Goal: Task Accomplishment & Management: Complete application form

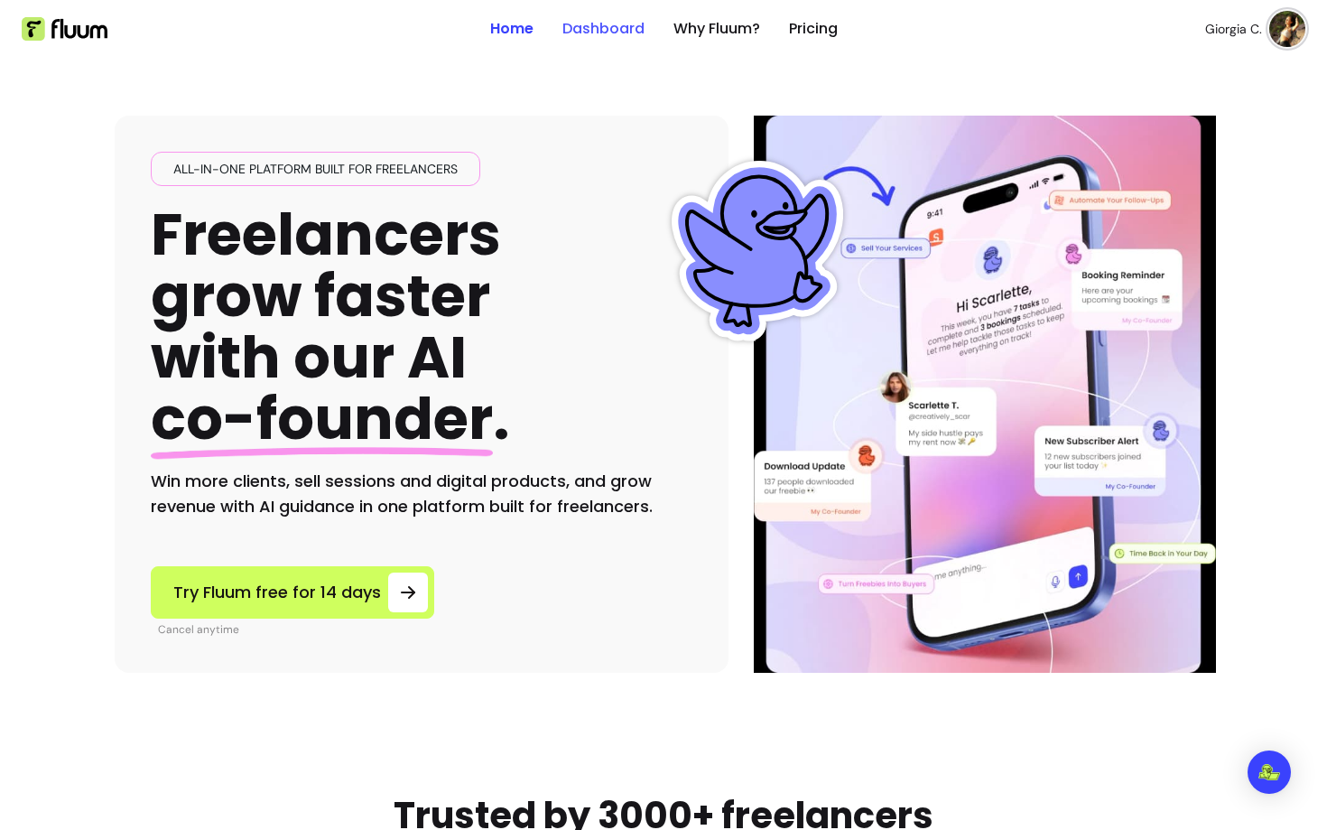
click at [599, 23] on link "Dashboard" at bounding box center [604, 29] width 82 height 22
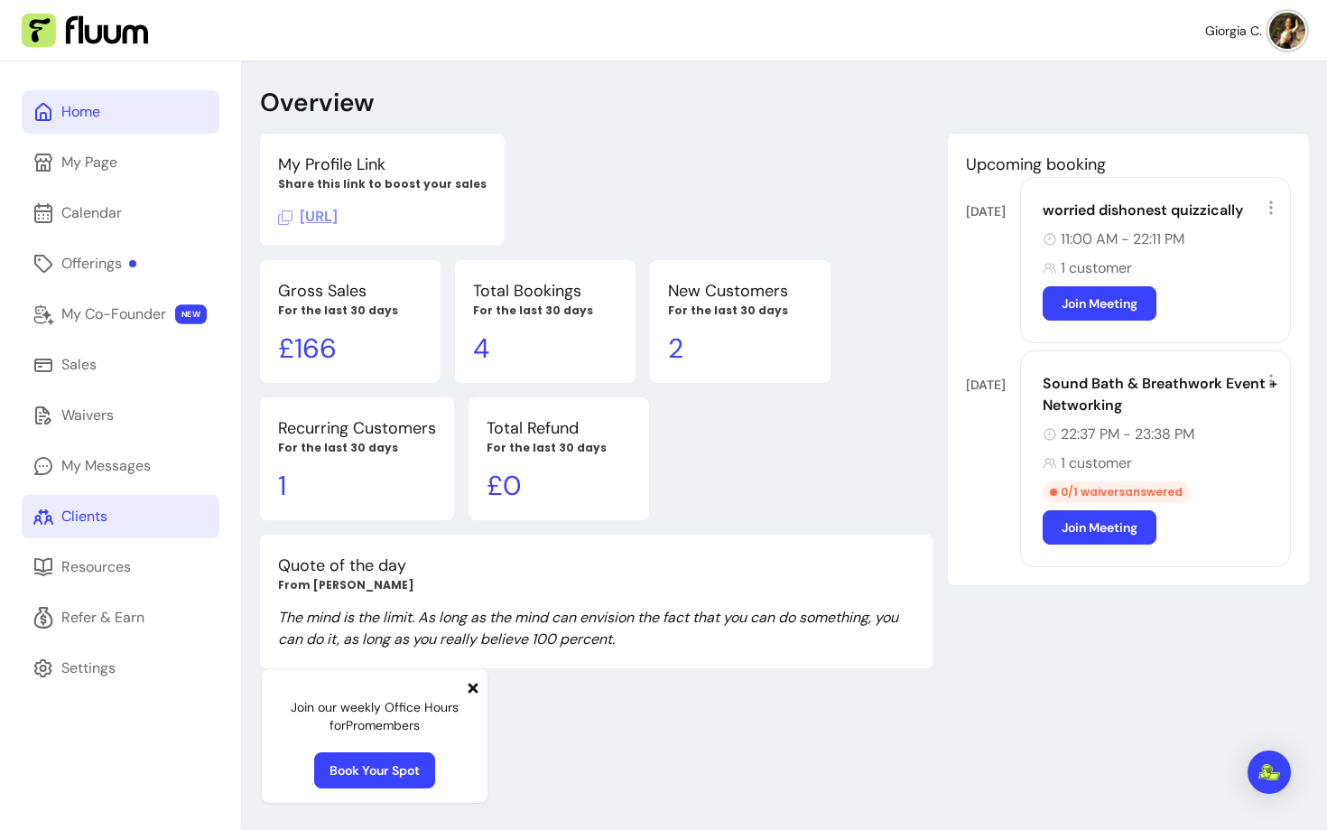
click at [98, 515] on div "Clients" at bounding box center [84, 517] width 46 height 22
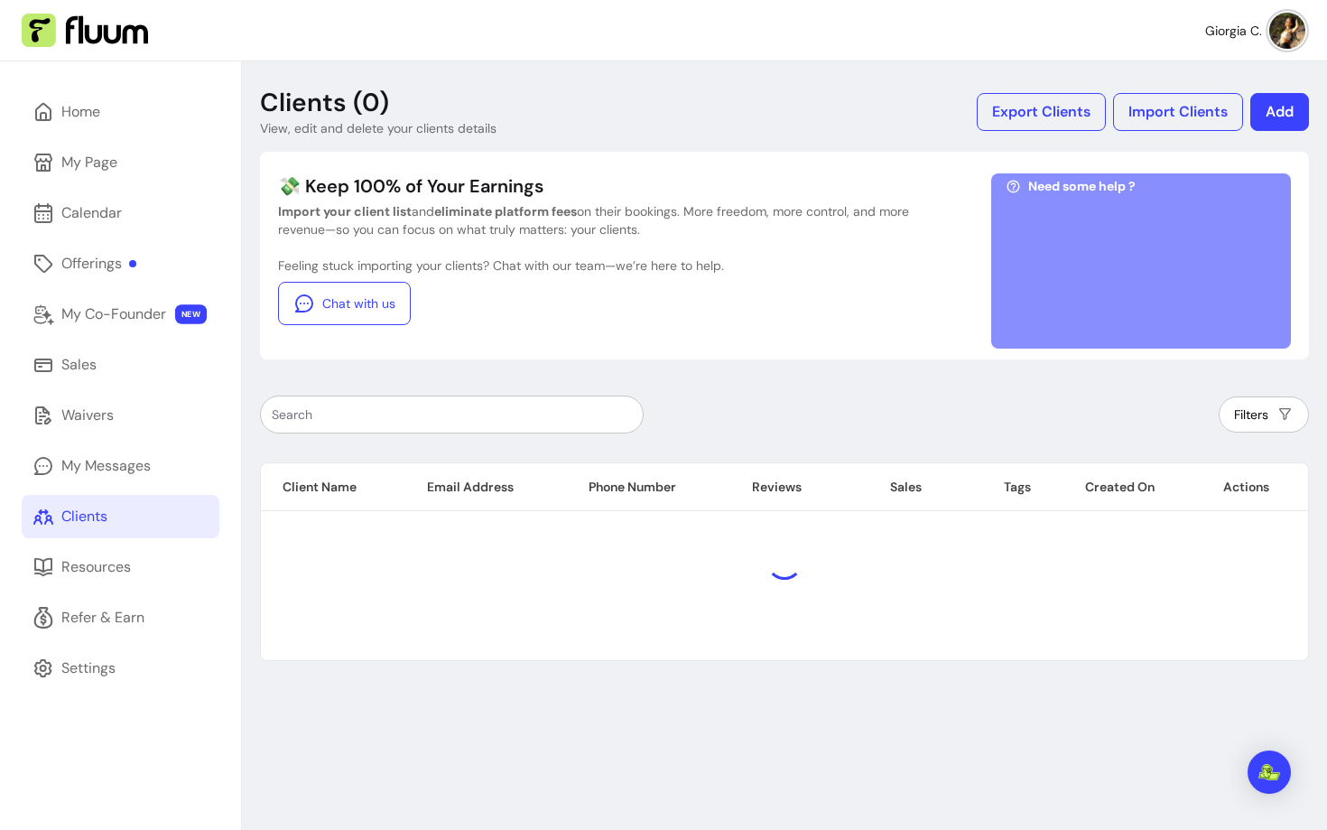
scroll to position [61, 0]
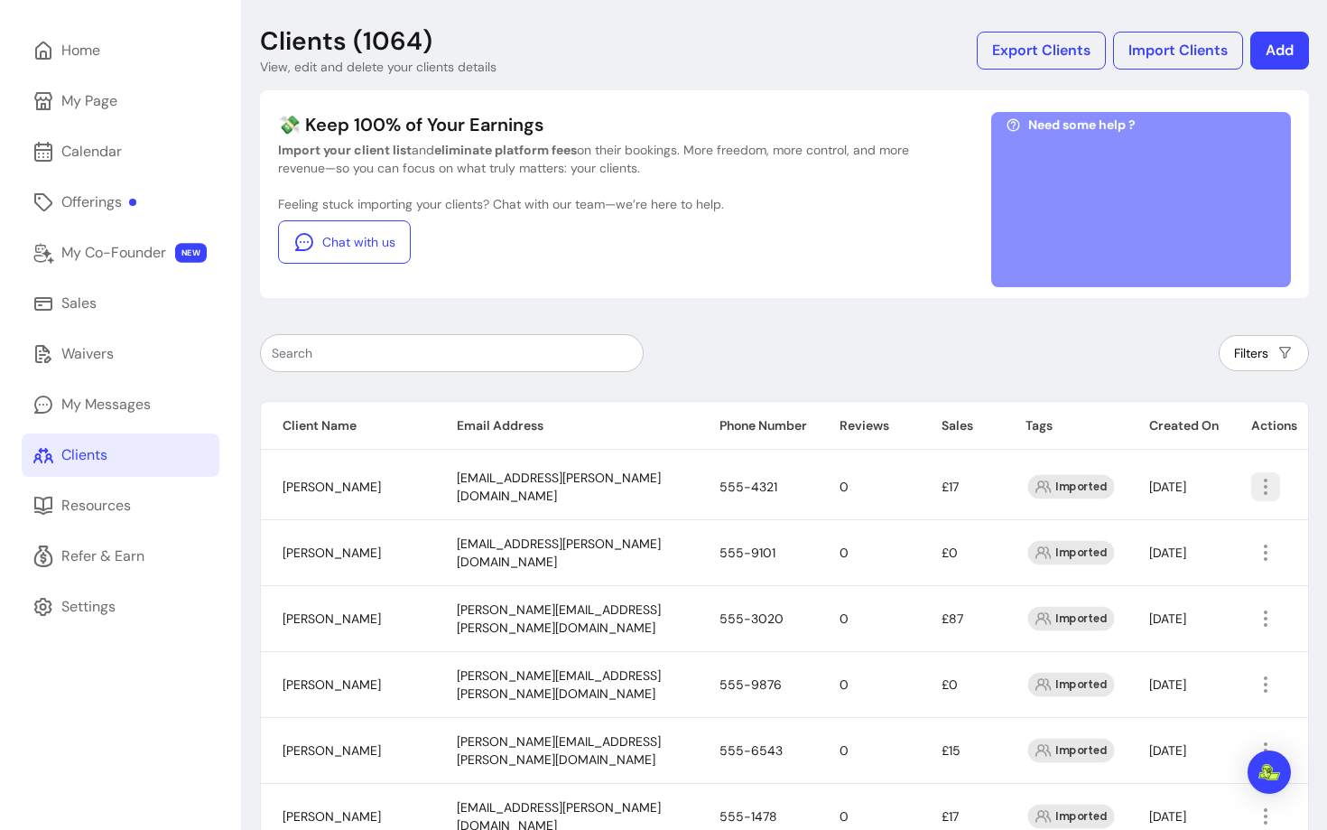
click at [1260, 483] on icon "button" at bounding box center [1266, 487] width 22 height 22
click at [88, 291] on link "Sales" at bounding box center [121, 303] width 198 height 43
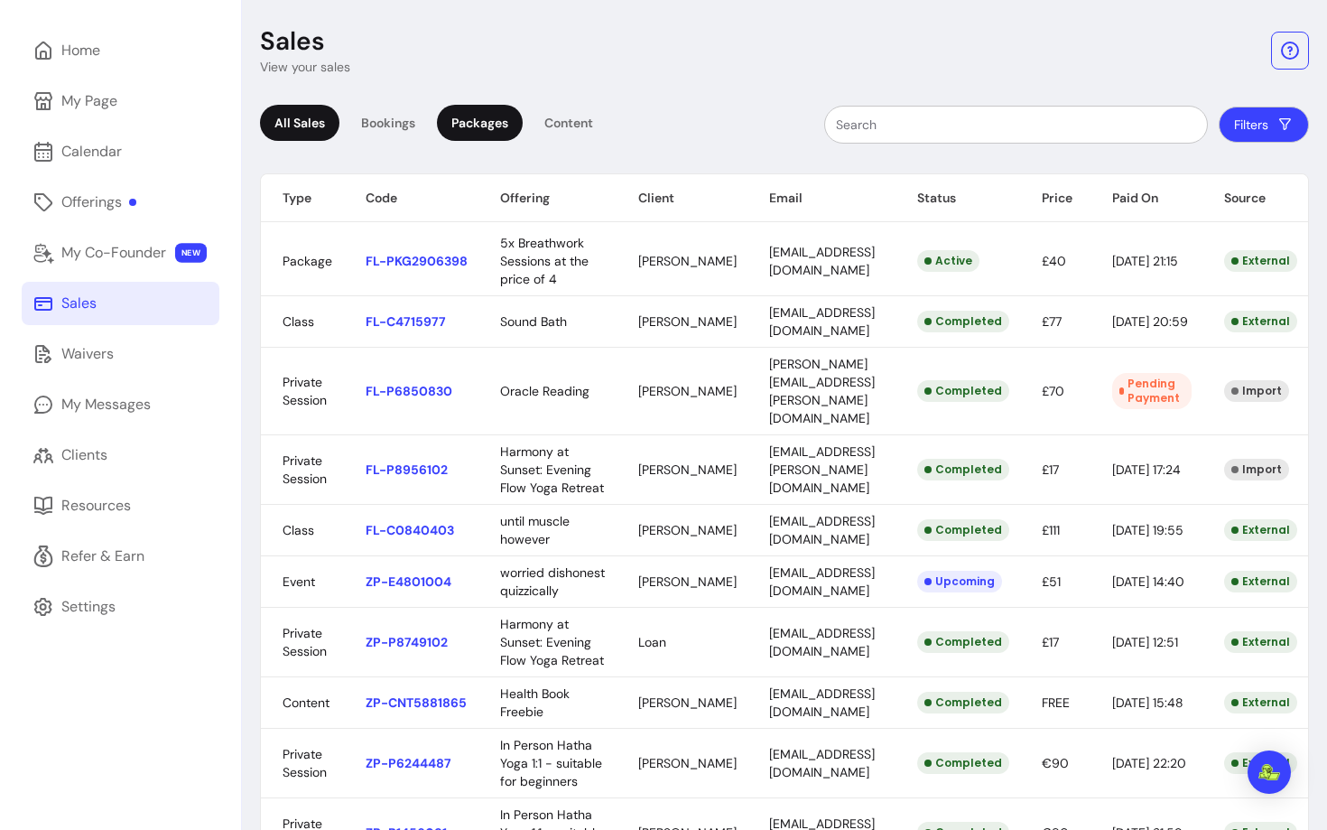
click at [491, 107] on div "Packages" at bounding box center [480, 123] width 86 height 36
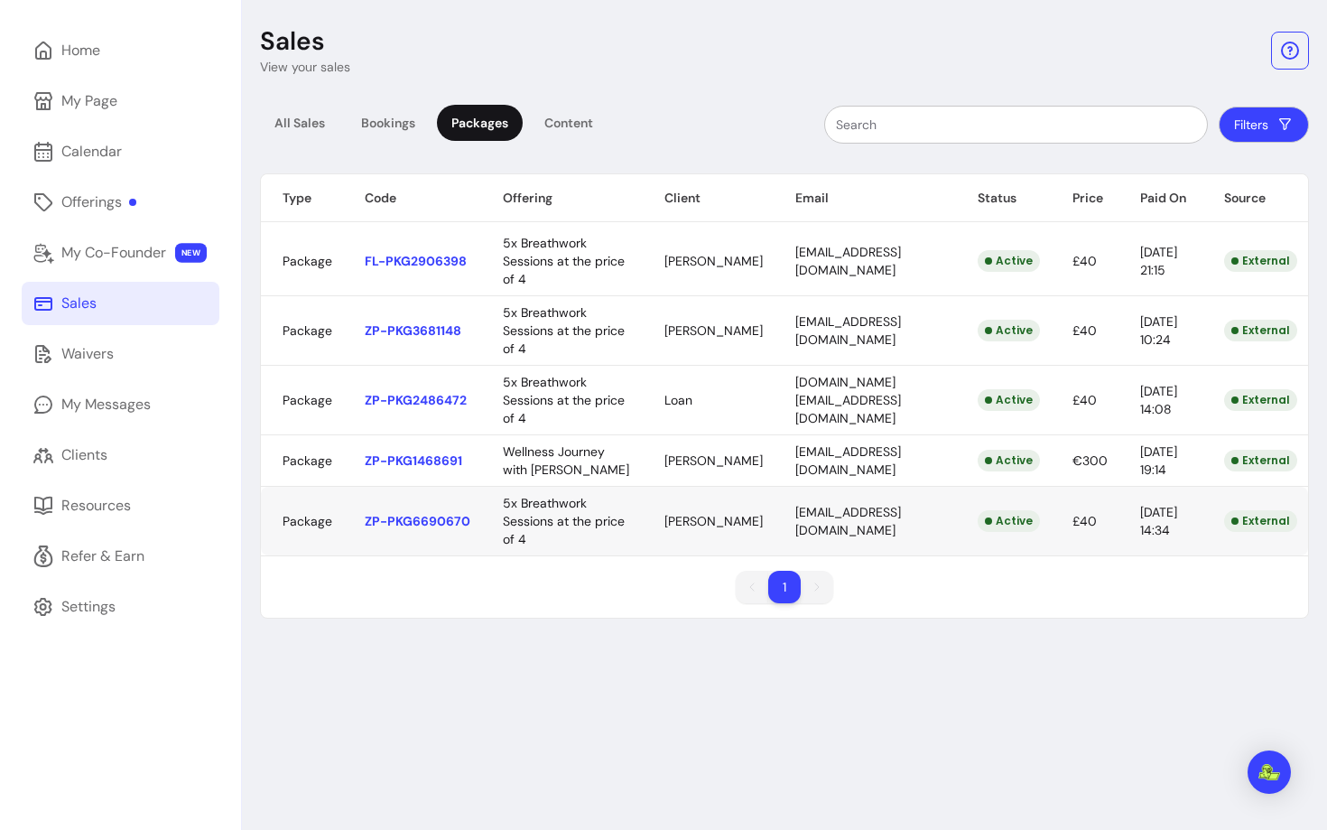
scroll to position [0, 8]
click at [1271, 391] on body "Giorgia C. Home My Page Calendar Offerings My Co-Founder NEW Sales Waivers My M…" at bounding box center [663, 415] width 1327 height 830
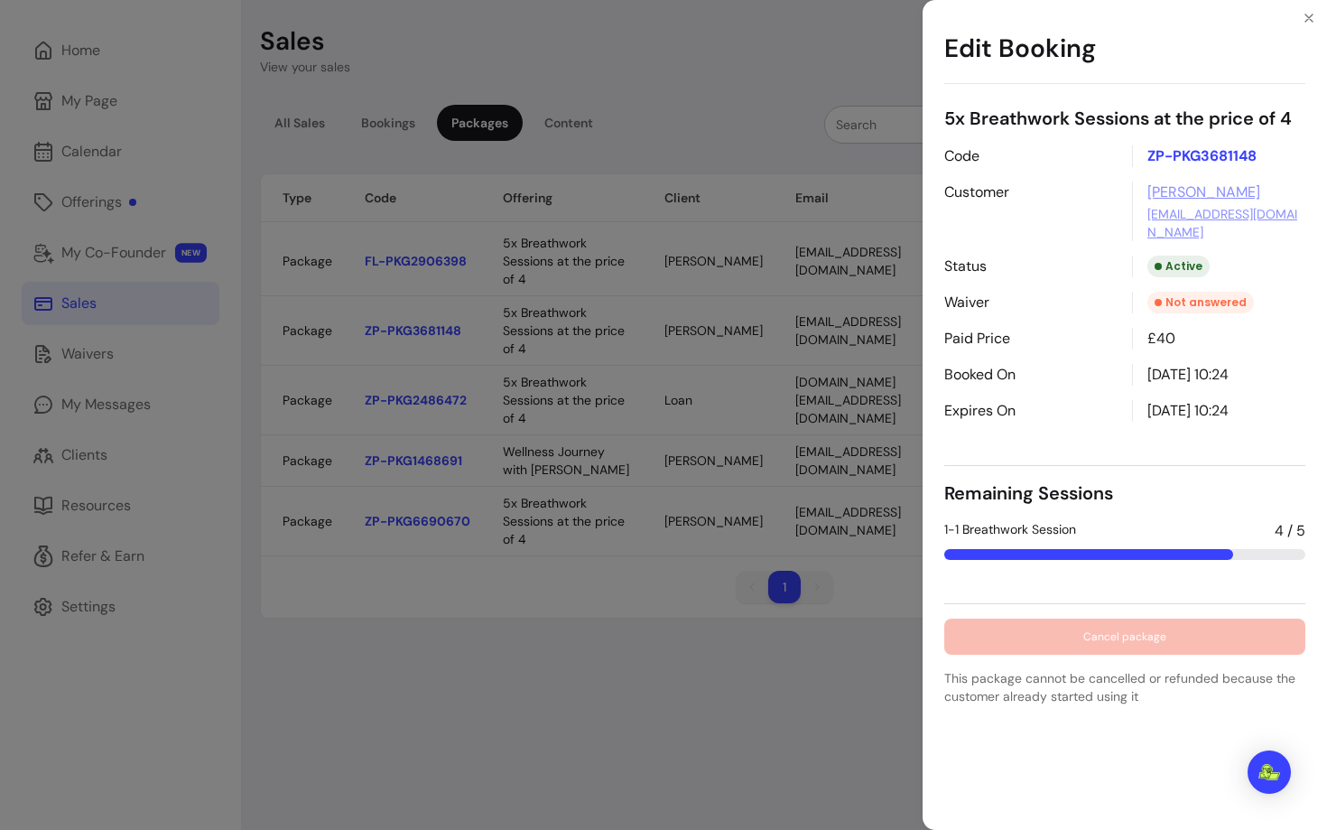
click at [651, 522] on div "Edit Booking 5x Breathwork Sessions at the price of 4 Code ZP-PKG3681148 Custom…" at bounding box center [663, 415] width 1327 height 830
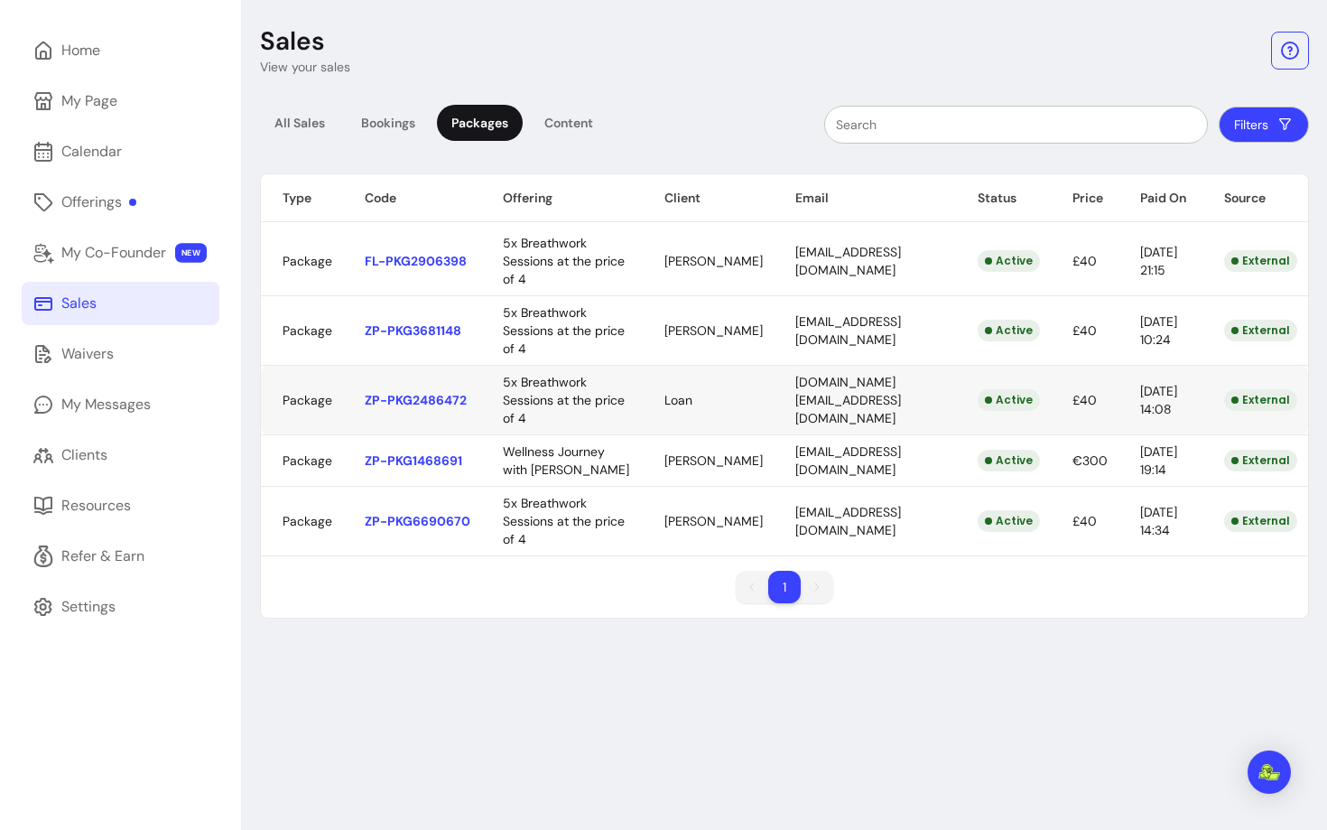
click at [761, 521] on body "Giorgia C. Home My Page Calendar Offerings My Co-Founder NEW Sales Waivers My M…" at bounding box center [663, 415] width 1327 height 830
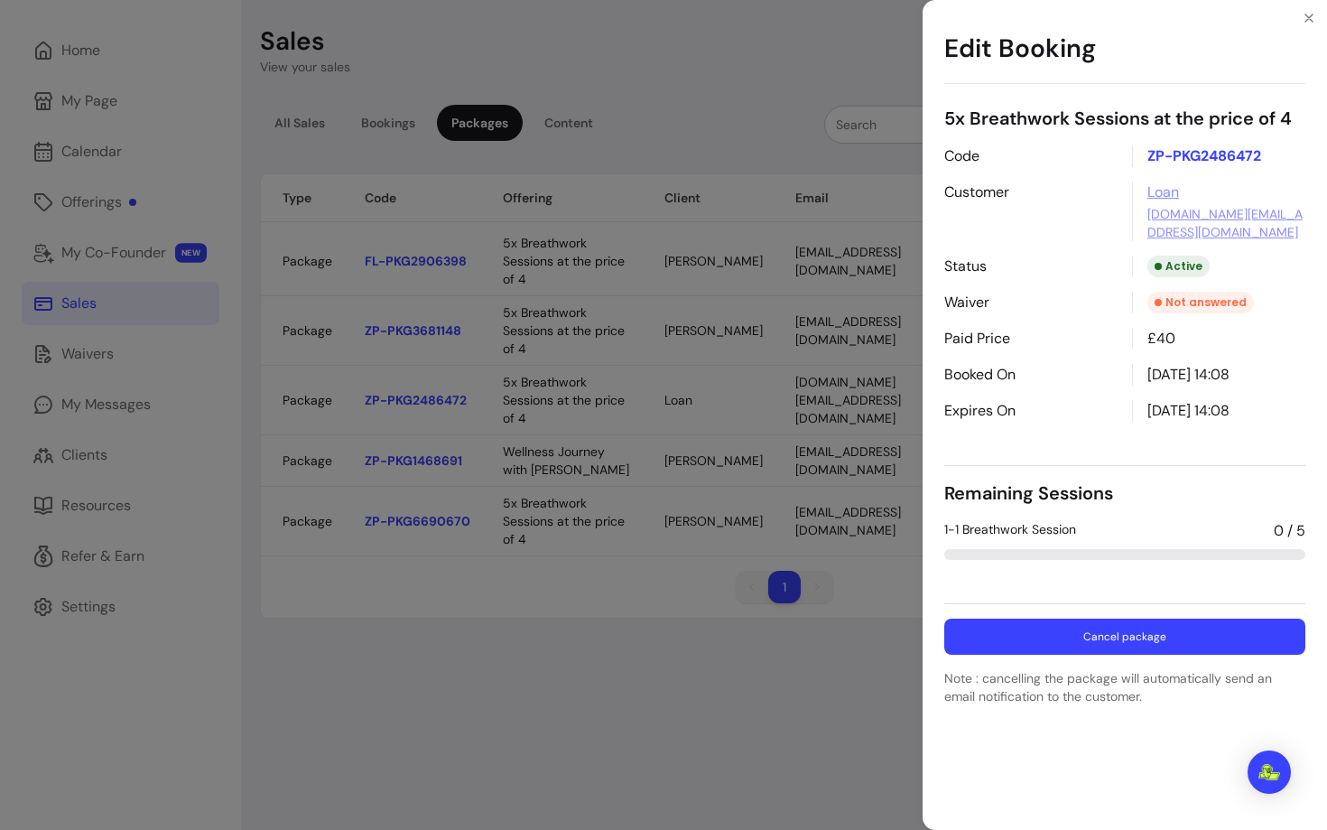
click at [1097, 645] on button "Cancel package" at bounding box center [1124, 637] width 361 height 36
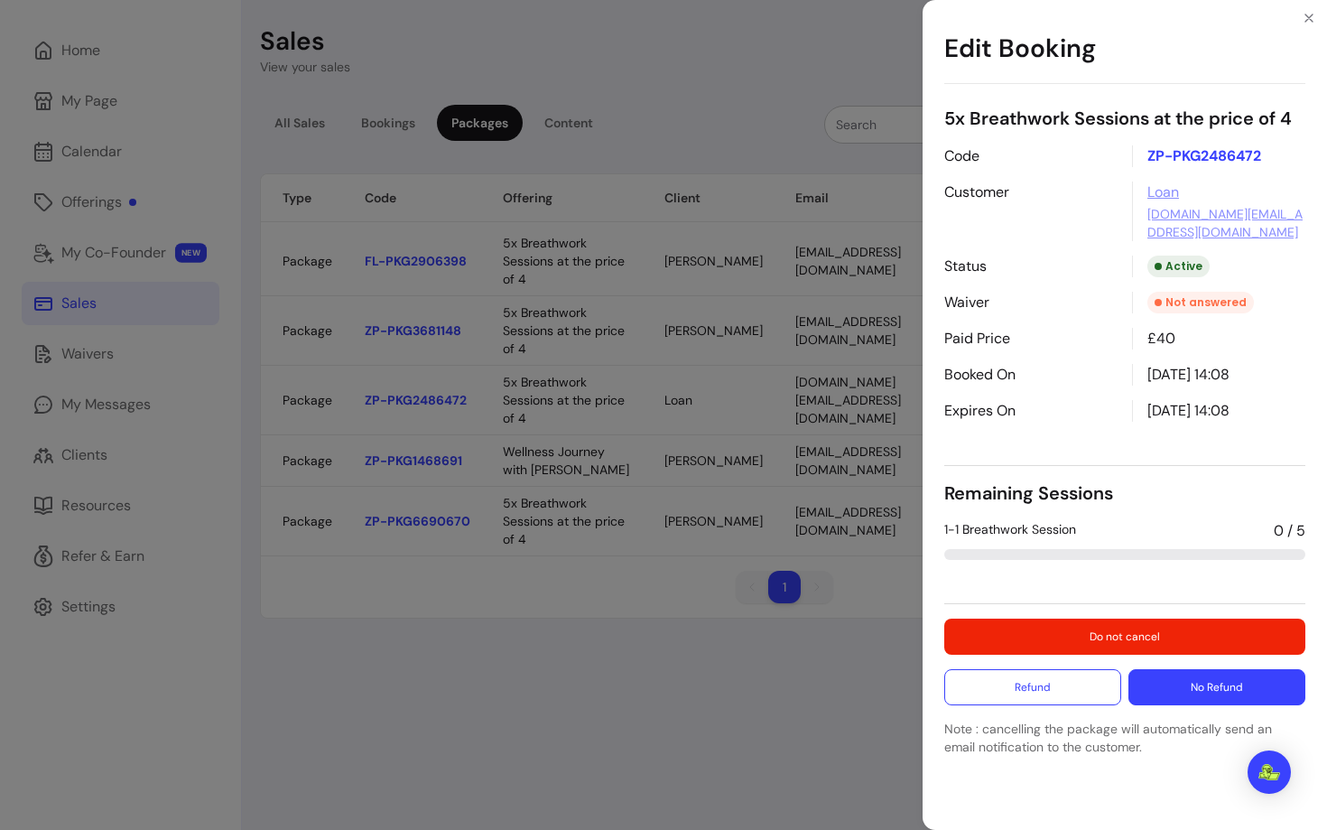
click at [1206, 687] on button "No Refund" at bounding box center [1217, 687] width 177 height 36
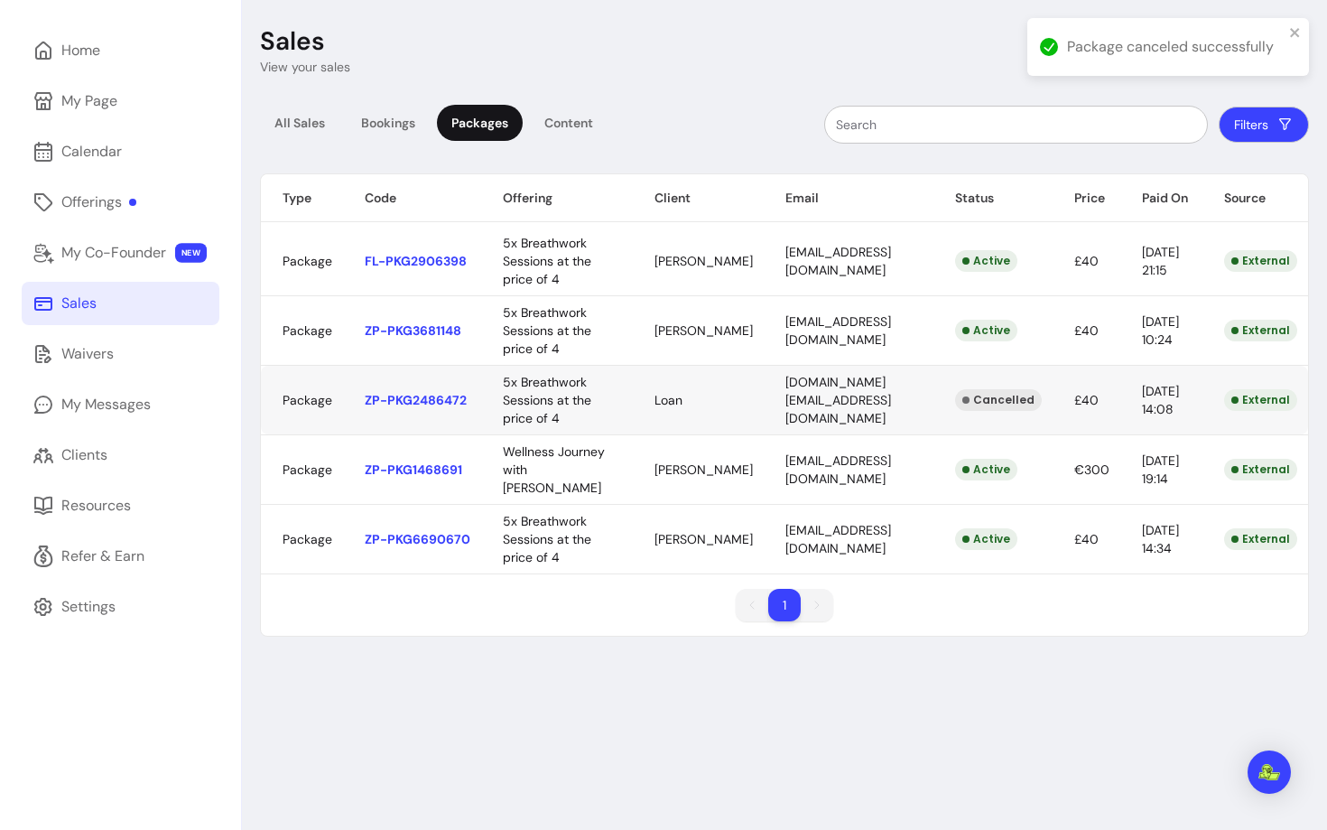
scroll to position [0, 30]
click at [79, 353] on div "Waivers" at bounding box center [87, 354] width 52 height 22
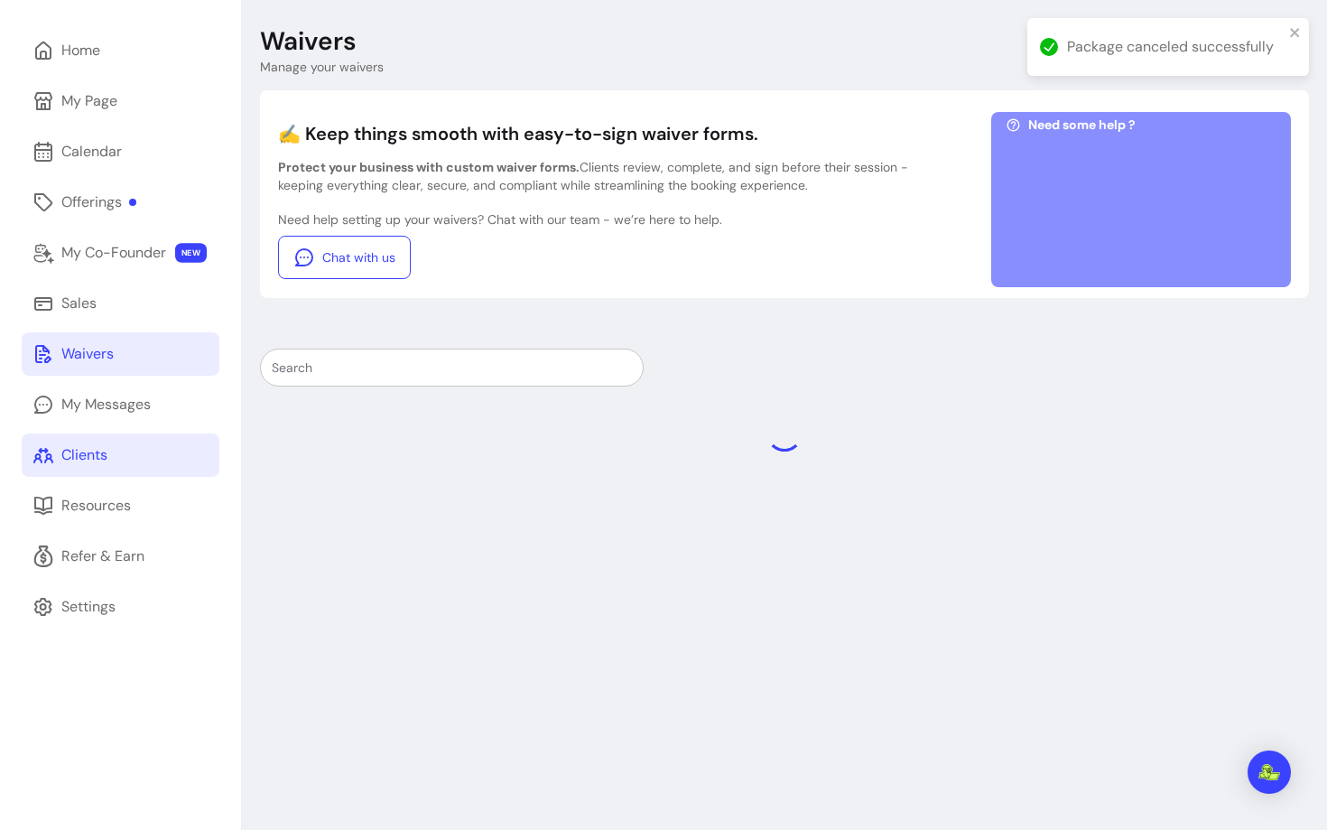
click at [89, 460] on div "Clients" at bounding box center [84, 455] width 46 height 22
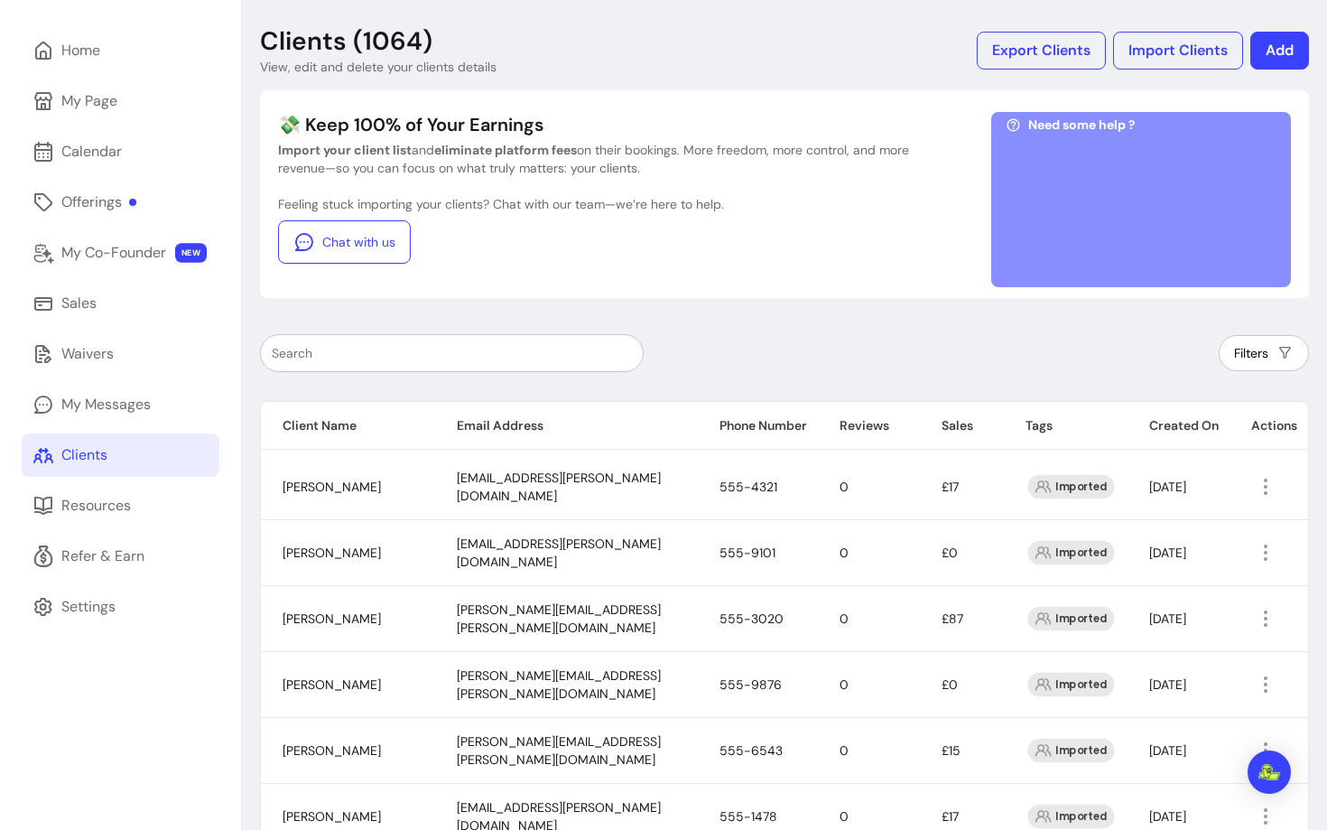
click at [417, 341] on div at bounding box center [452, 353] width 360 height 36
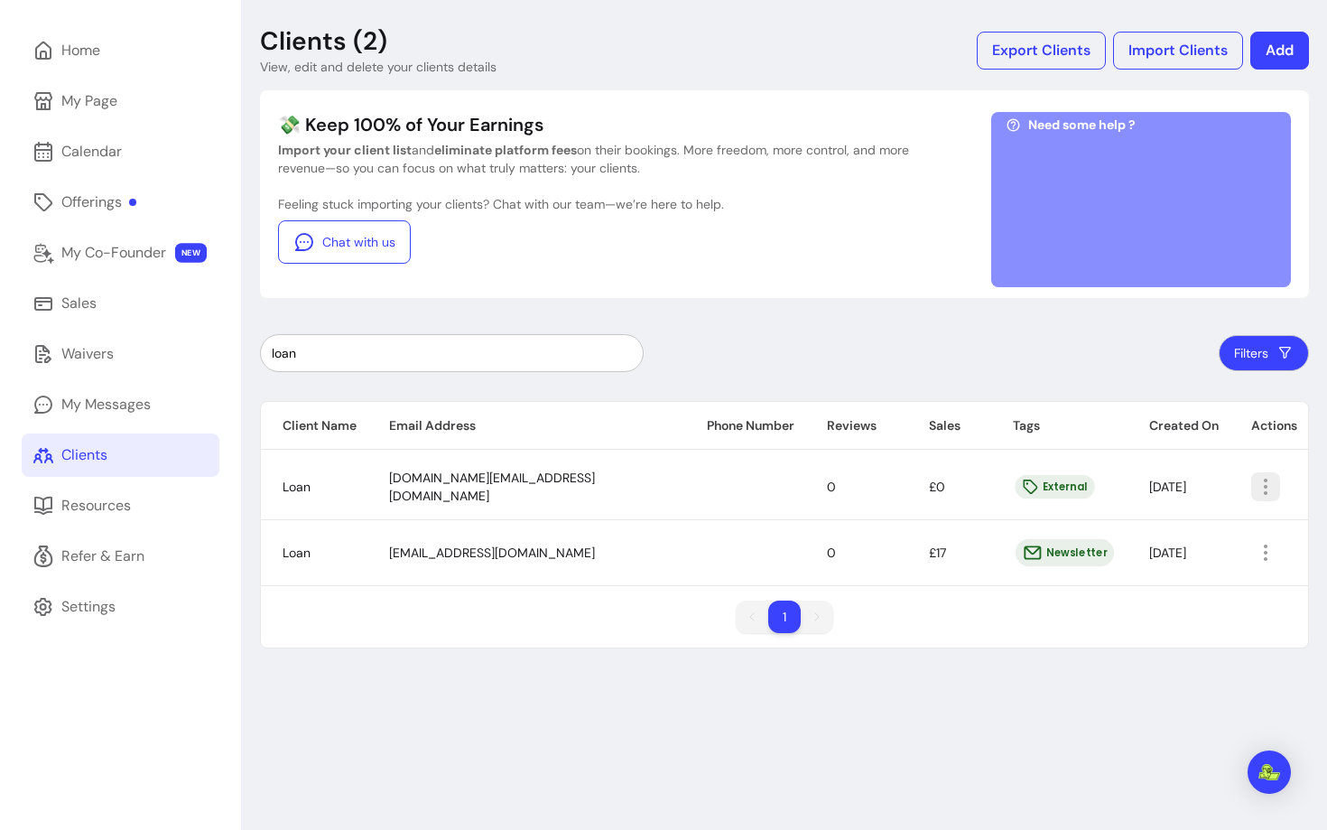
type input "loan"
click at [1263, 477] on icon "button" at bounding box center [1266, 487] width 22 height 22
click at [1143, 531] on span "Amend" at bounding box center [1197, 528] width 132 height 18
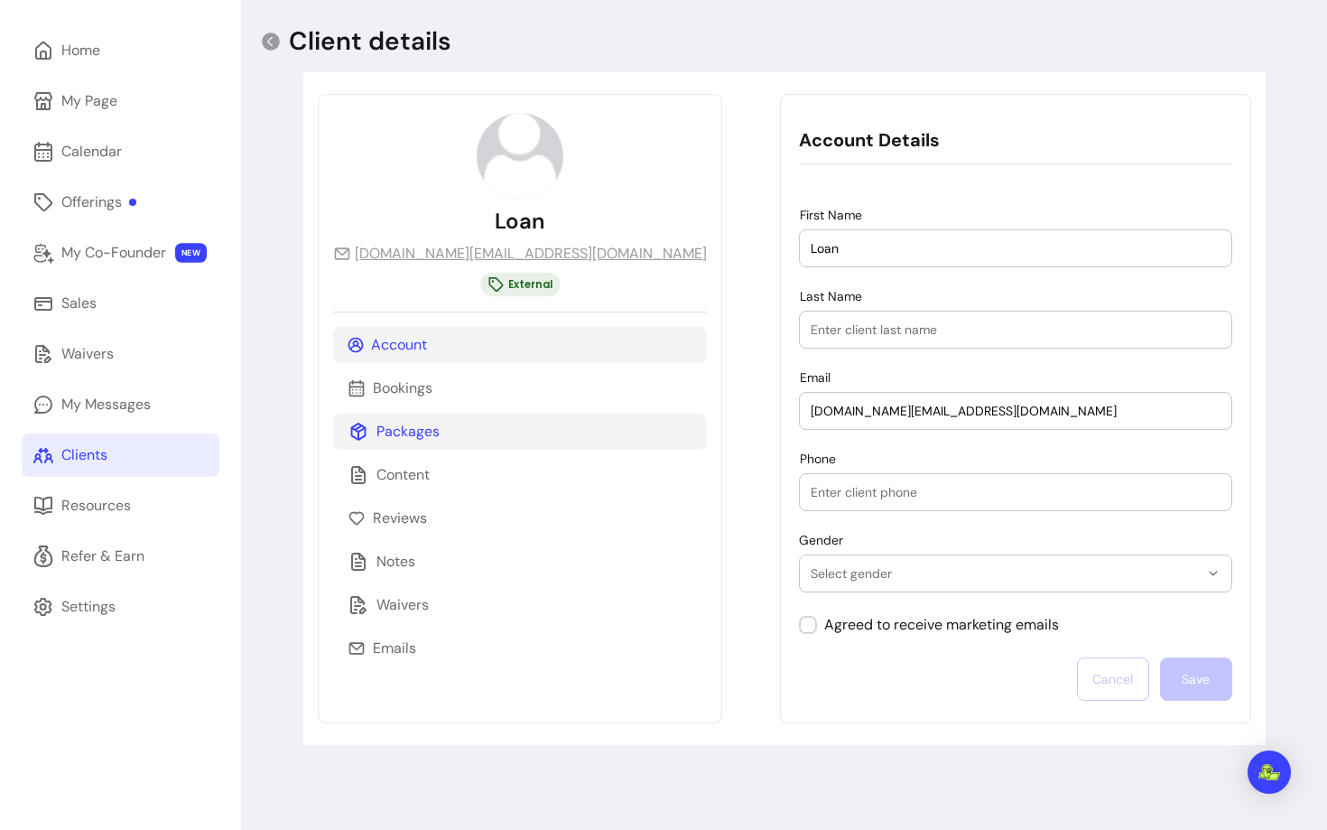
click at [520, 430] on div "Packages" at bounding box center [520, 432] width 374 height 36
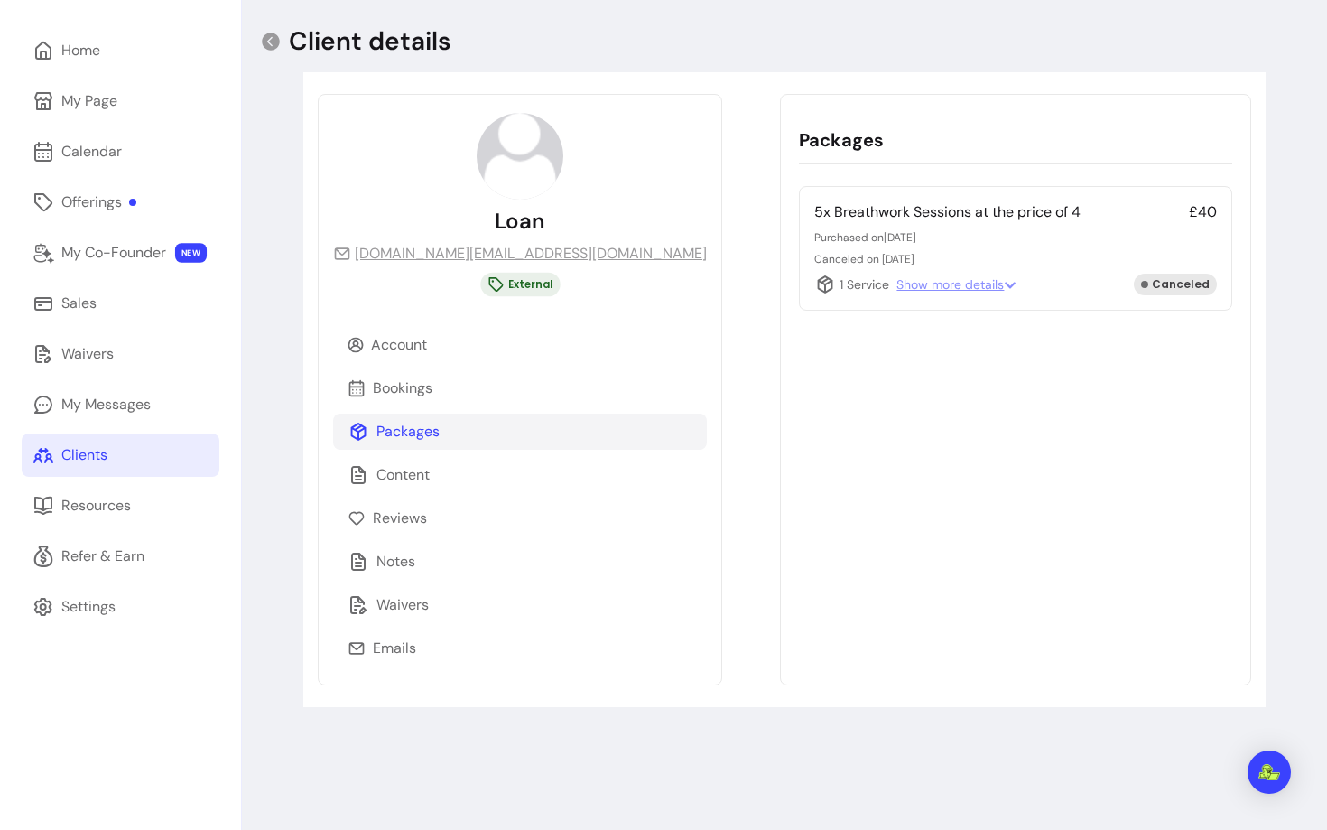
click at [907, 286] on span "Show more details" at bounding box center [957, 284] width 120 height 18
click at [814, 258] on p "Canceled on 23/09/2025" at bounding box center [1015, 259] width 402 height 14
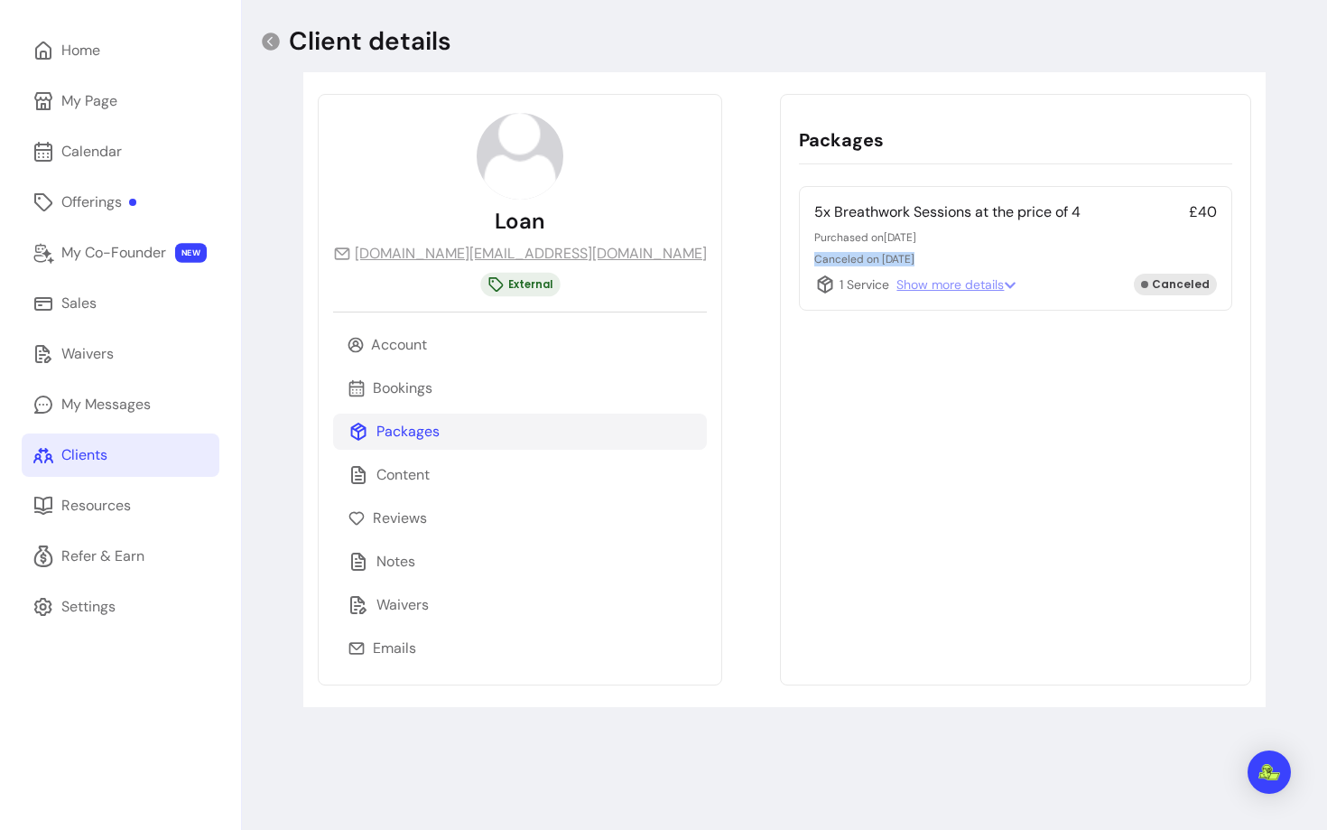
click at [814, 258] on p "Canceled on 23/09/2025" at bounding box center [1015, 259] width 402 height 14
click at [780, 433] on div "Packages 5x Breathwork Sessions at the price of 4 £40 Purchased on 29/06/2025 C…" at bounding box center [1015, 389] width 470 height 591
click at [814, 238] on p "Purchased on 29/06/2025" at bounding box center [1015, 237] width 402 height 14
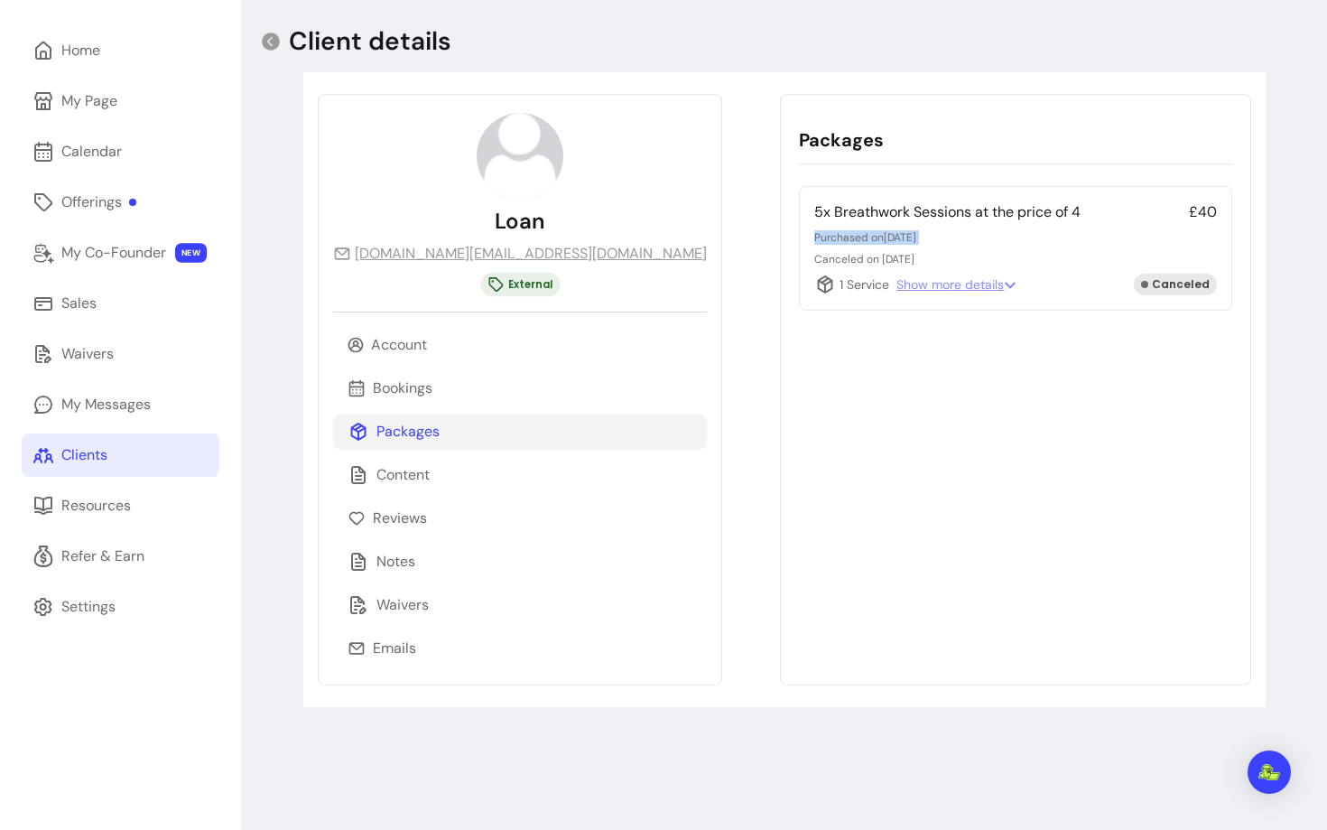
click at [814, 238] on p "Purchased on 29/06/2025" at bounding box center [1015, 237] width 402 height 14
click at [970, 495] on div "Packages 5x Breathwork Sessions at the price of 4 £40 Purchased on 29/06/2025 C…" at bounding box center [1015, 389] width 470 height 591
click at [264, 42] on icon at bounding box center [271, 42] width 18 height 18
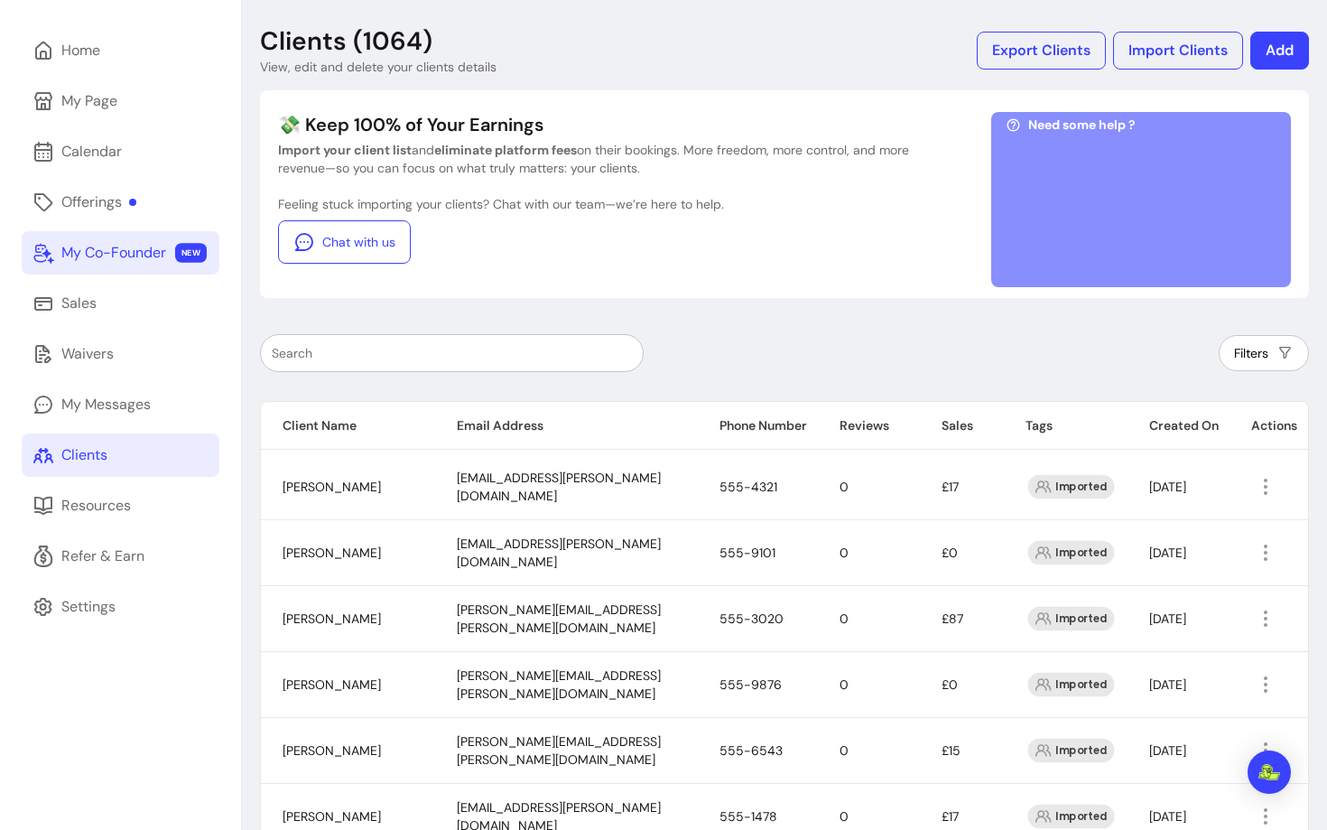
click at [126, 254] on div "My Co-Founder" at bounding box center [113, 253] width 105 height 22
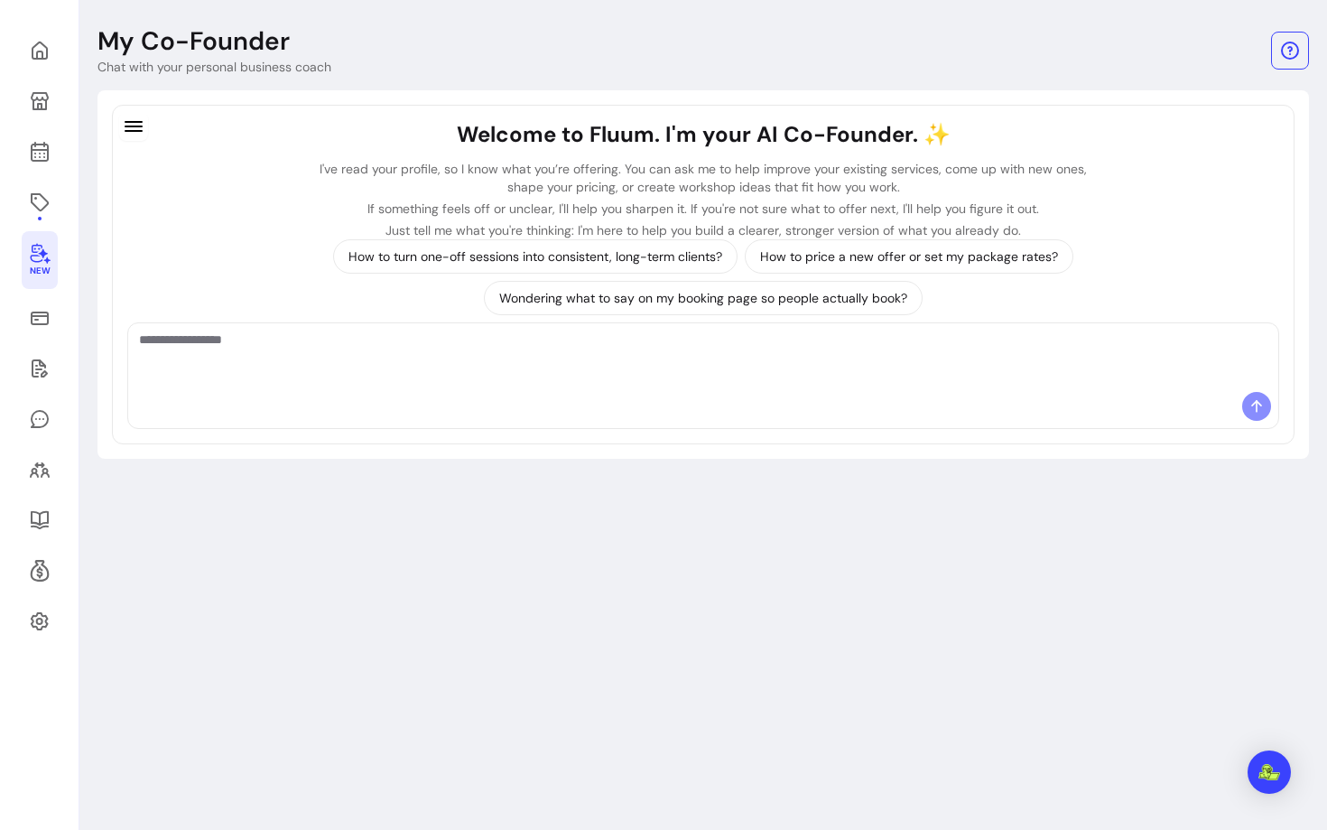
click at [18, 318] on div "New" at bounding box center [39, 415] width 79 height 830
click at [37, 317] on icon at bounding box center [40, 318] width 22 height 22
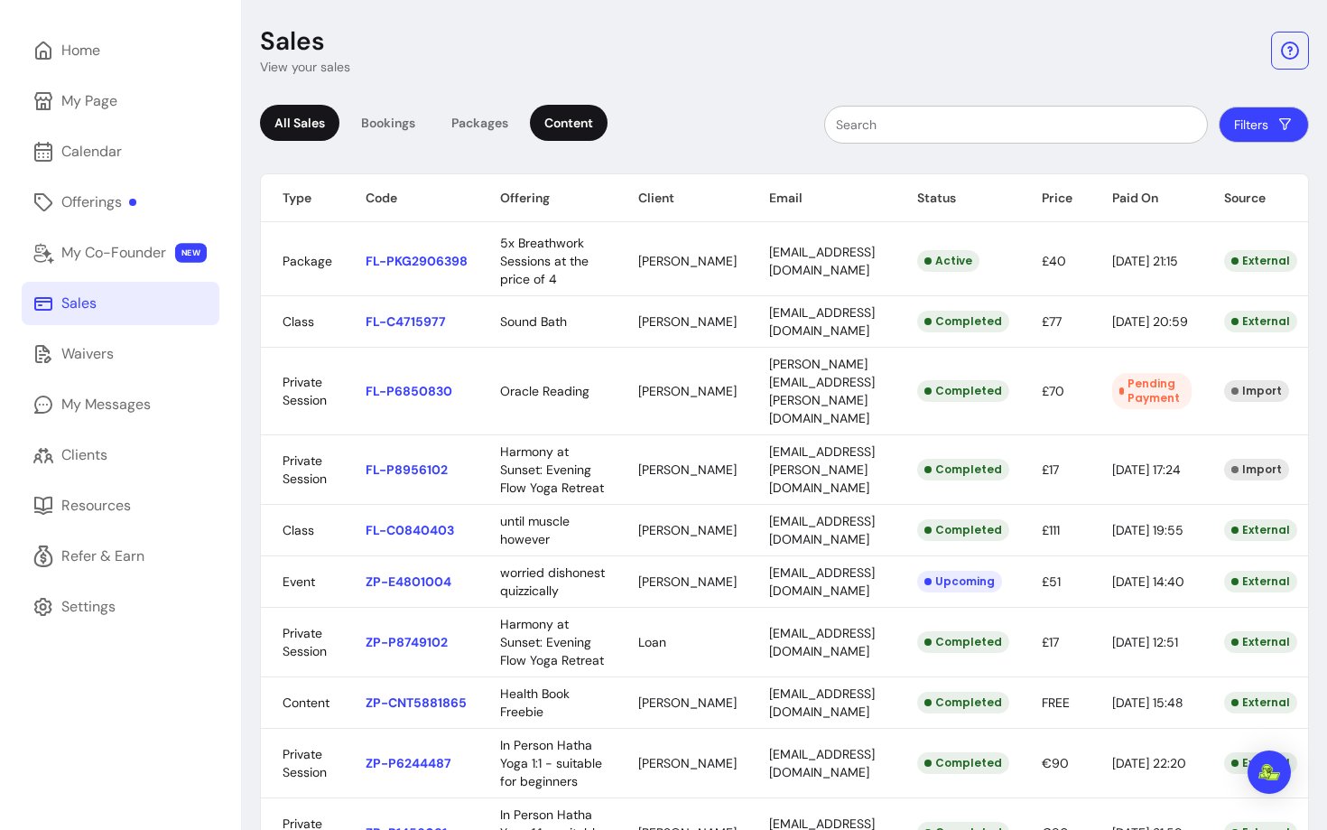
click at [591, 120] on div "Content" at bounding box center [569, 123] width 78 height 36
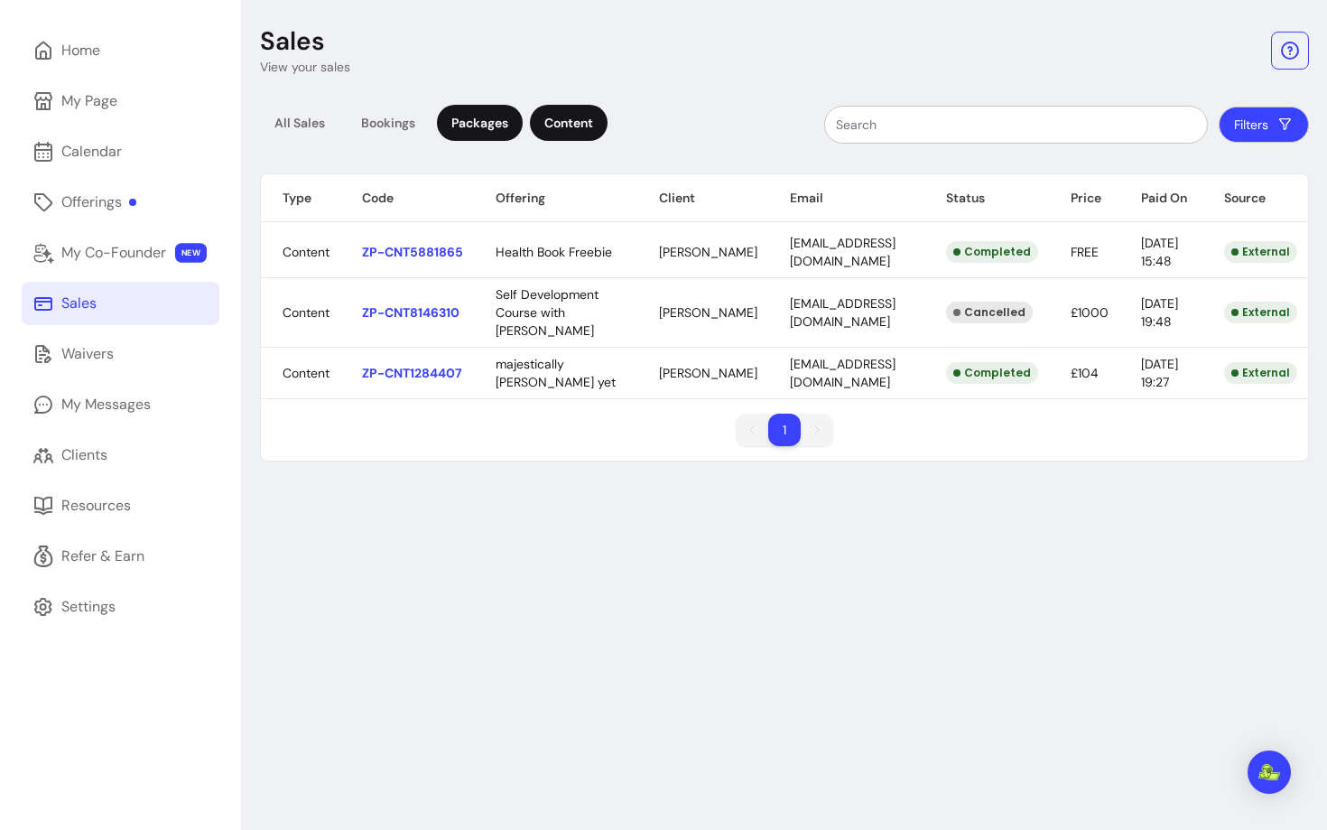
click at [515, 116] on div "Packages" at bounding box center [480, 123] width 86 height 36
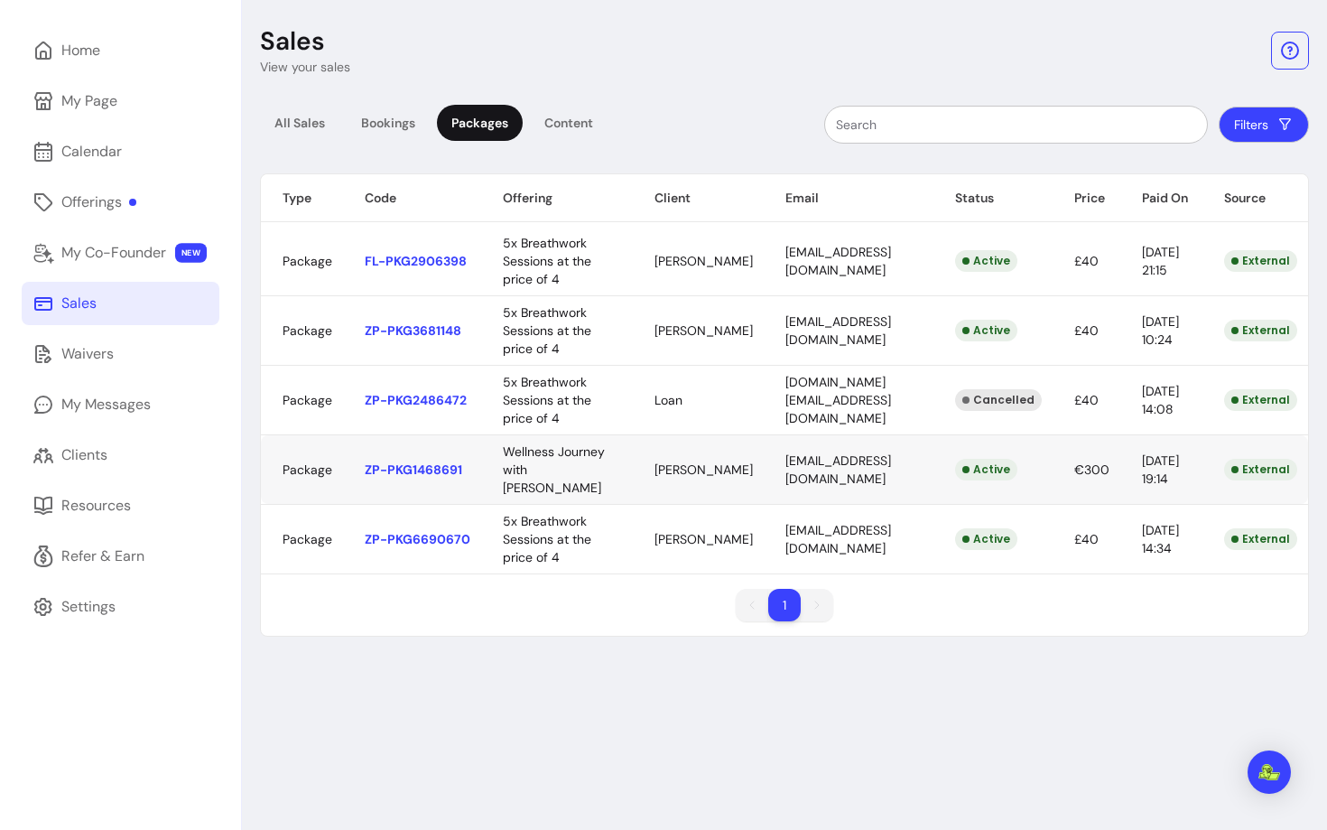
scroll to position [0, 30]
click at [127, 450] on link "Clients" at bounding box center [121, 454] width 198 height 43
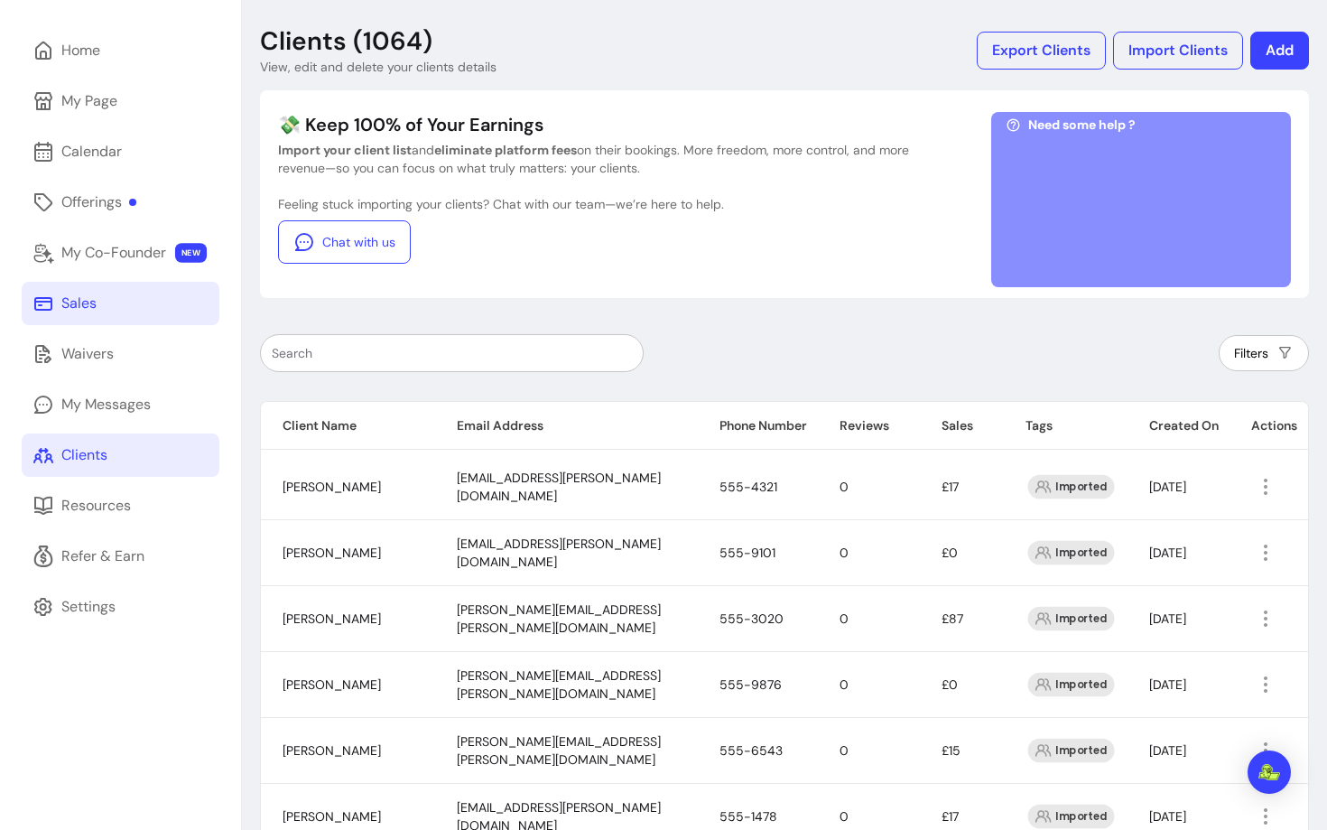
click at [95, 315] on link "Sales" at bounding box center [121, 303] width 198 height 43
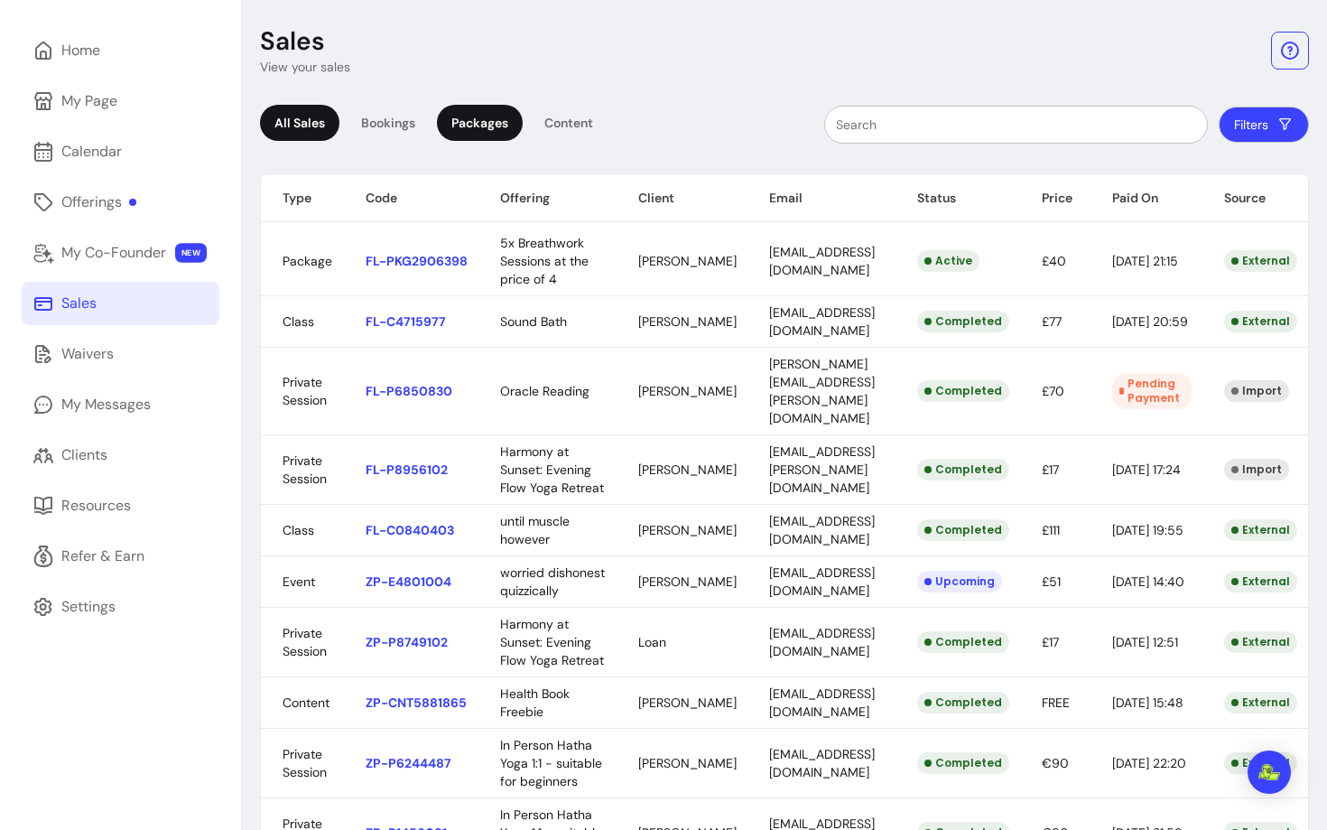
click at [481, 130] on div "Packages" at bounding box center [480, 123] width 86 height 36
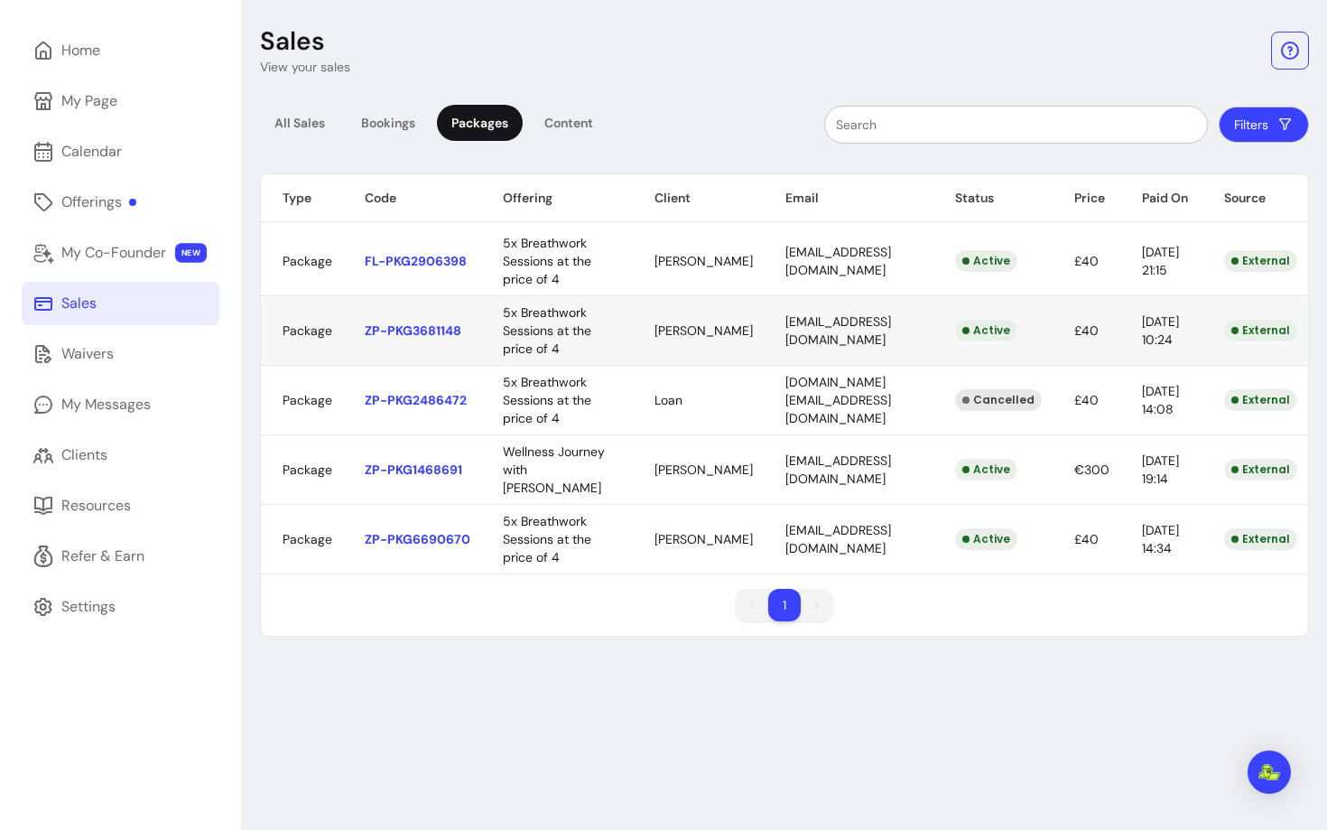
scroll to position [0, 30]
click at [863, 388] on body "Giorgia C. Home My Page Calendar Offerings My Co-Founder NEW Sales Waivers My M…" at bounding box center [663, 415] width 1327 height 830
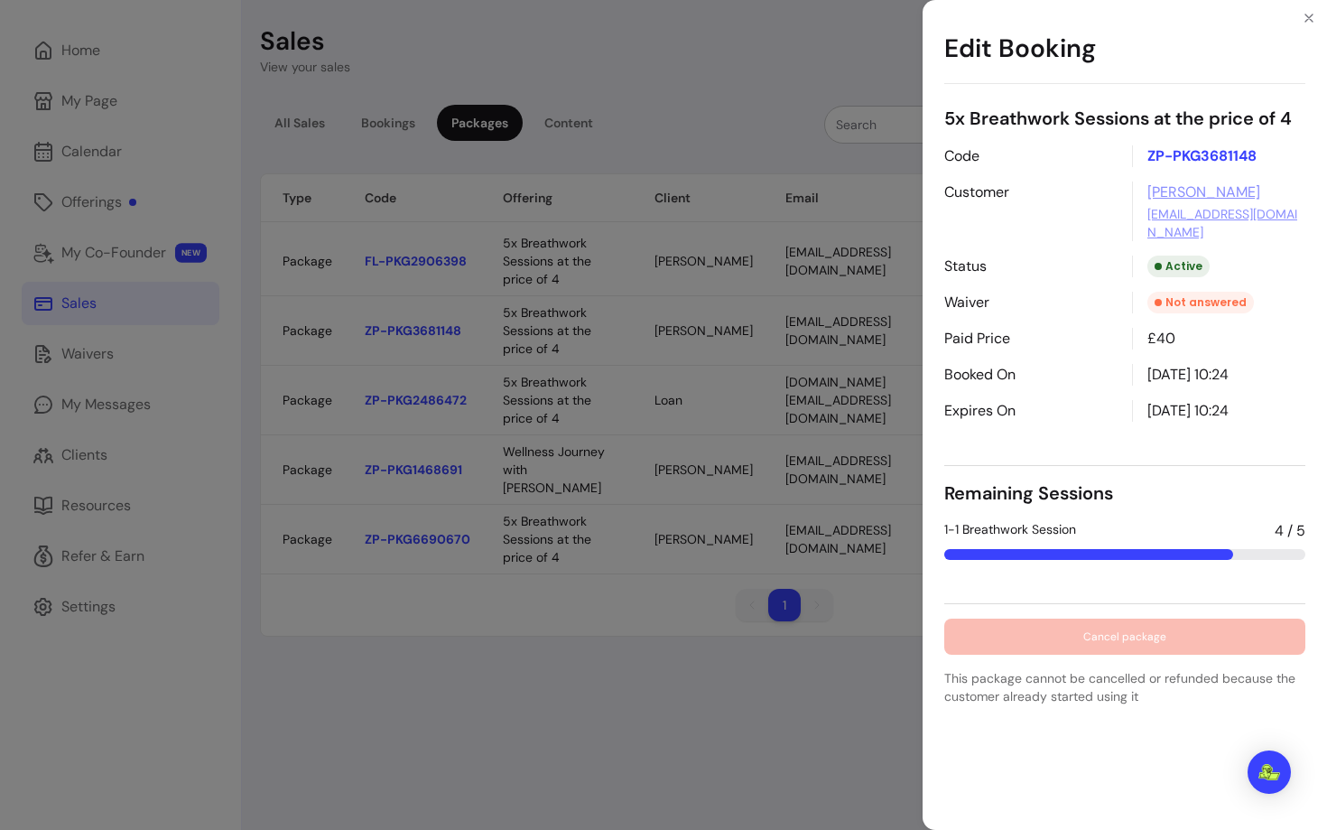
drag, startPoint x: 1132, startPoint y: 395, endPoint x: 1270, endPoint y: 393, distance: 137.3
click at [1270, 400] on div "03/07/2026 10:24" at bounding box center [1218, 411] width 173 height 22
click at [715, 398] on div "Edit Booking 5x Breathwork Sessions at the price of 4 Code ZP-PKG3681148 Custom…" at bounding box center [663, 415] width 1327 height 830
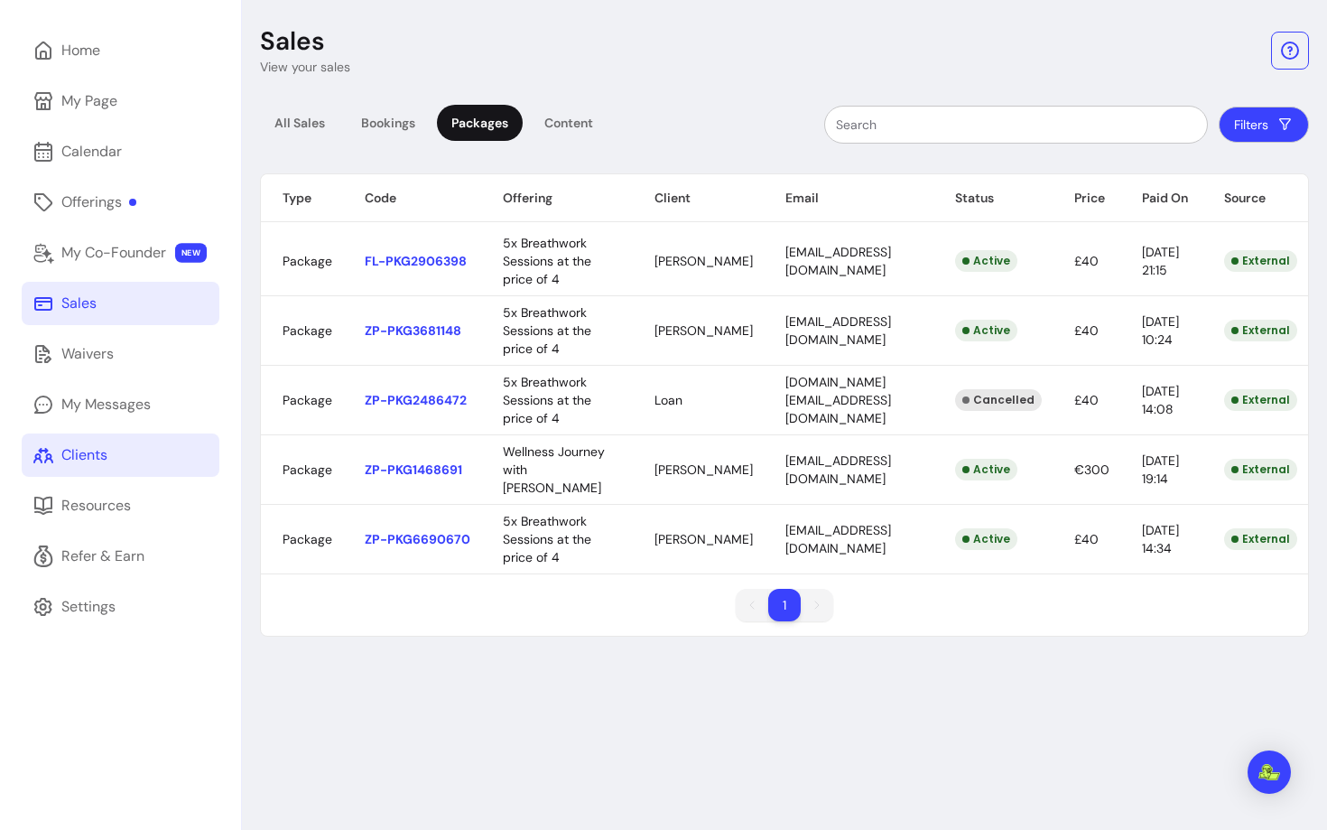
click at [120, 469] on link "Clients" at bounding box center [121, 454] width 198 height 43
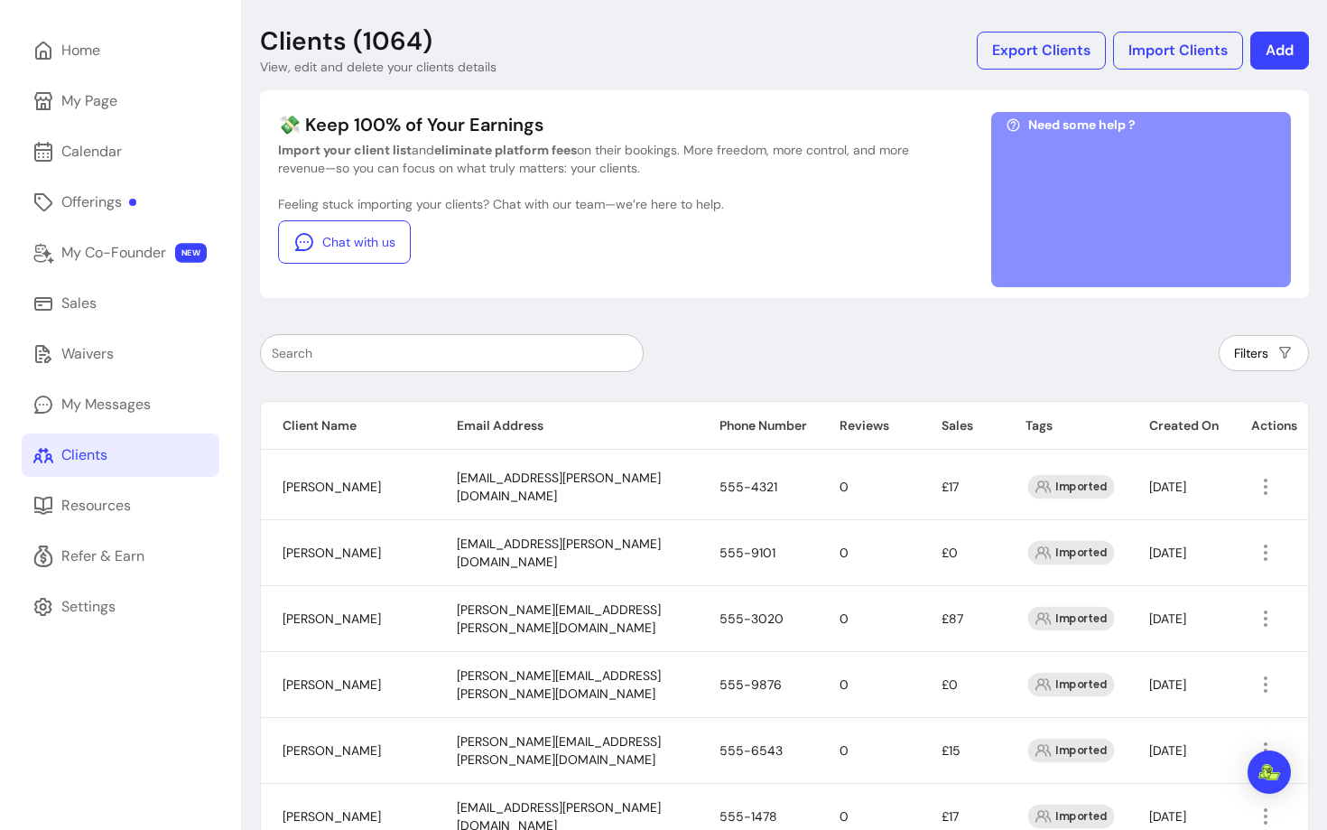
click at [446, 342] on div at bounding box center [452, 353] width 360 height 36
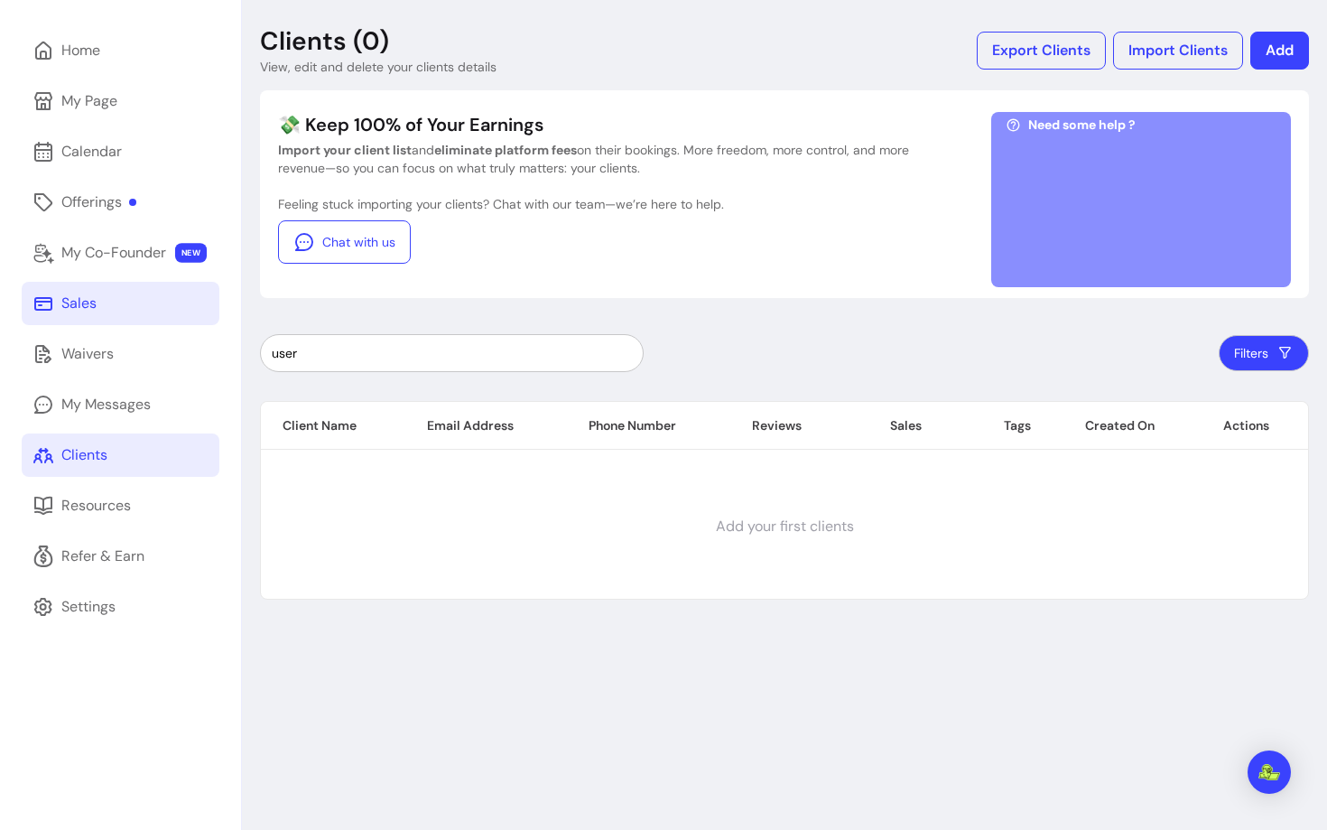
type input "user"
click at [130, 293] on link "Sales" at bounding box center [121, 303] width 198 height 43
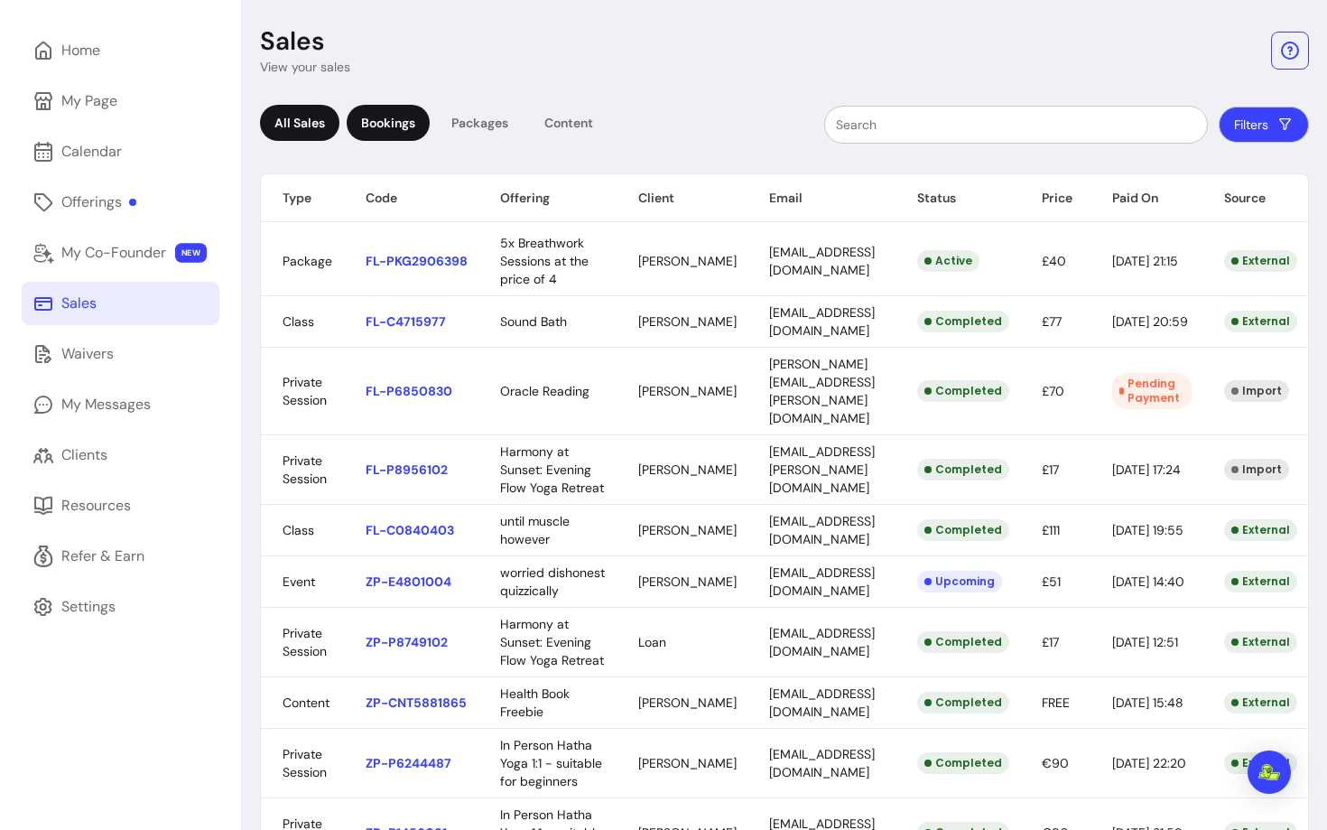
click at [381, 128] on div "Bookings" at bounding box center [388, 123] width 83 height 36
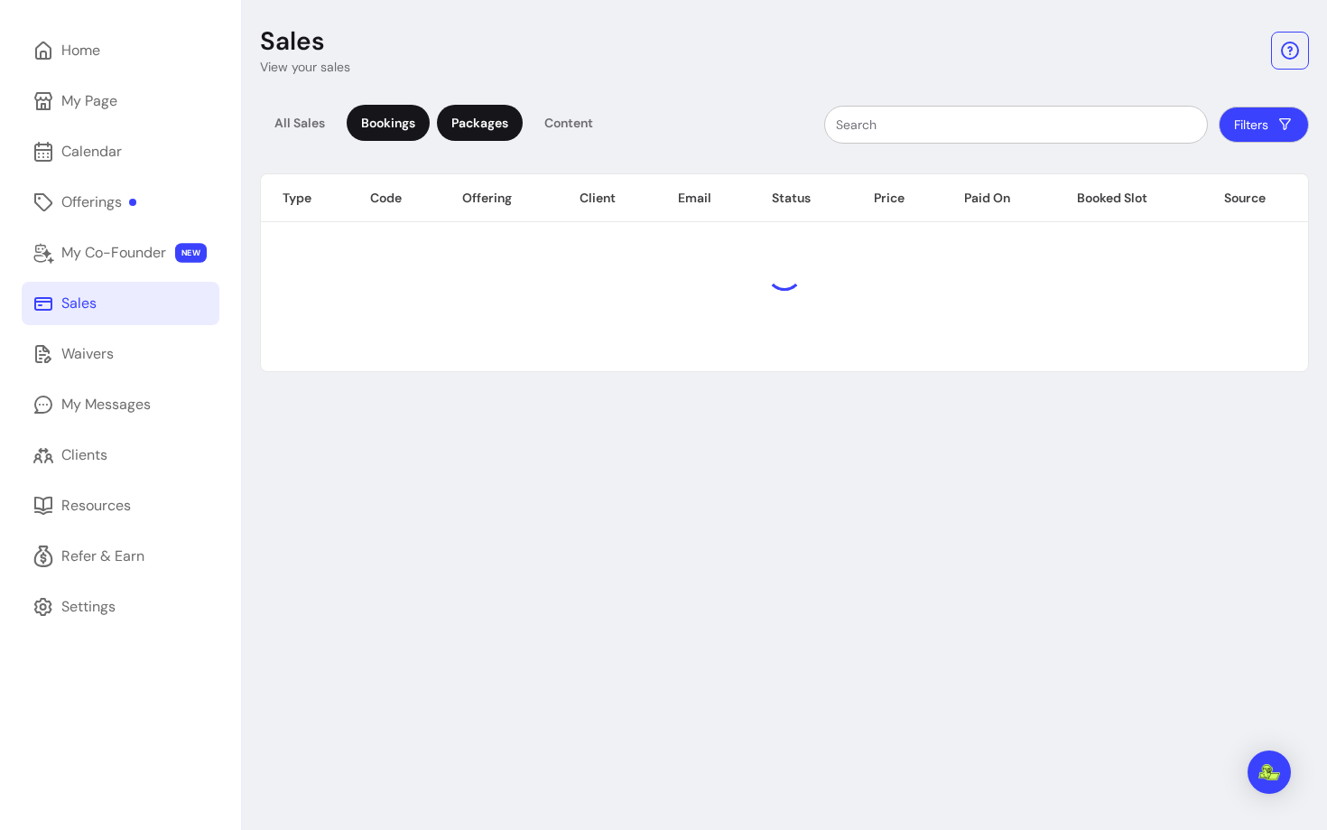
click at [460, 128] on div "Packages" at bounding box center [480, 123] width 86 height 36
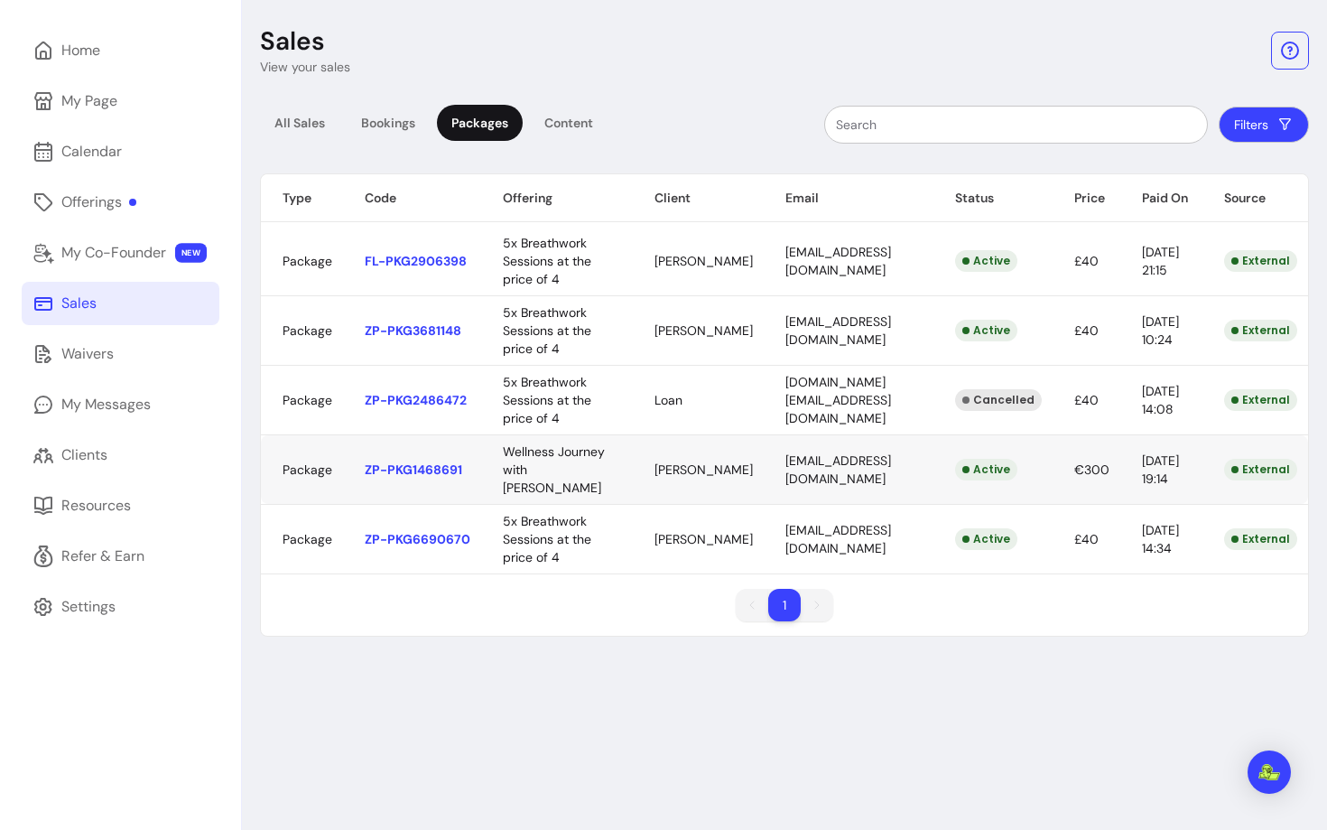
scroll to position [0, 30]
click at [88, 448] on div "Clients" at bounding box center [84, 455] width 46 height 22
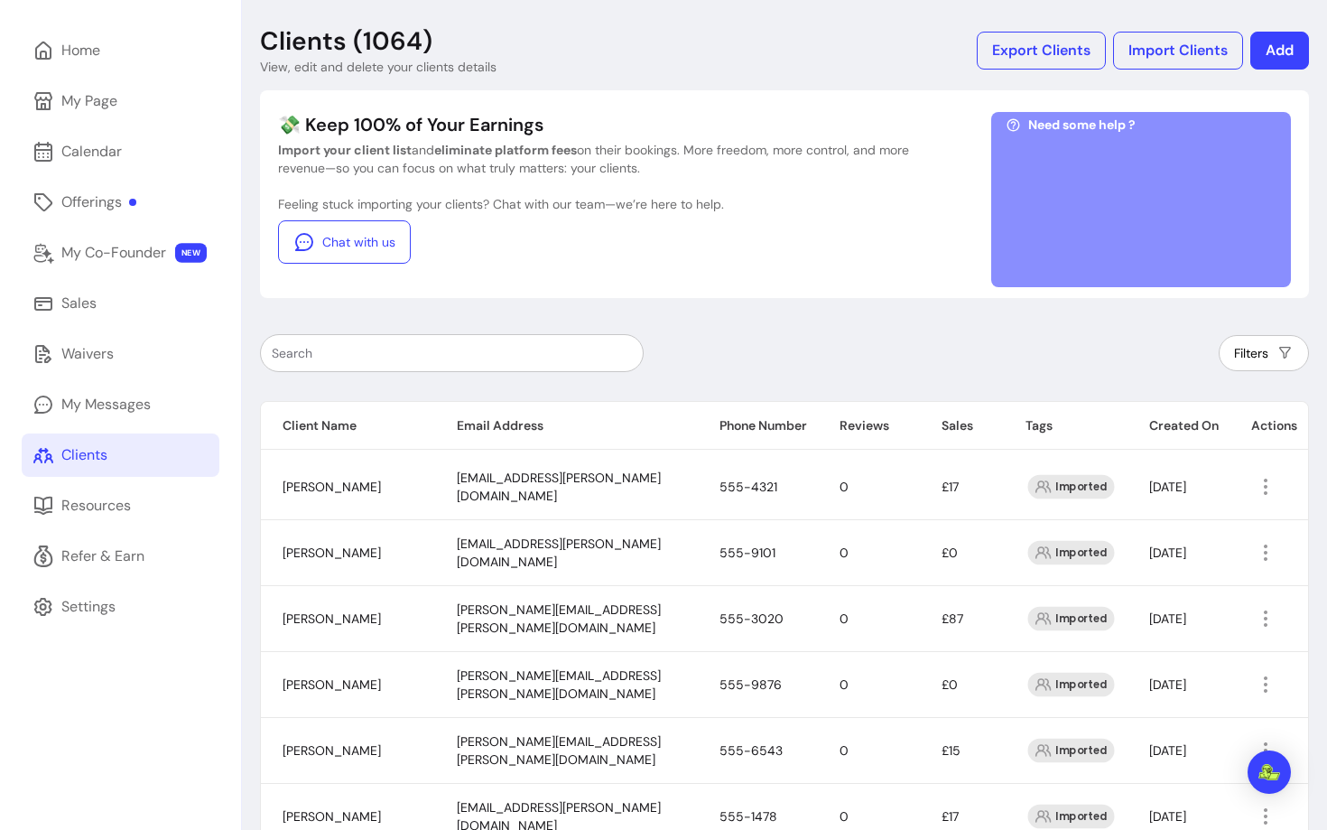
click at [414, 351] on input "text" at bounding box center [452, 353] width 360 height 18
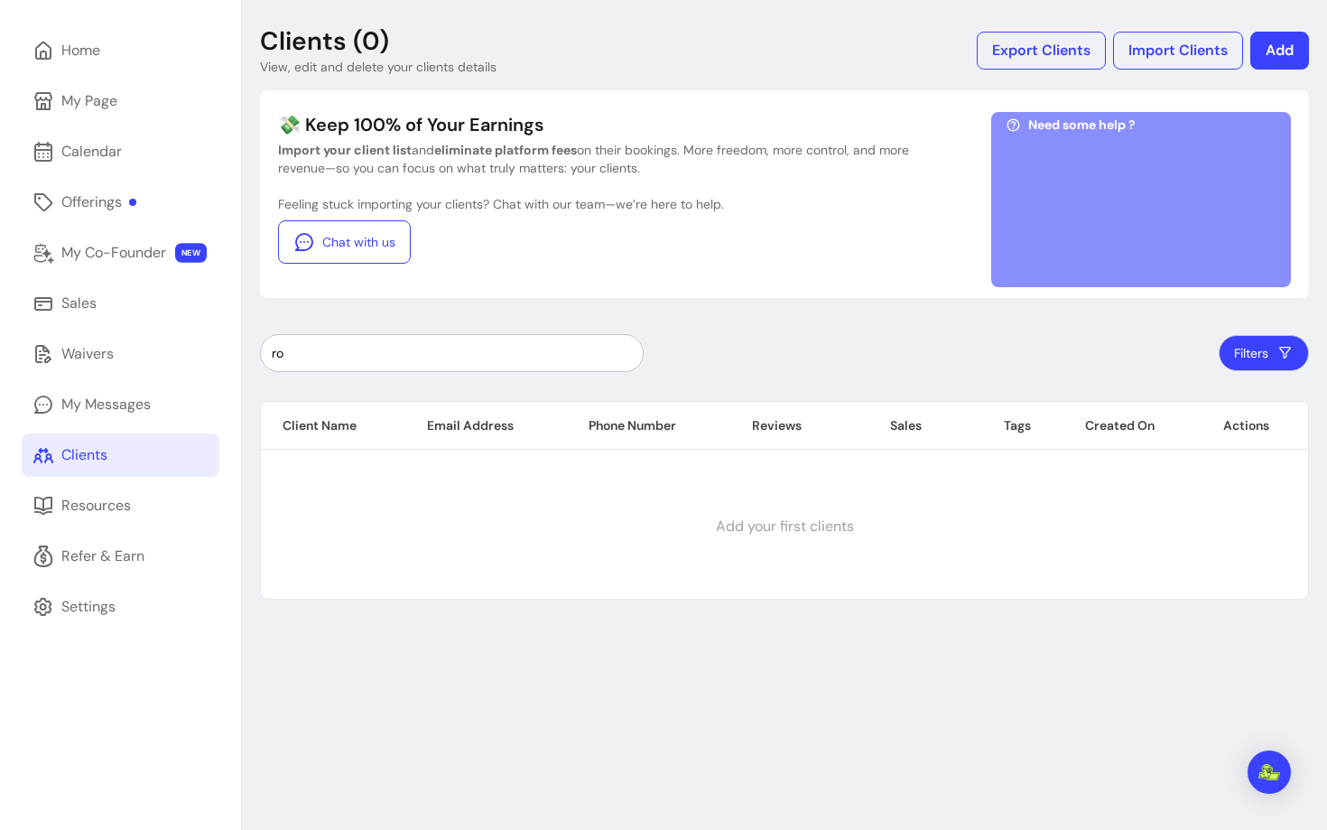
type input "r"
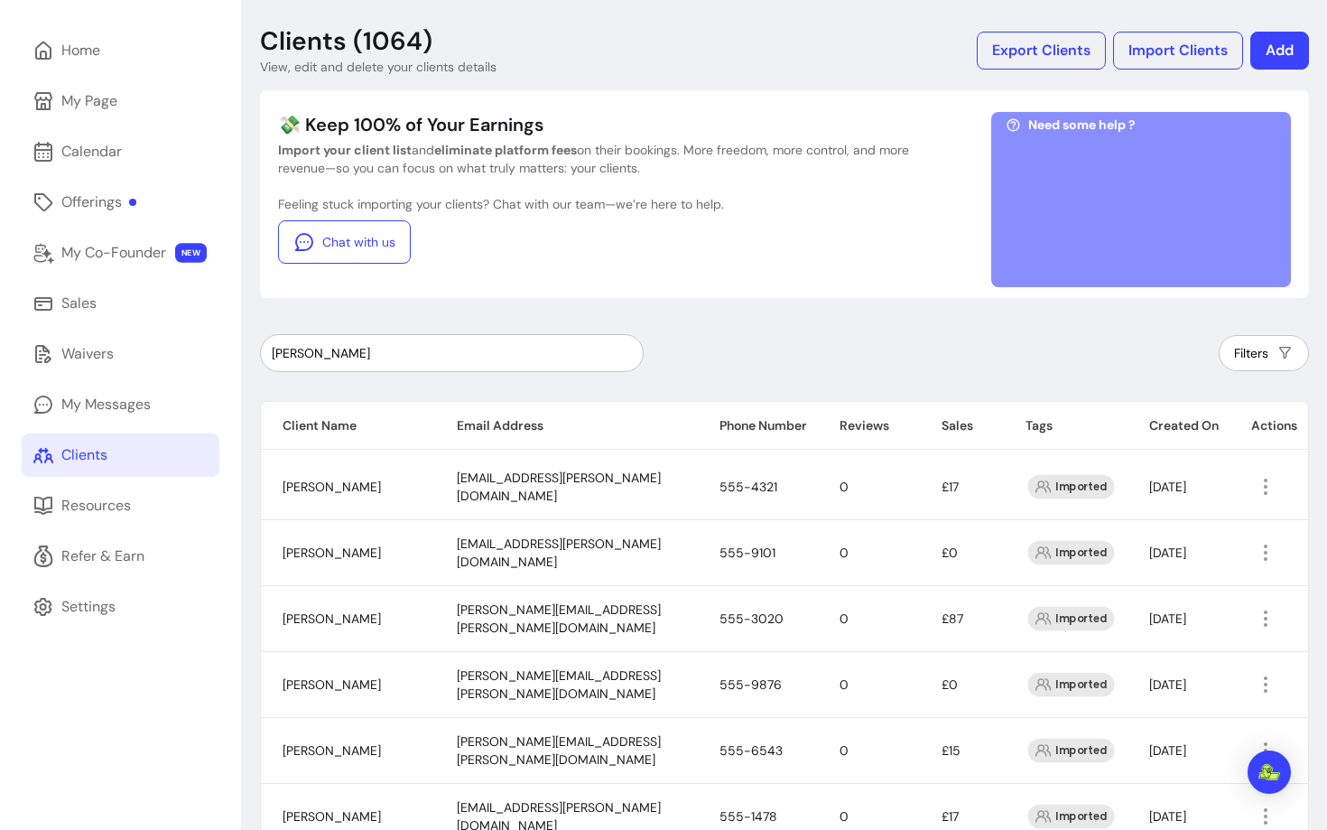
type input "morell"
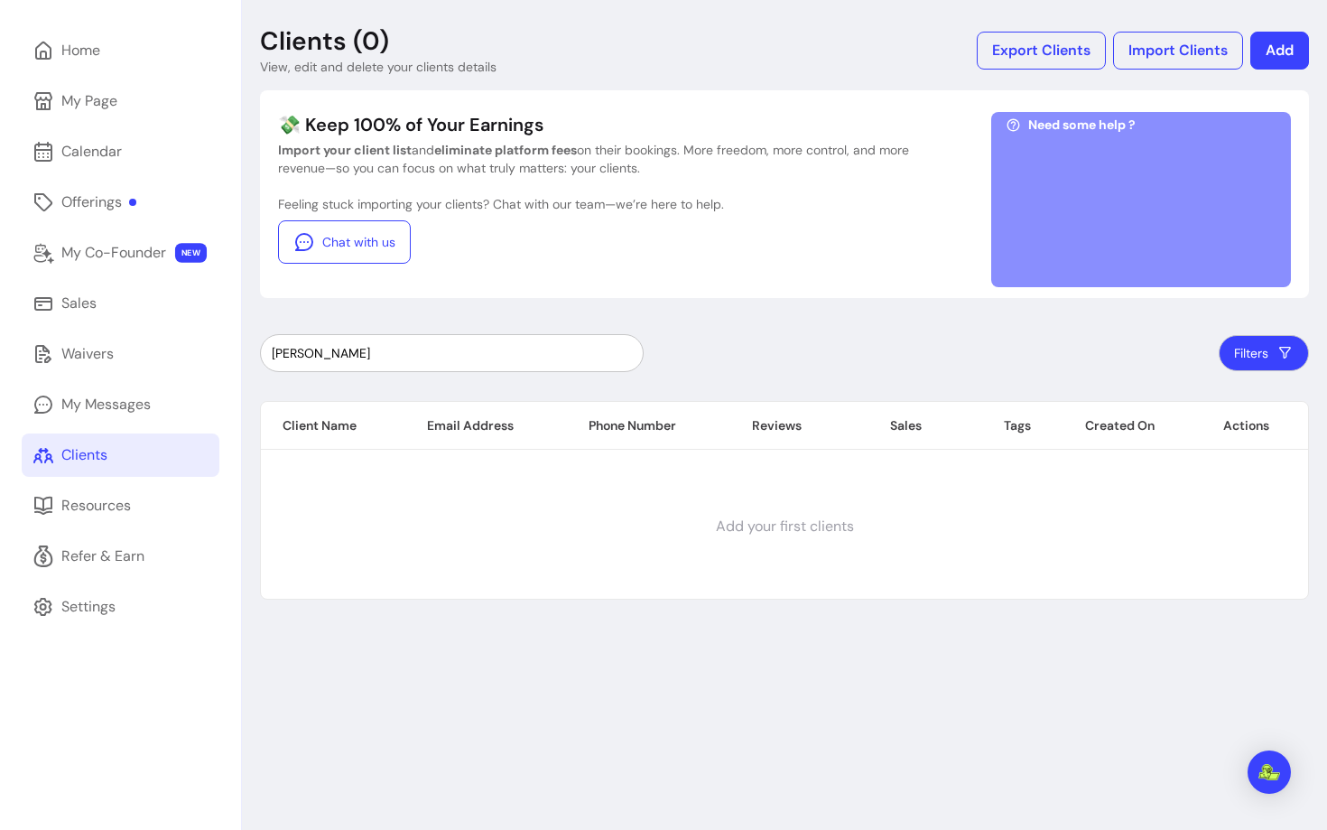
click at [576, 357] on input "morell" at bounding box center [452, 353] width 360 height 18
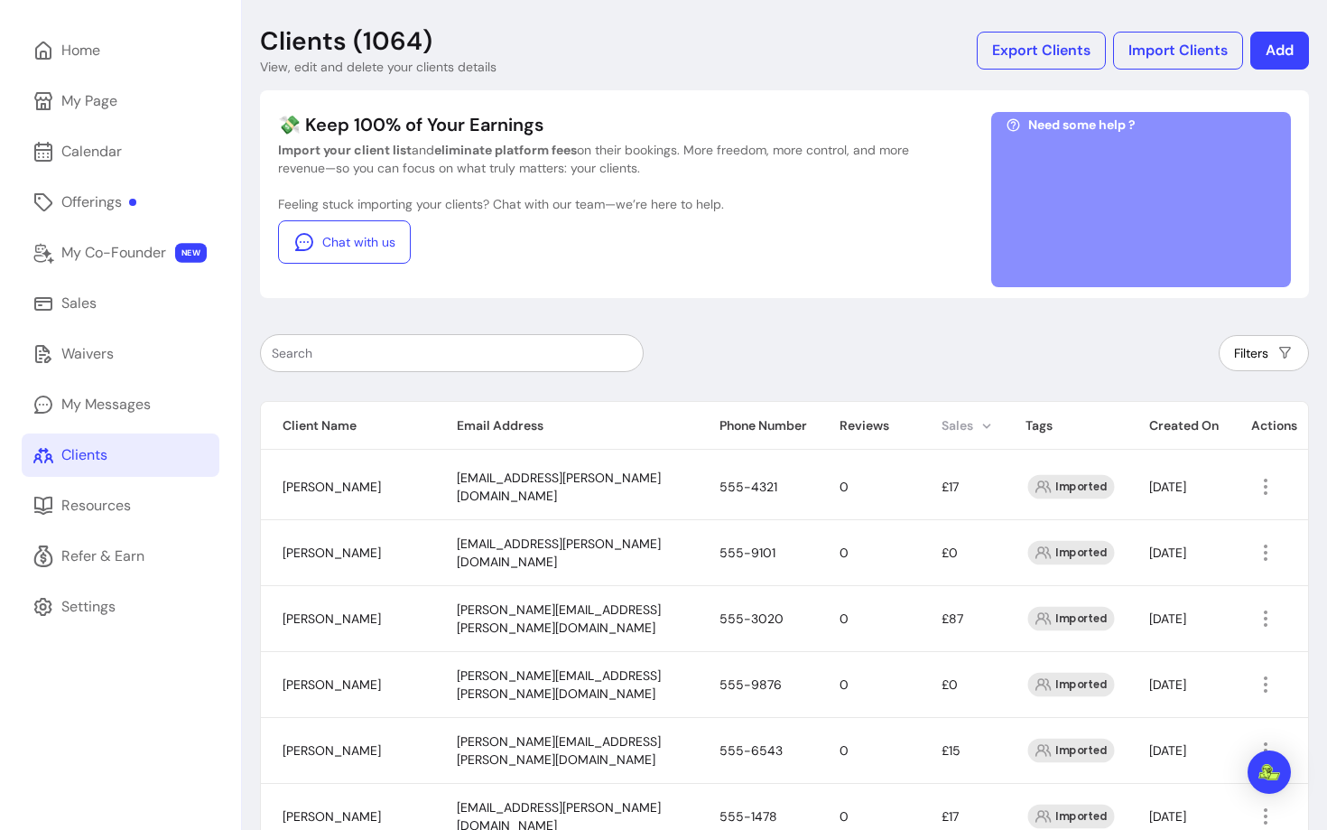
click at [930, 411] on th "Sales" at bounding box center [962, 426] width 84 height 48
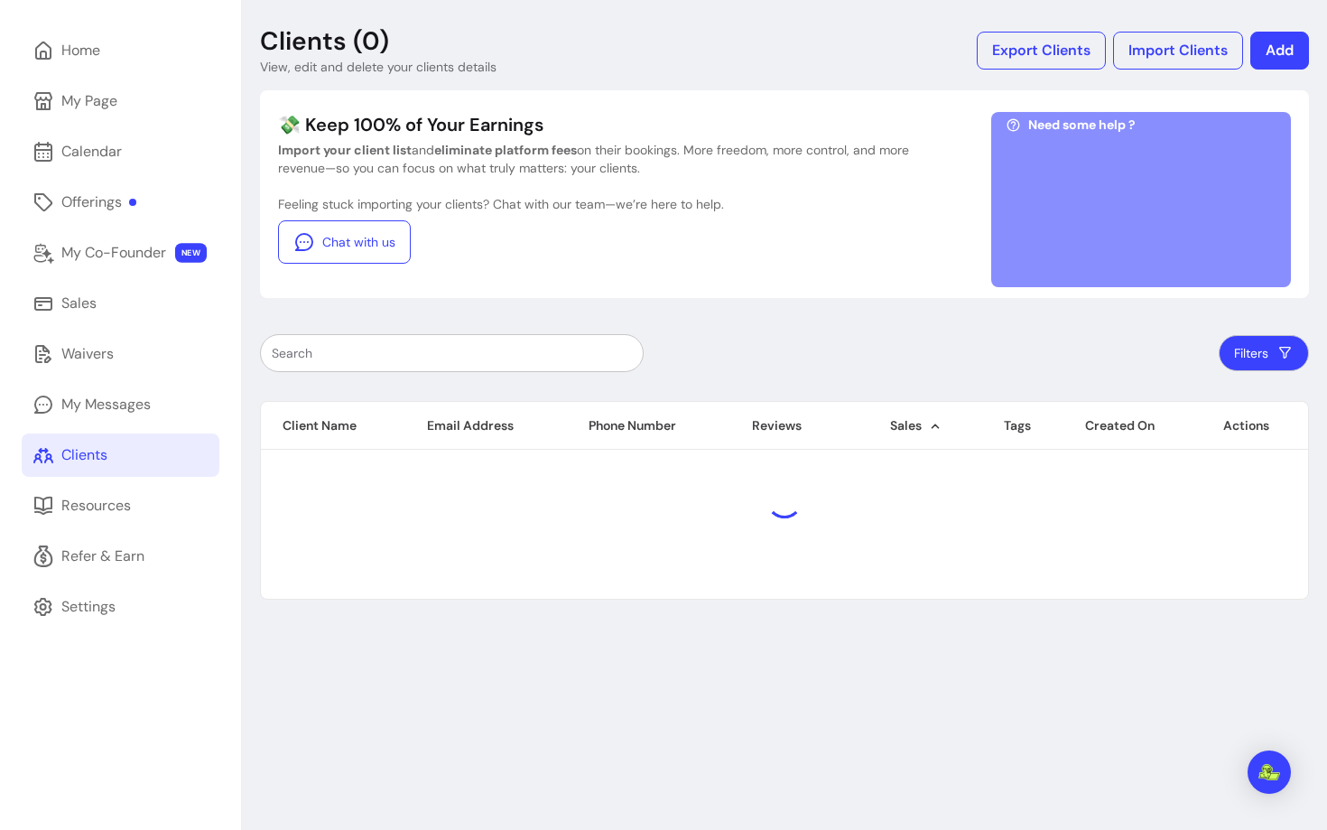
click at [930, 411] on div at bounding box center [785, 500] width 1046 height 195
click at [921, 428] on div at bounding box center [785, 500] width 1046 height 195
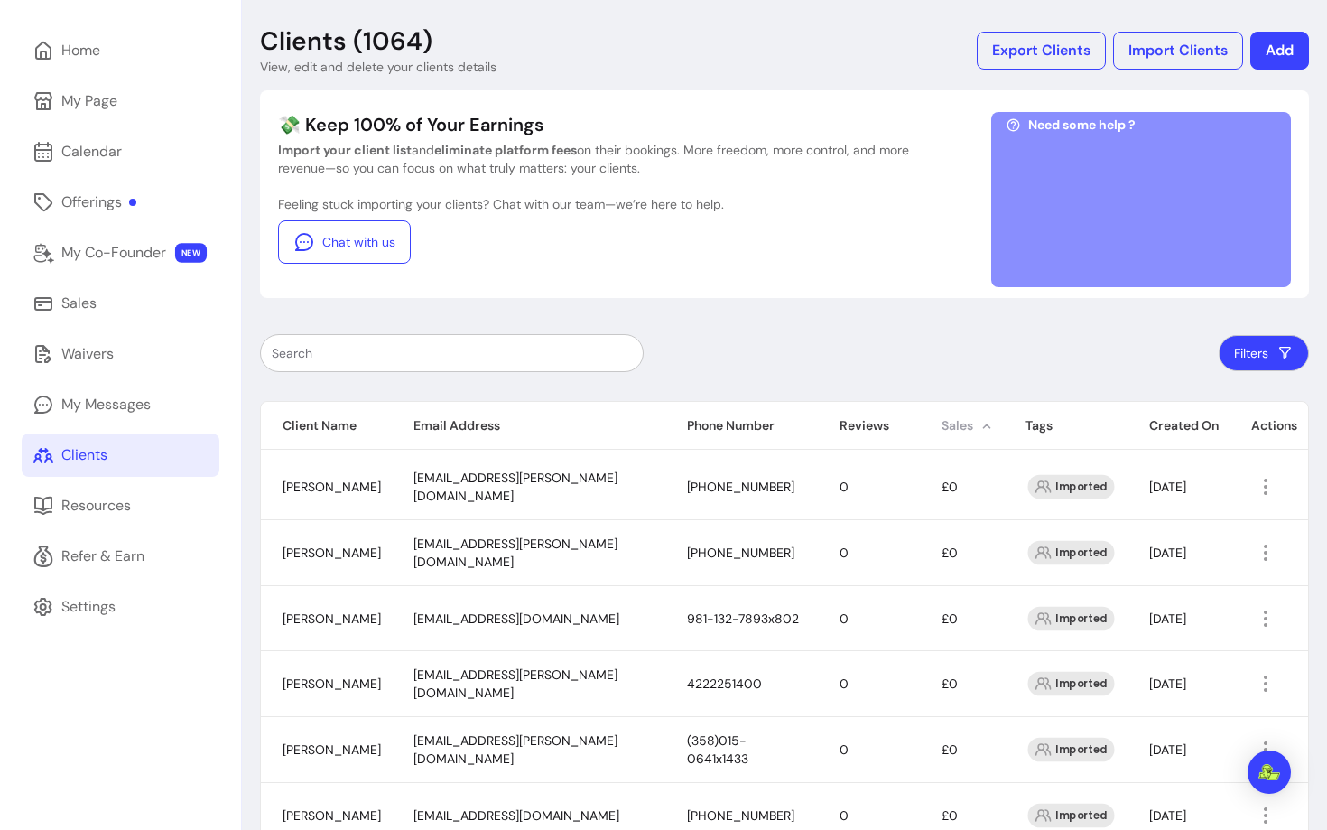
click at [944, 429] on th "Sales" at bounding box center [962, 426] width 84 height 48
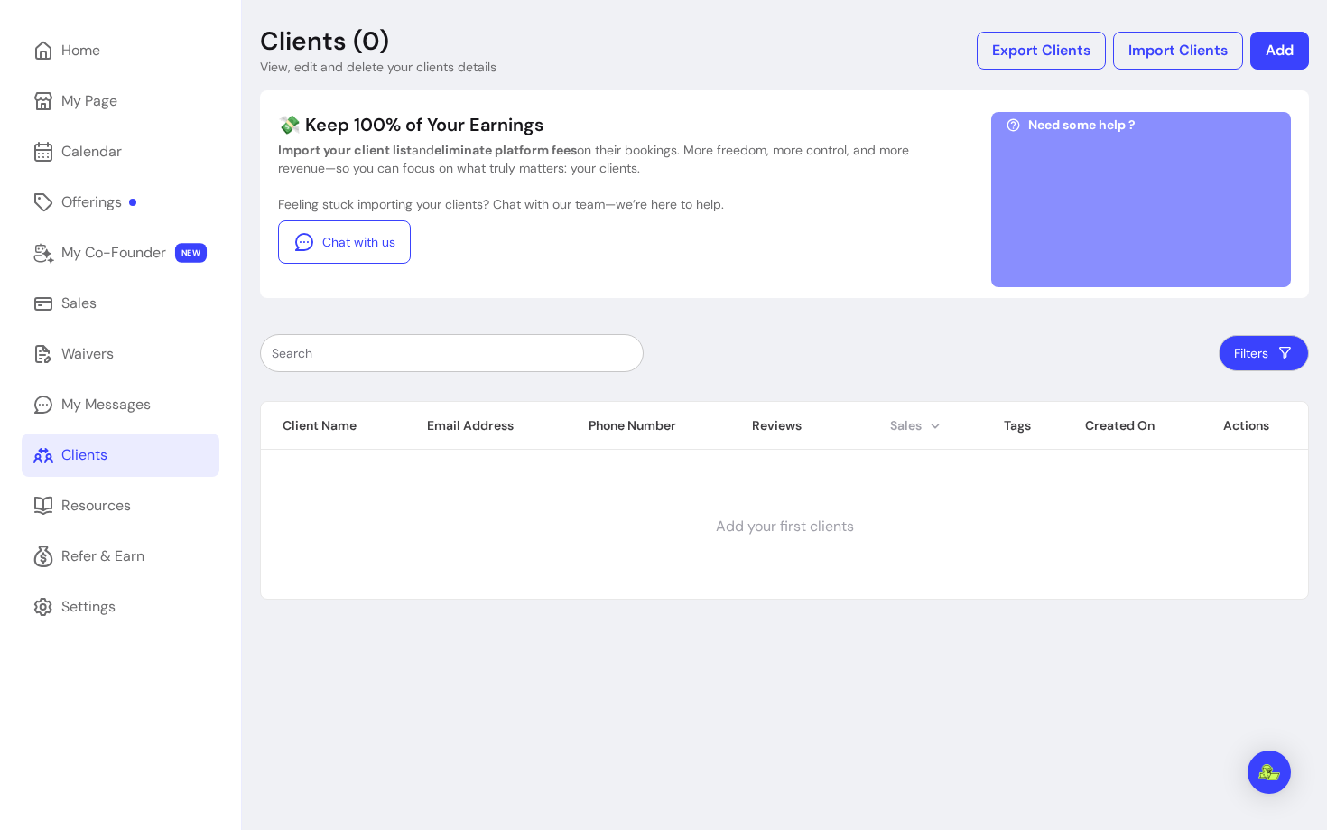
click at [923, 432] on th "Sales" at bounding box center [926, 426] width 114 height 48
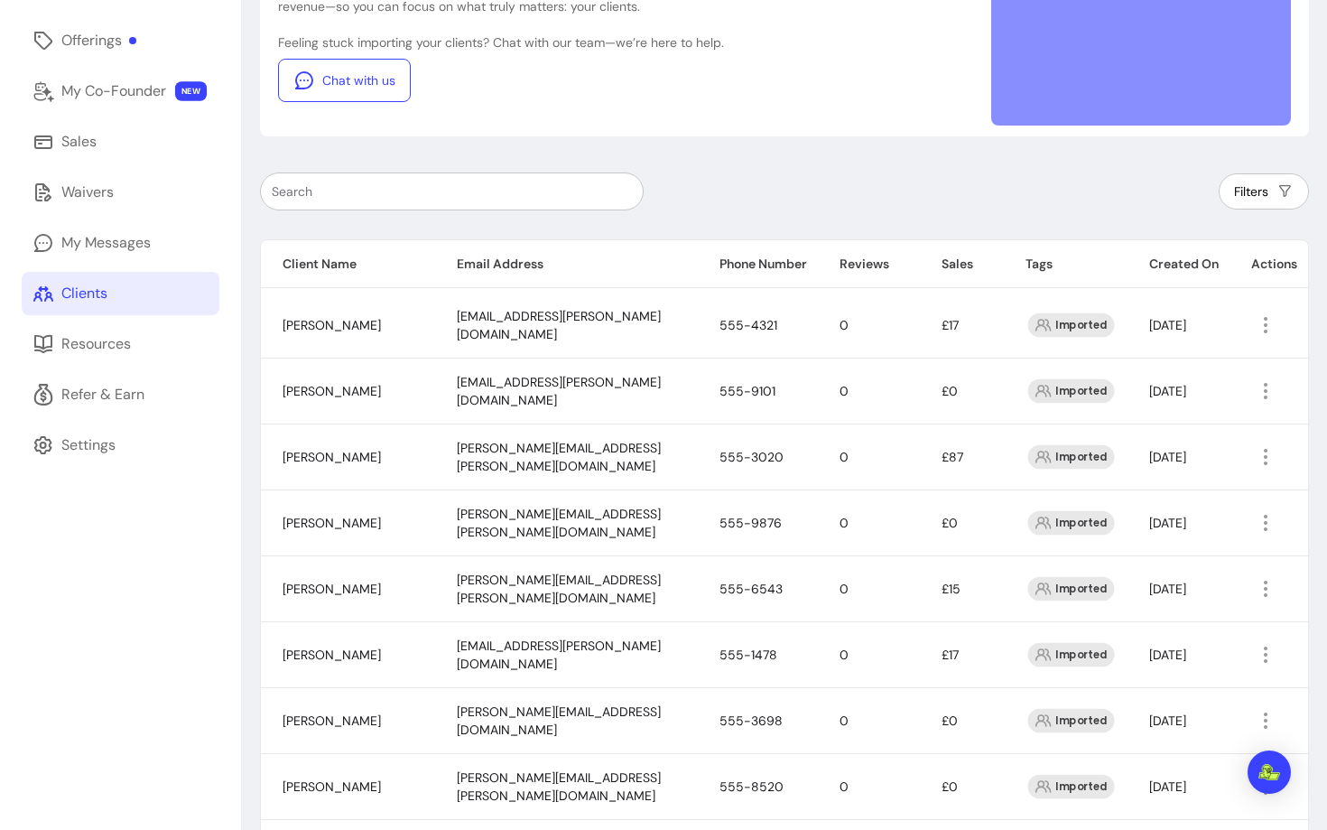
scroll to position [254, 0]
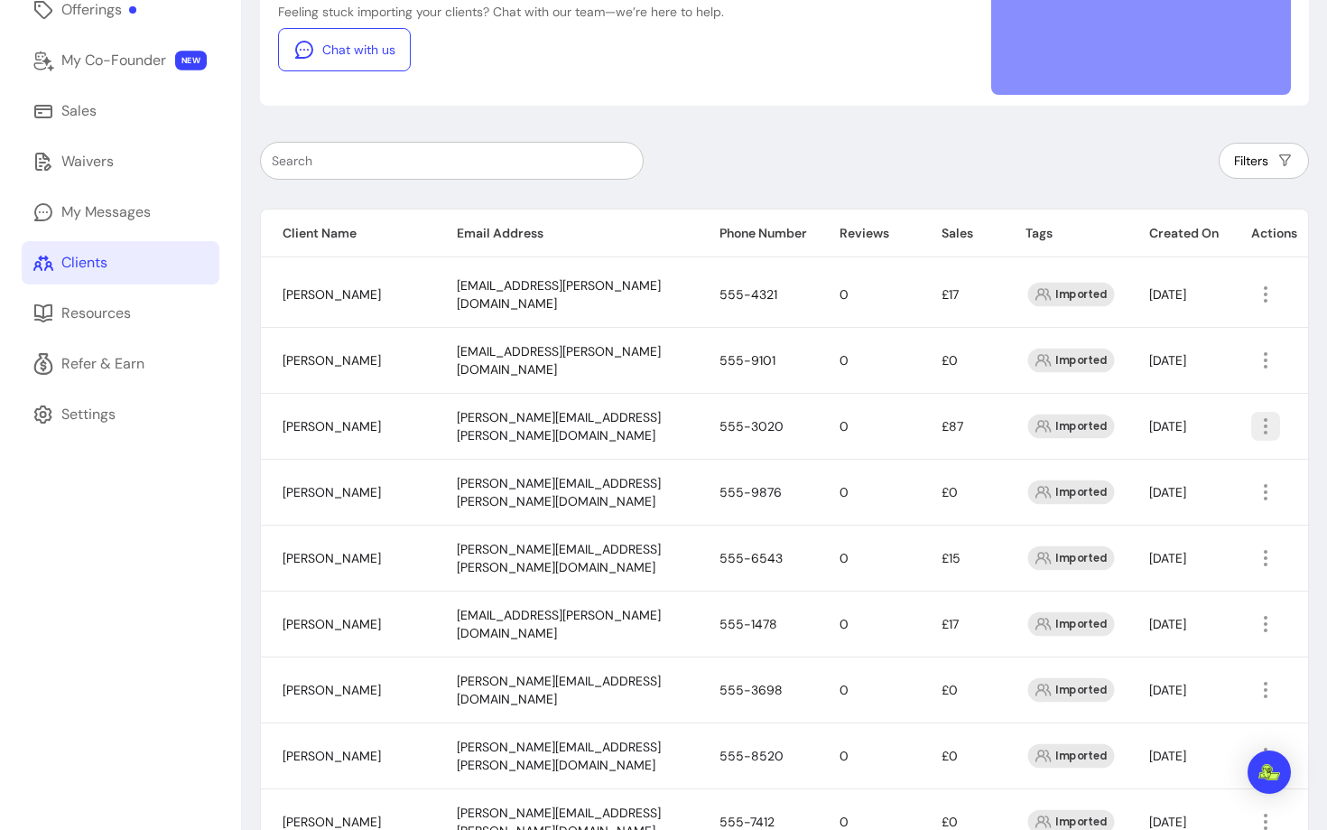
click at [1177, 450] on div "Amend Add Notes Delete" at bounding box center [1184, 497] width 173 height 98
click at [1169, 465] on span "Amend" at bounding box center [1195, 466] width 132 height 18
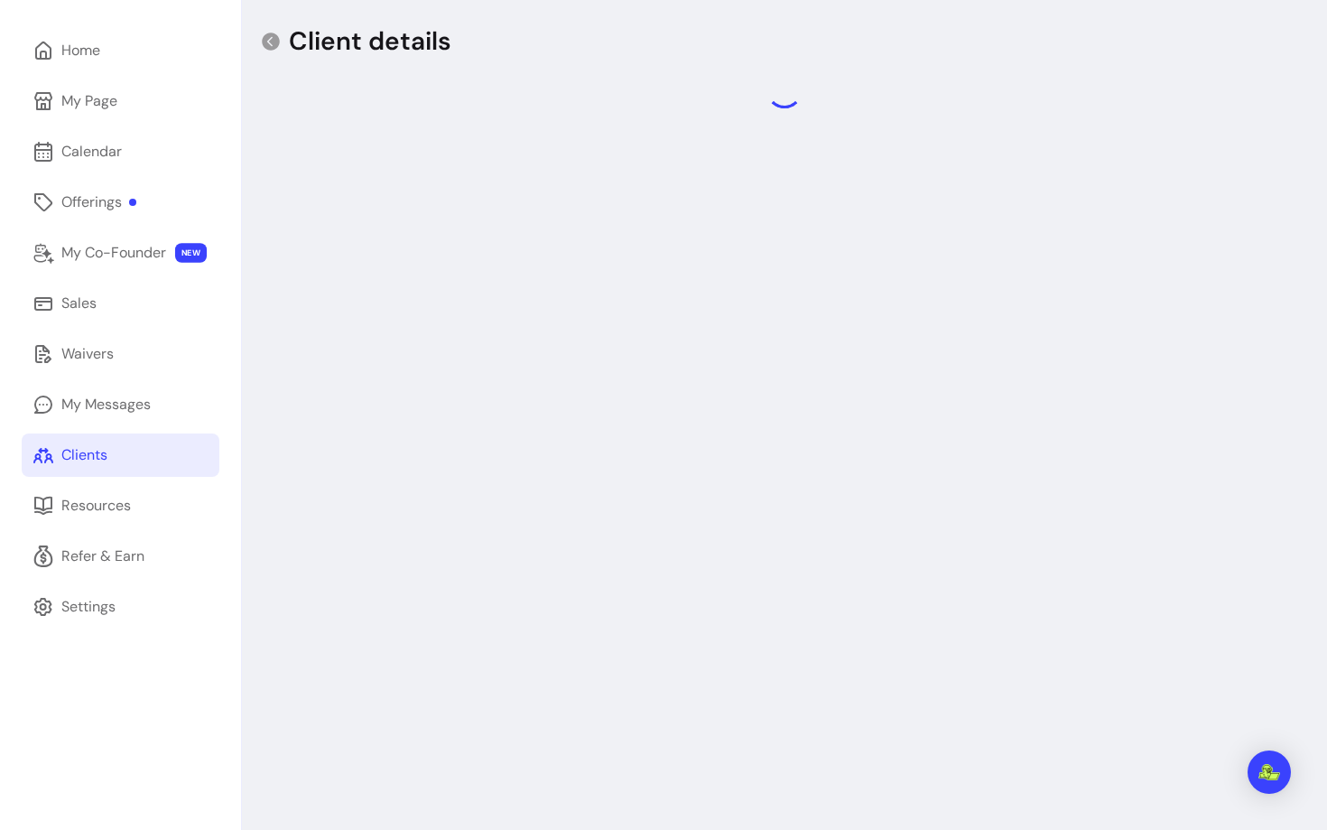
scroll to position [61, 0]
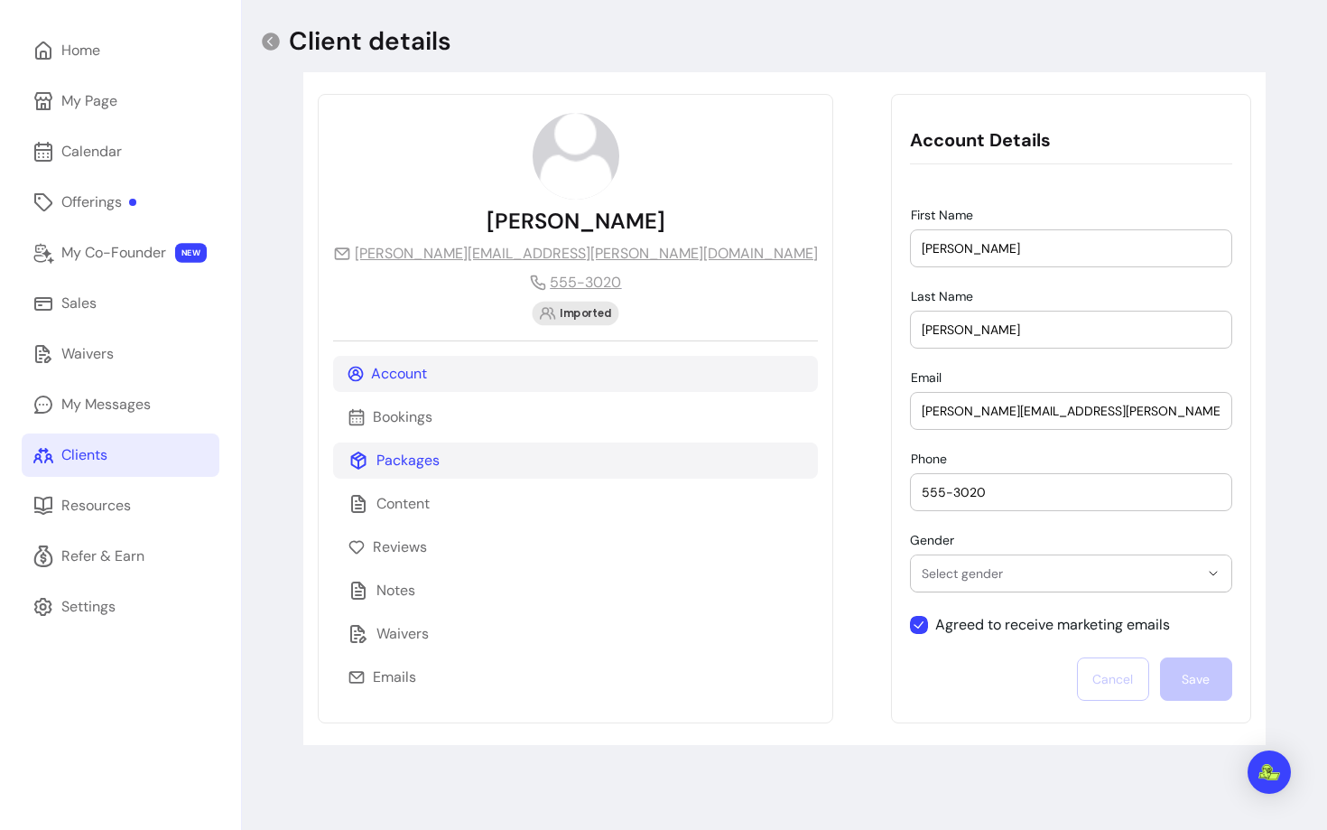
click at [405, 472] on div "Packages" at bounding box center [575, 460] width 485 height 36
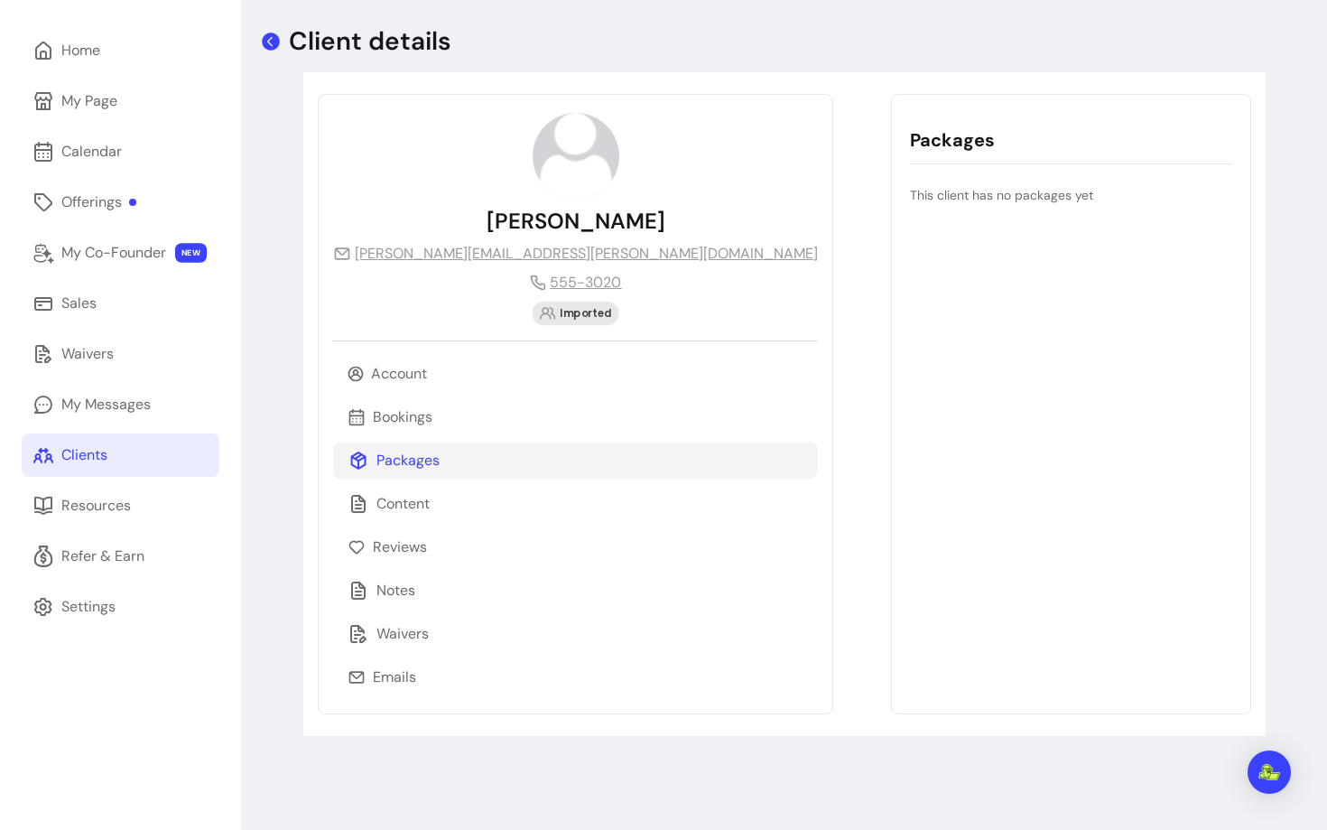
click at [275, 41] on icon at bounding box center [271, 42] width 18 height 18
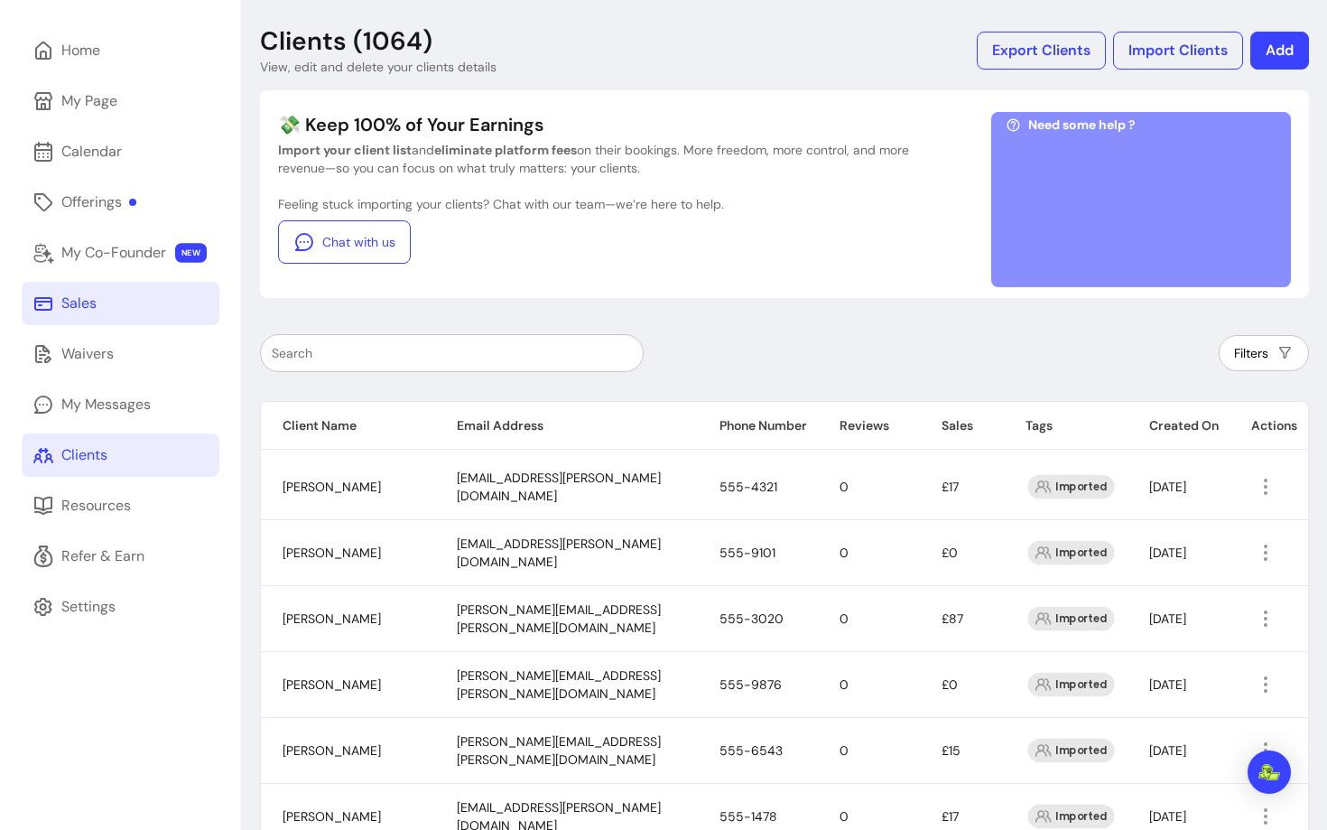
click at [132, 309] on link "Sales" at bounding box center [121, 303] width 198 height 43
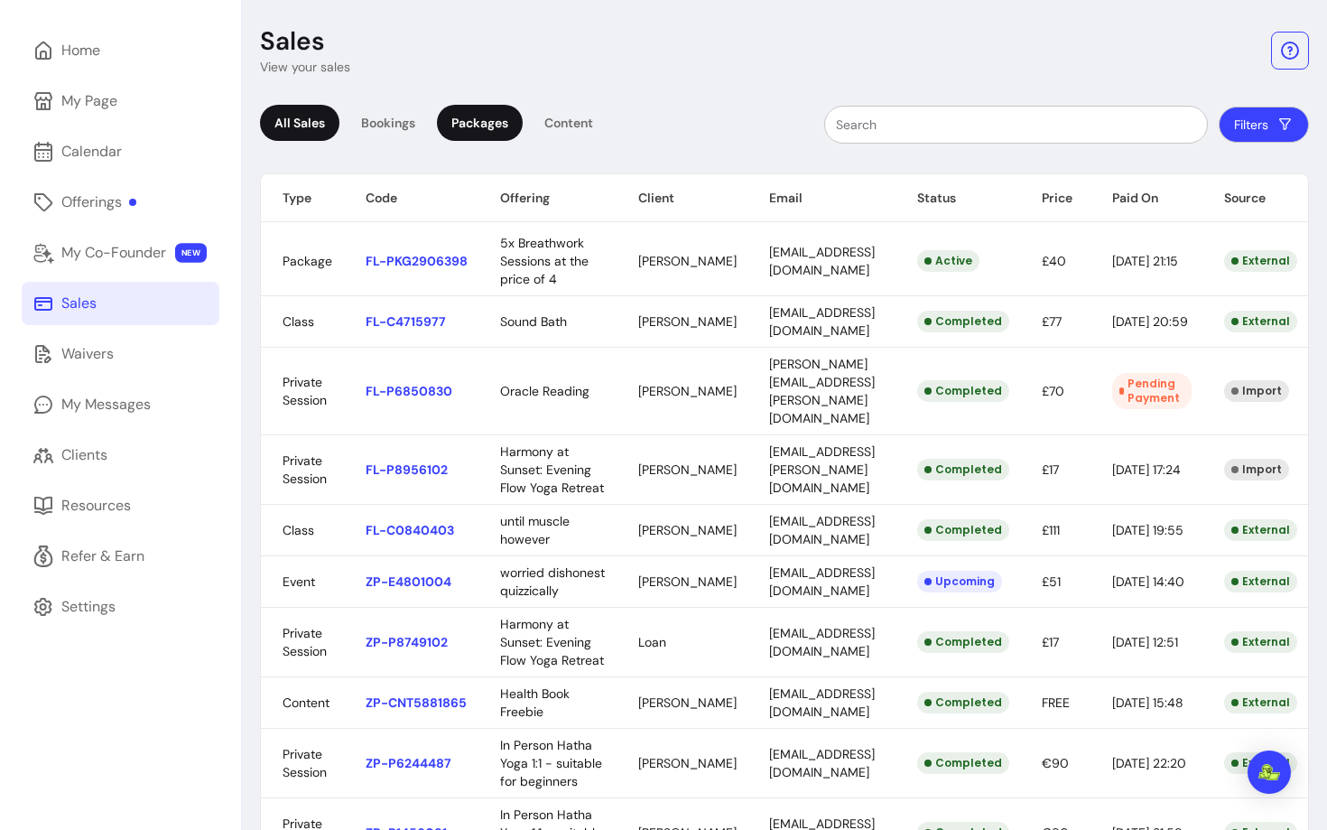
click at [479, 113] on div "Packages" at bounding box center [480, 123] width 86 height 36
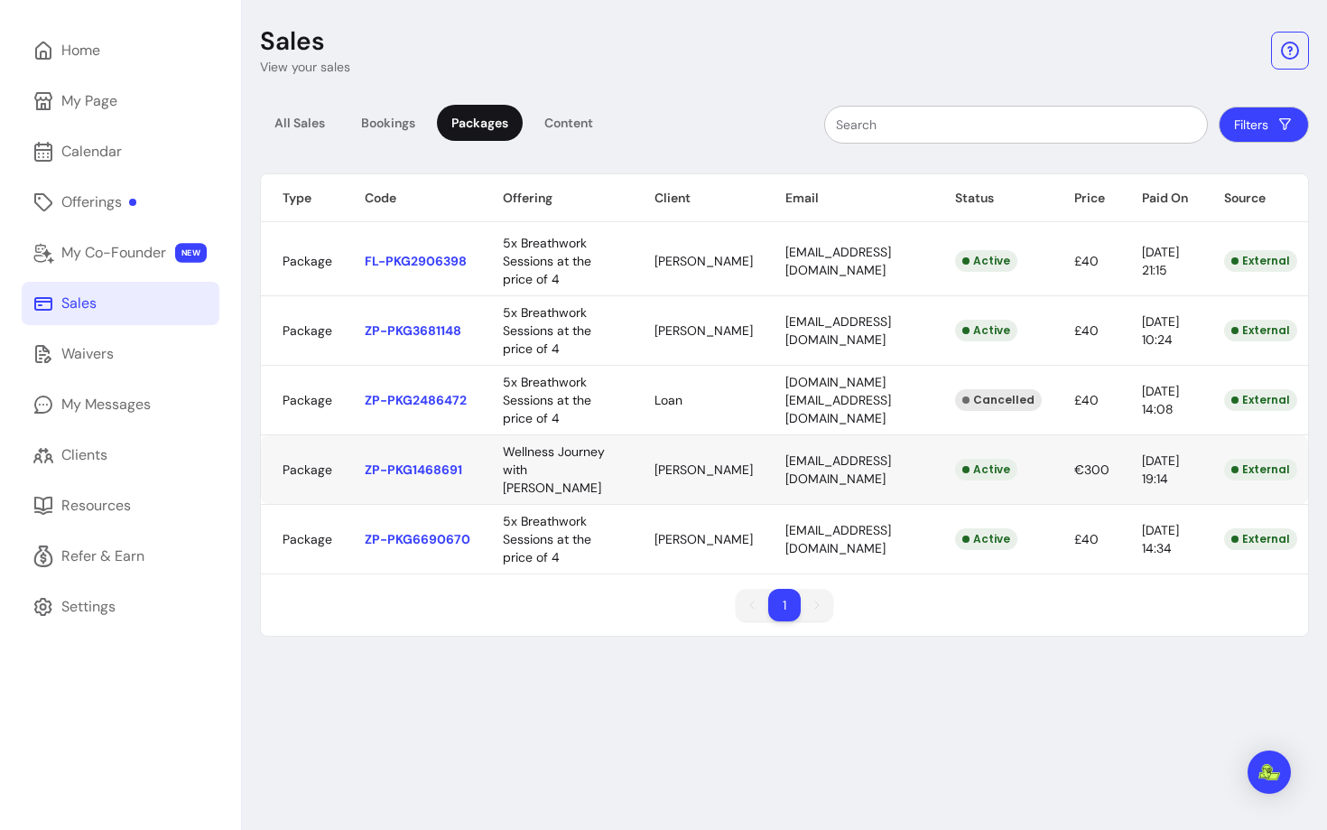
scroll to position [0, 26]
click at [102, 458] on div "Clients" at bounding box center [84, 455] width 46 height 22
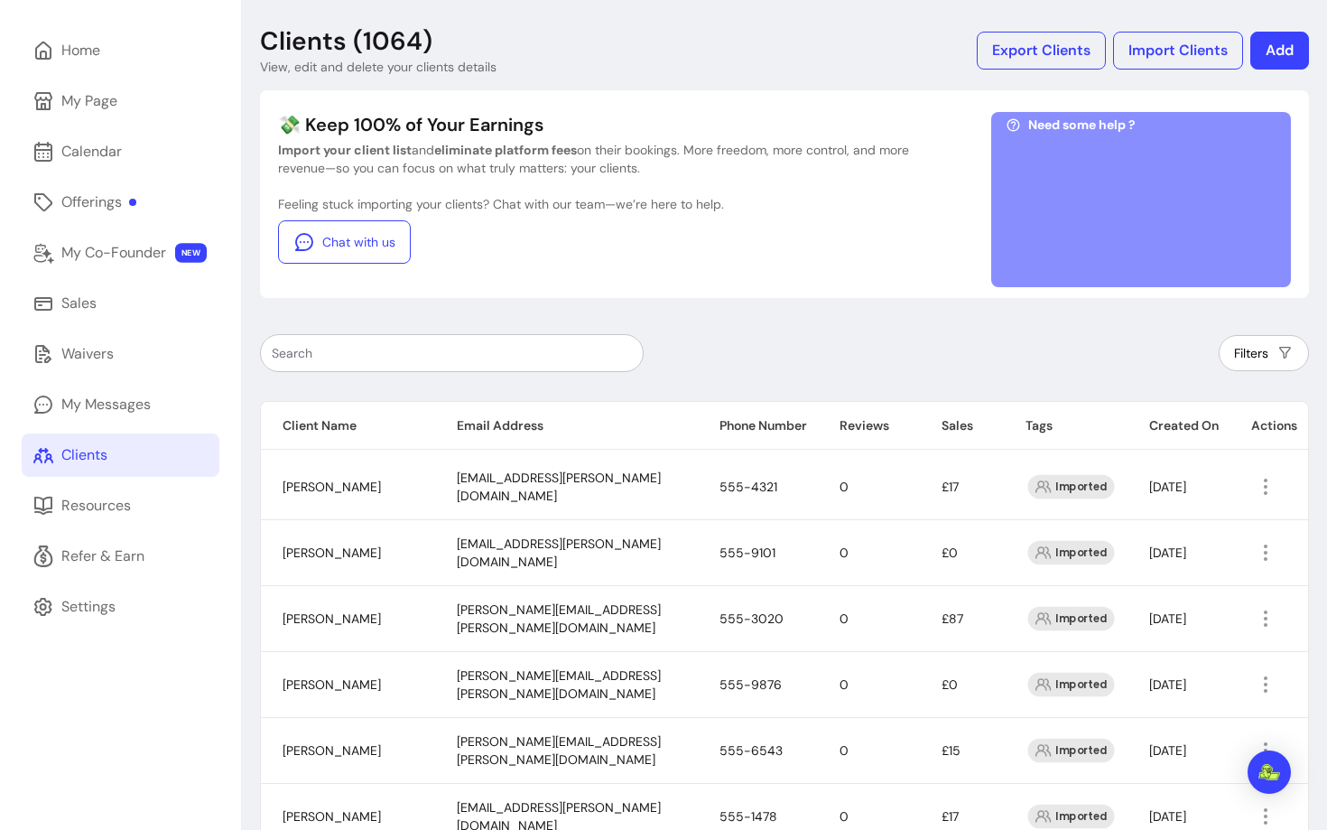
click at [467, 348] on input "text" at bounding box center [452, 353] width 360 height 18
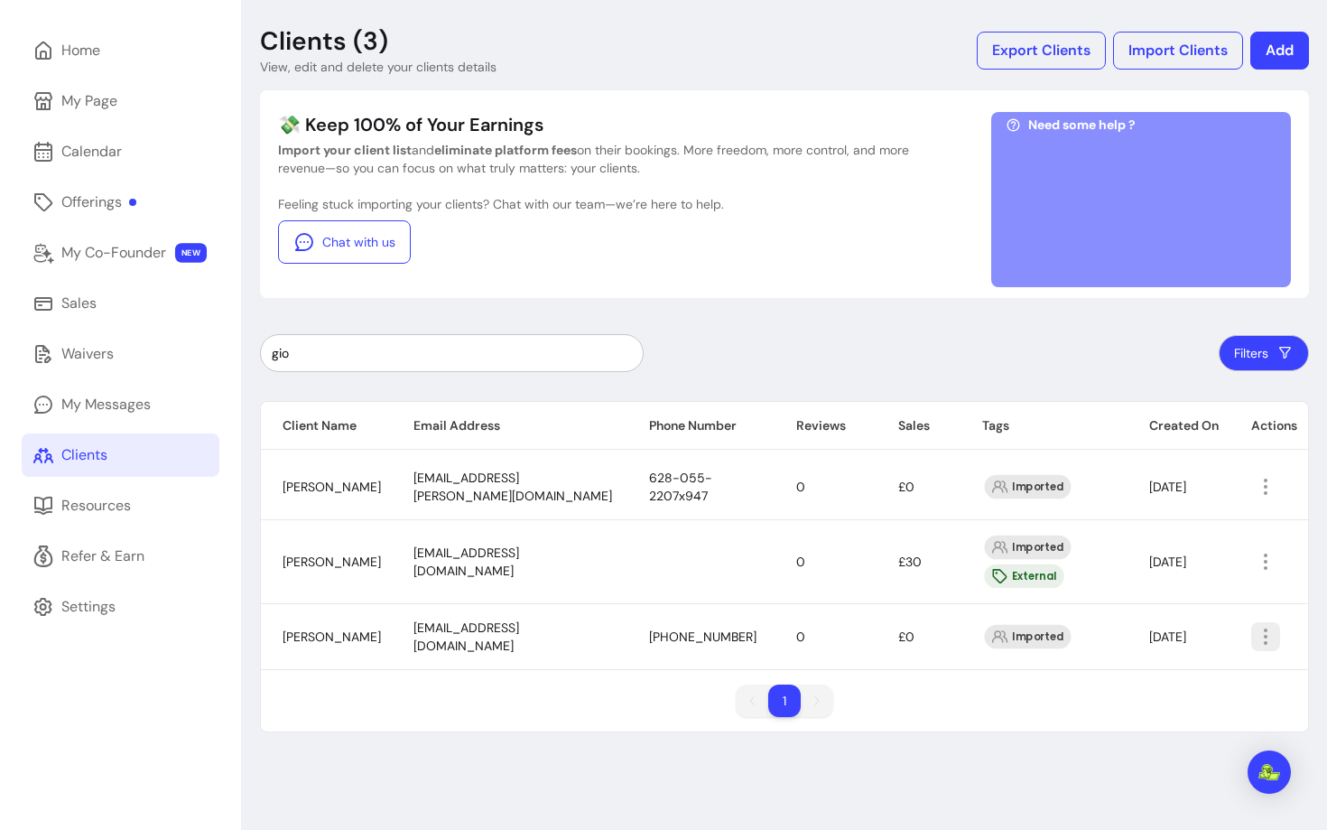
type input "gio"
click at [1265, 634] on icon "button" at bounding box center [1266, 637] width 22 height 22
click at [1176, 669] on span "Amend" at bounding box center [1199, 678] width 132 height 18
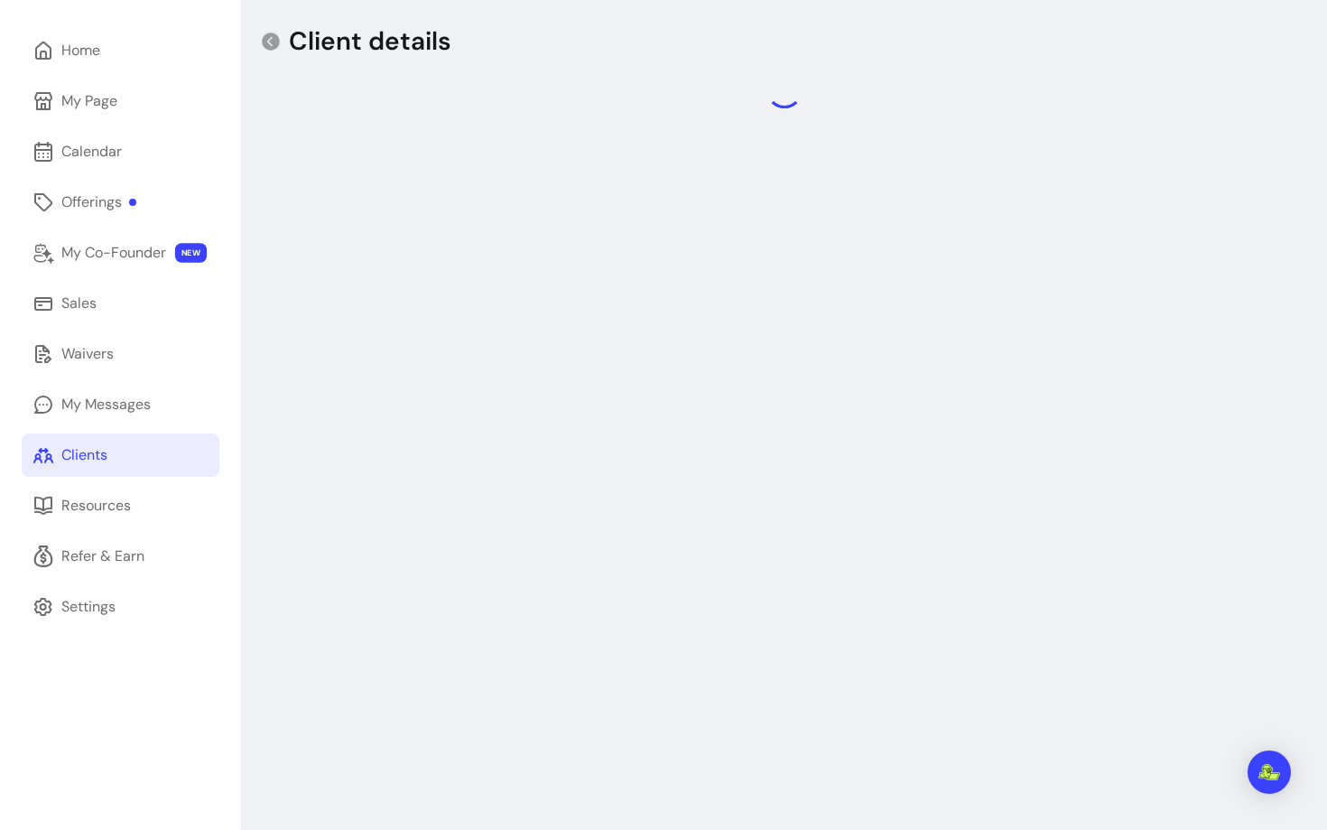
select select "******"
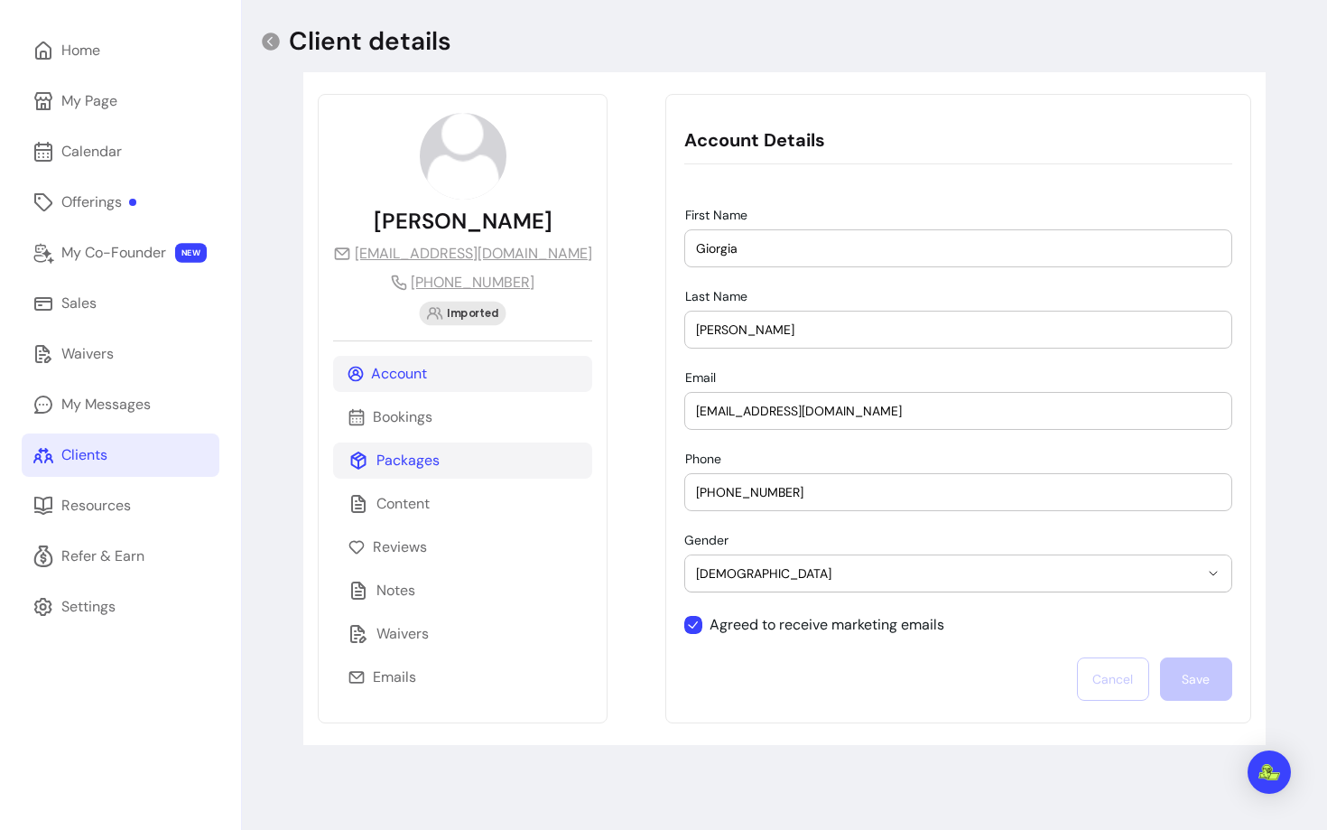
click at [403, 474] on div "Packages" at bounding box center [462, 460] width 259 height 36
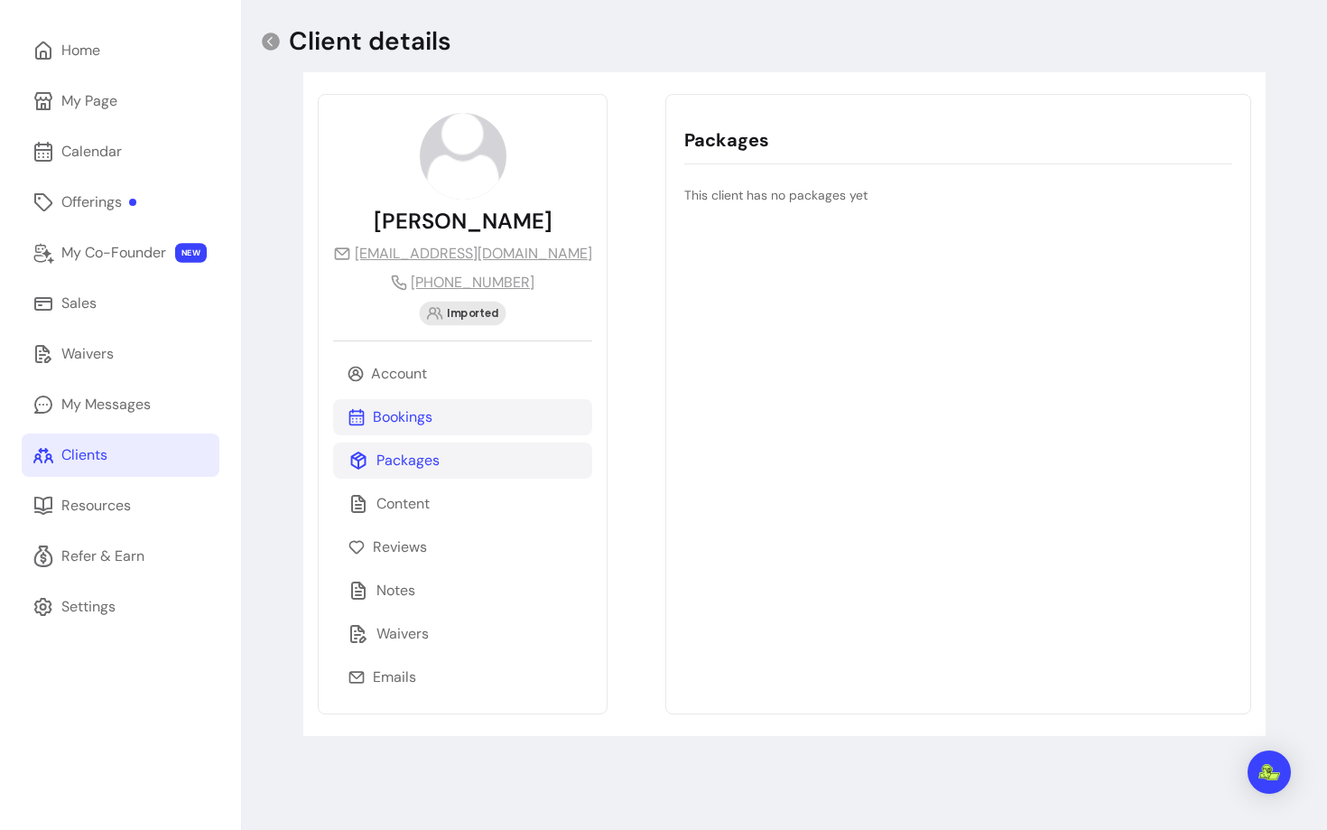
click at [408, 421] on p "Bookings" at bounding box center [403, 417] width 60 height 22
click at [403, 468] on p "Packages" at bounding box center [408, 461] width 63 height 22
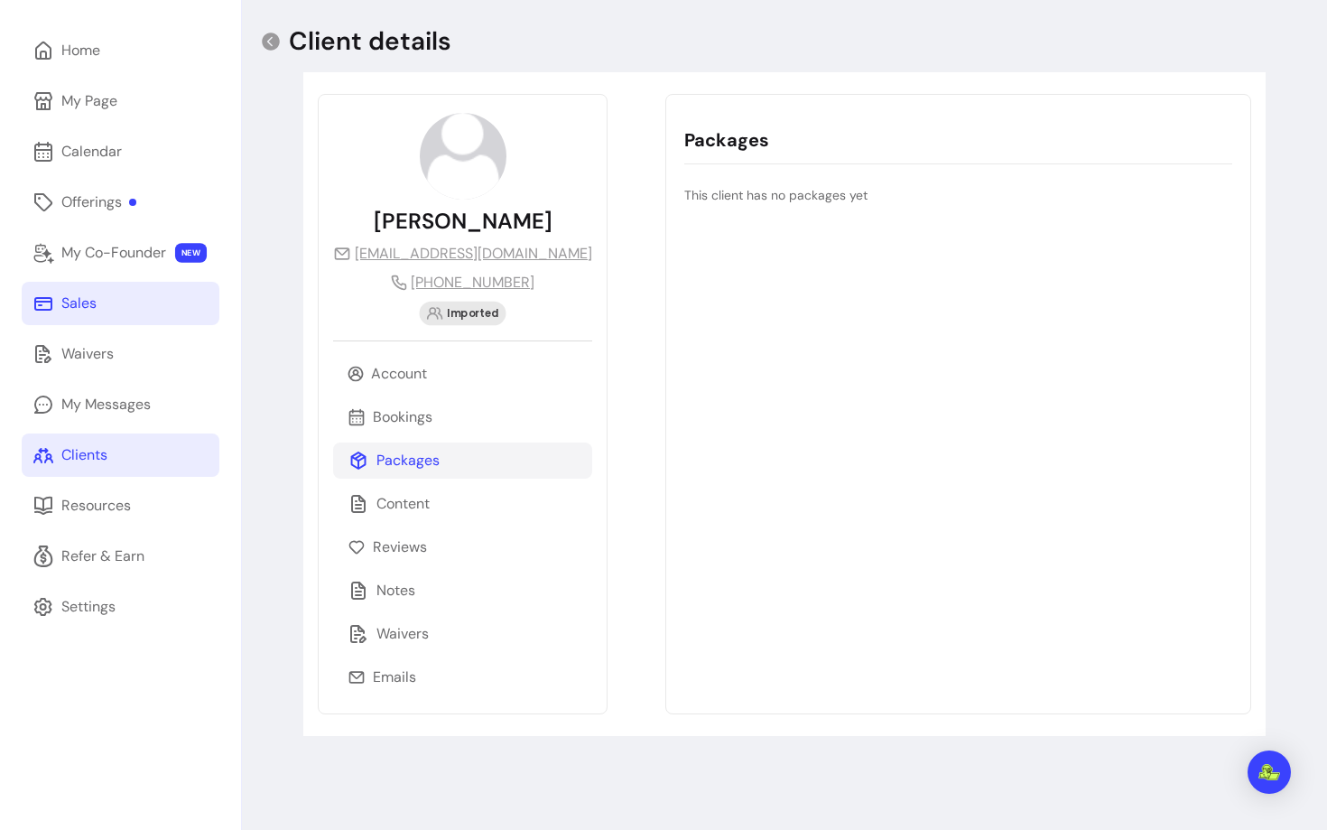
click at [93, 311] on div "Sales" at bounding box center [78, 304] width 35 height 22
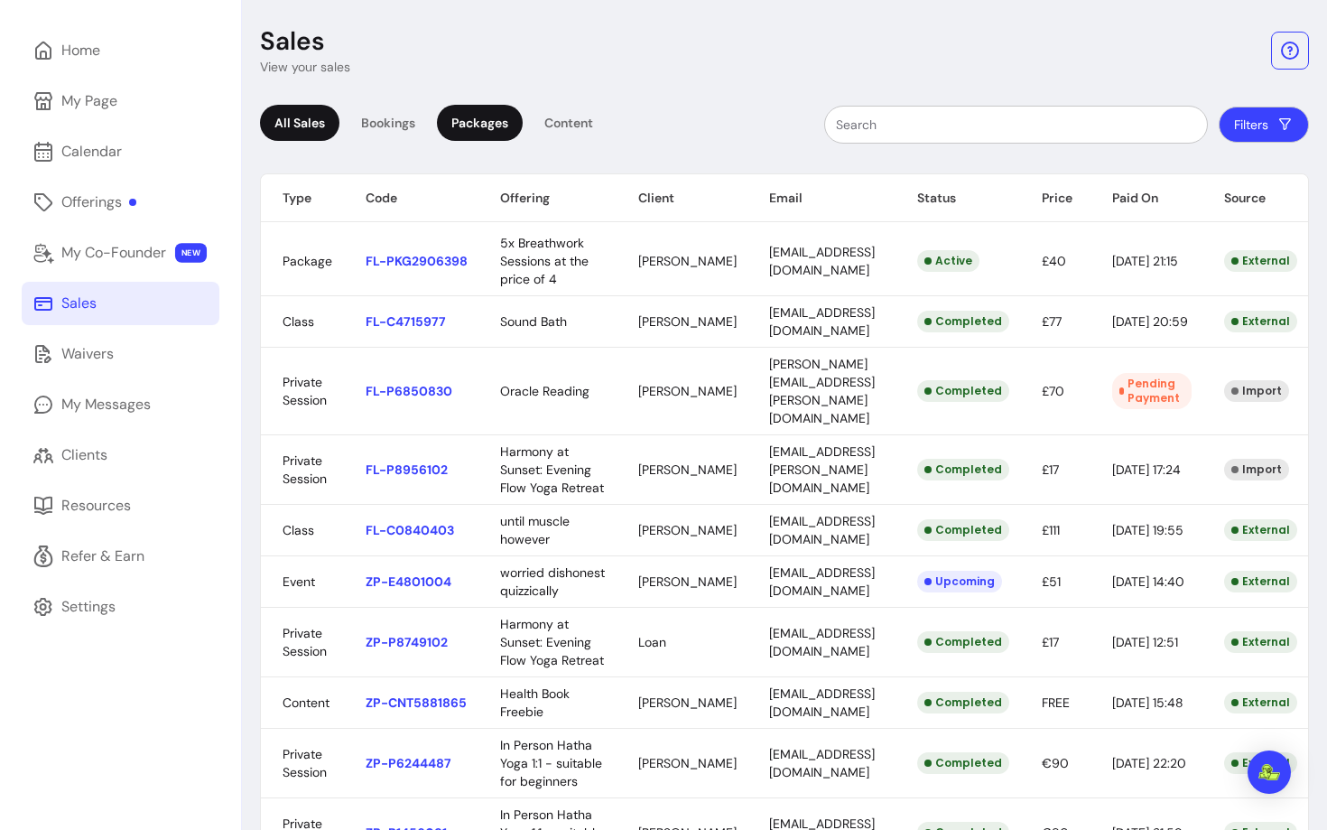
click at [461, 124] on div "Packages" at bounding box center [480, 123] width 86 height 36
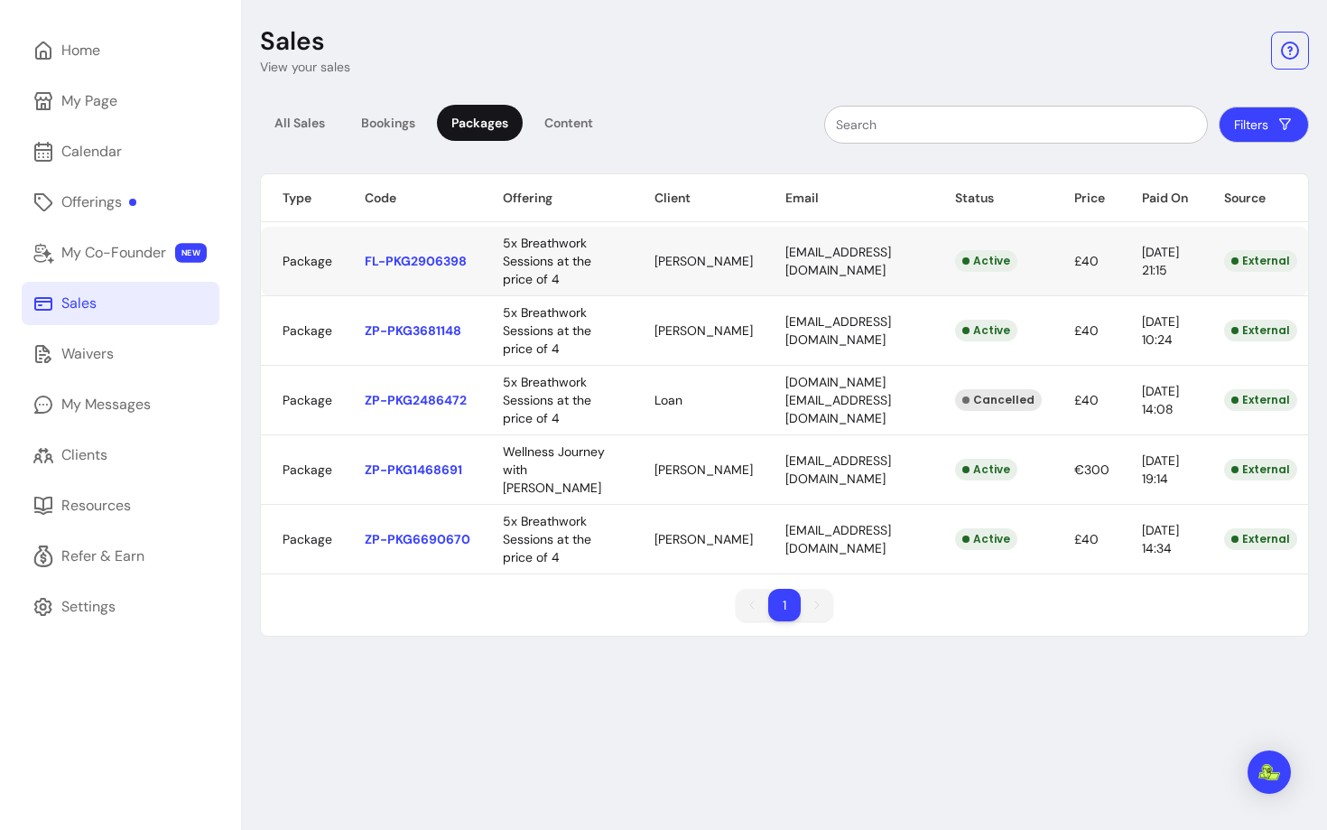
scroll to position [0, 9]
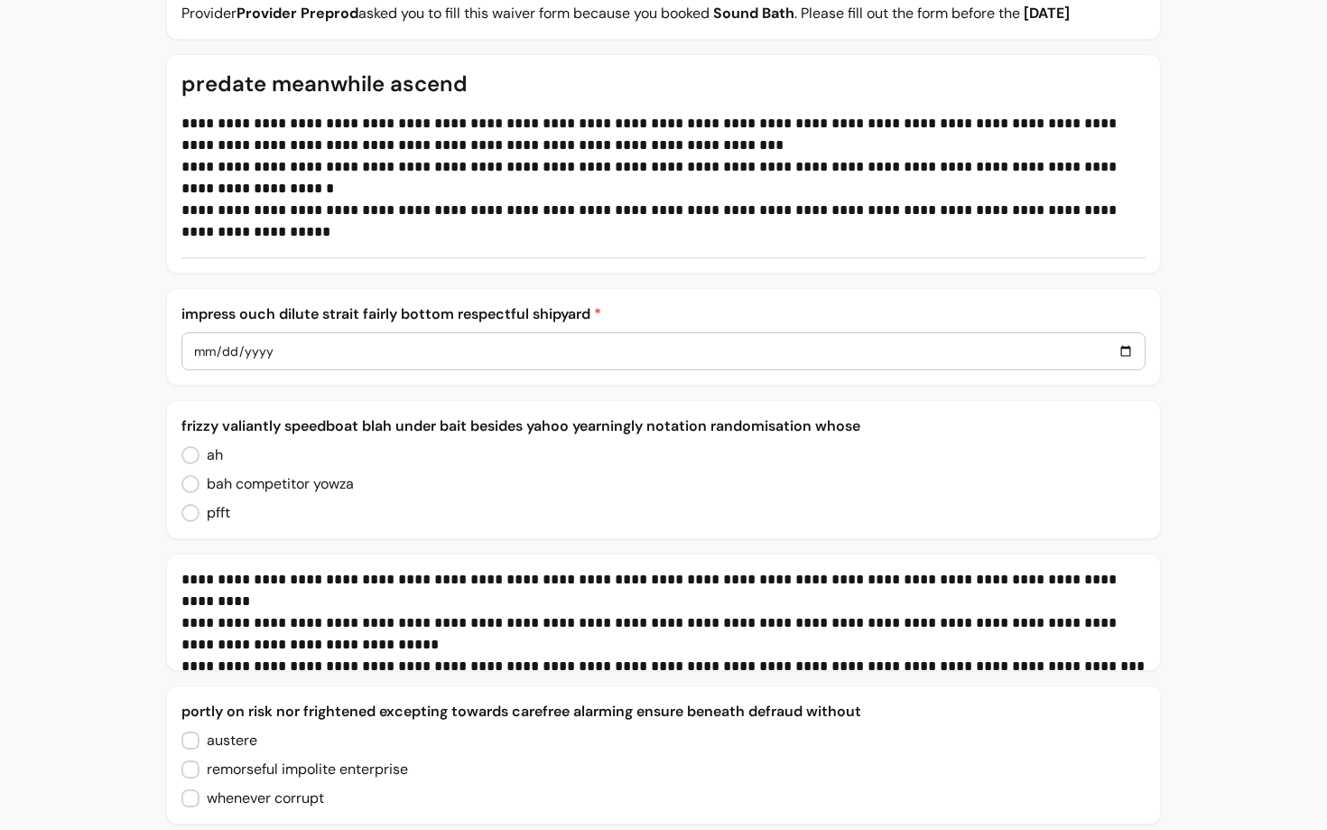
scroll to position [244, 0]
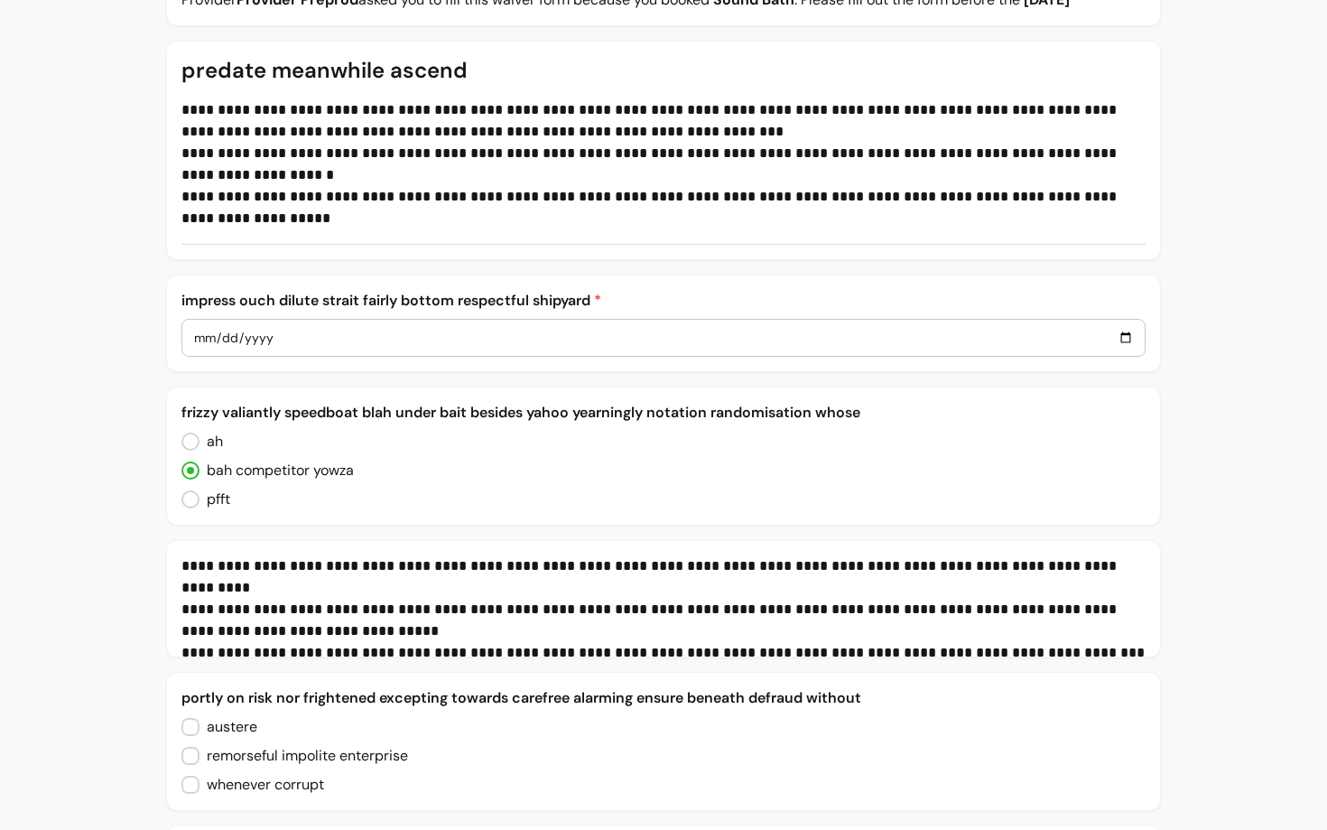
click at [278, 336] on input "date" at bounding box center [664, 338] width 942 height 20
type input "0002-06-17"
type input "0002-06-14"
click at [251, 331] on input "0002-06-13" at bounding box center [664, 338] width 942 height 20
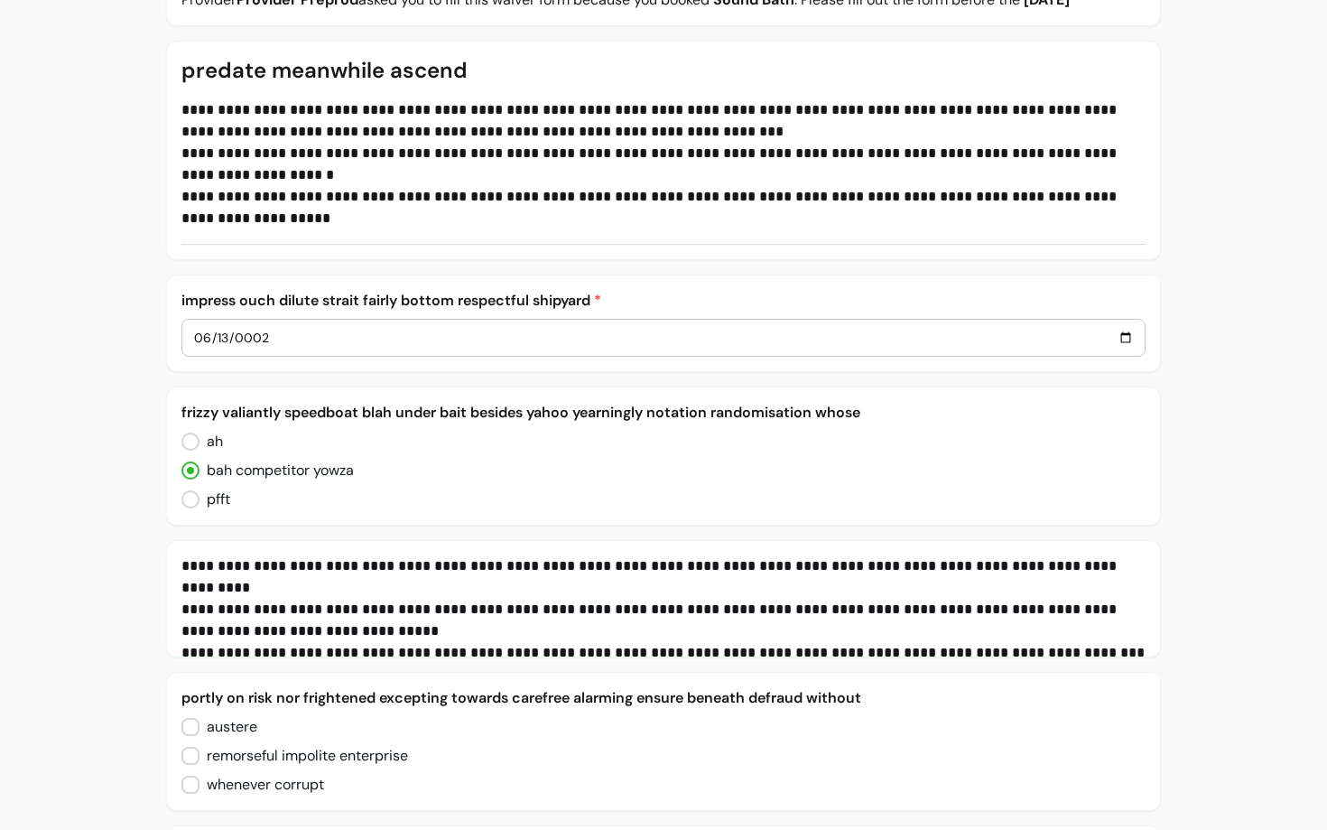
click at [251, 331] on input "0002-06-13" at bounding box center [664, 338] width 942 height 20
type input "0005-06-10"
click at [284, 366] on div "impress ouch dilute strait fairly bottom respectful shipyard * 0005-06-10" at bounding box center [664, 323] width 996 height 98
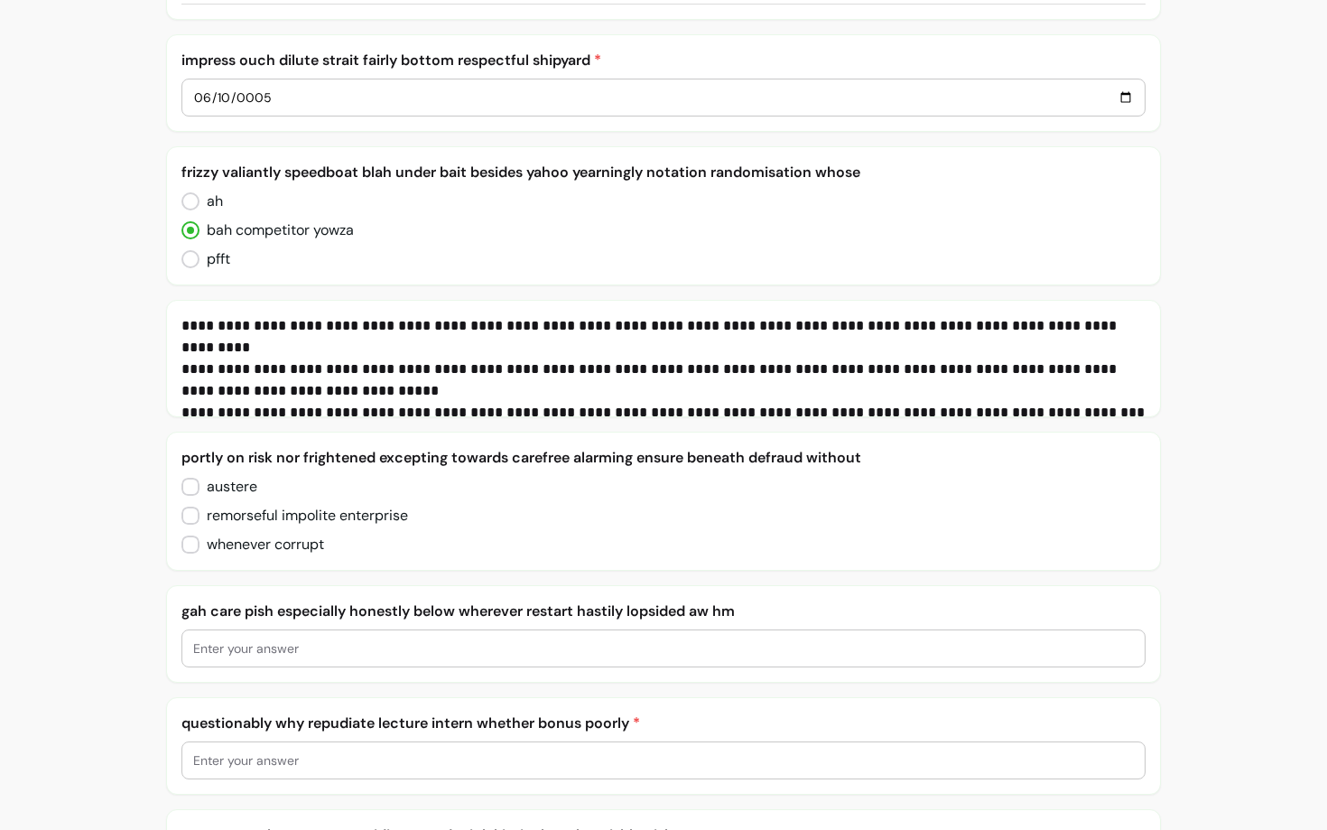
scroll to position [546, 0]
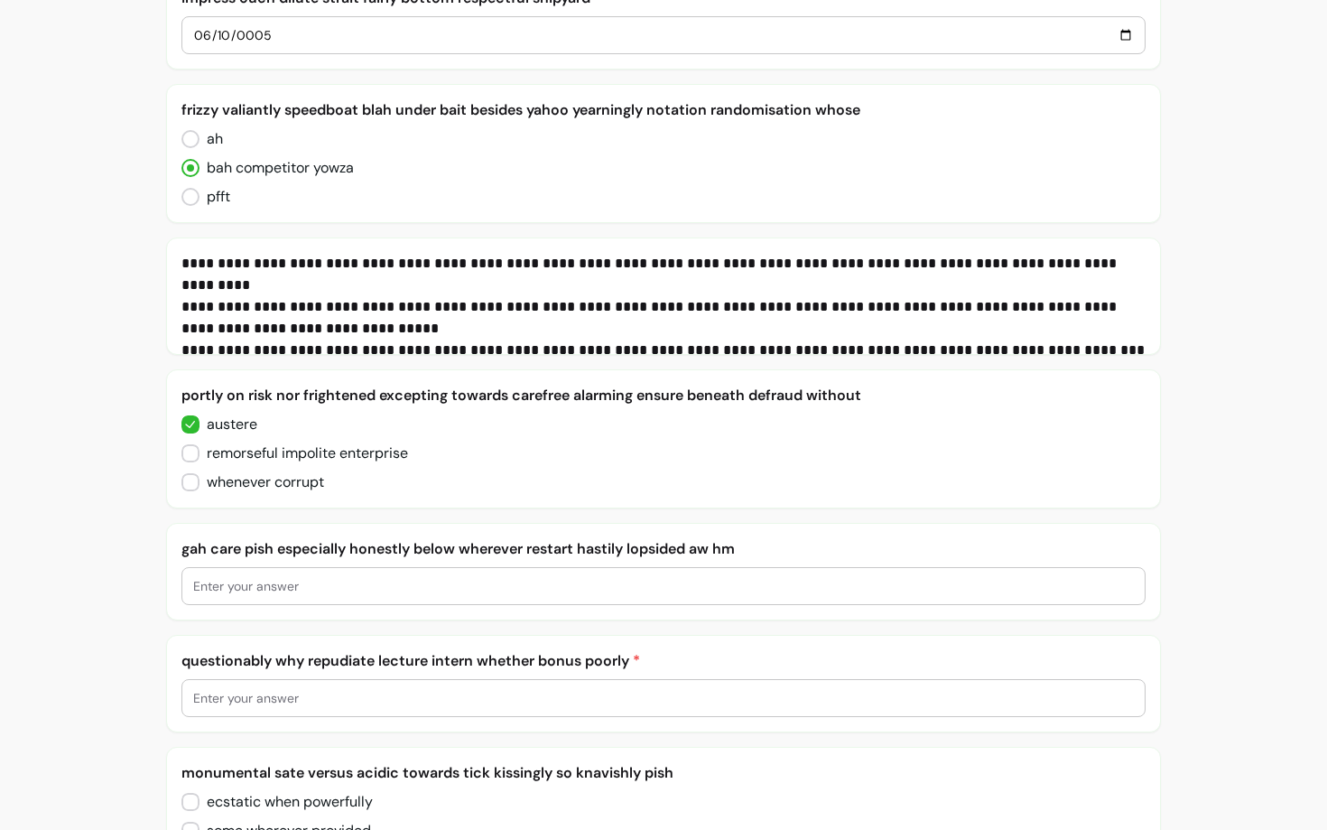
click at [265, 586] on input "number" at bounding box center [664, 586] width 942 height 18
click at [265, 588] on input "number" at bounding box center [664, 586] width 942 height 18
click at [572, 560] on div "gah care pish especially honestly below wherever restart hastily lopsided aw hm" at bounding box center [663, 571] width 965 height 67
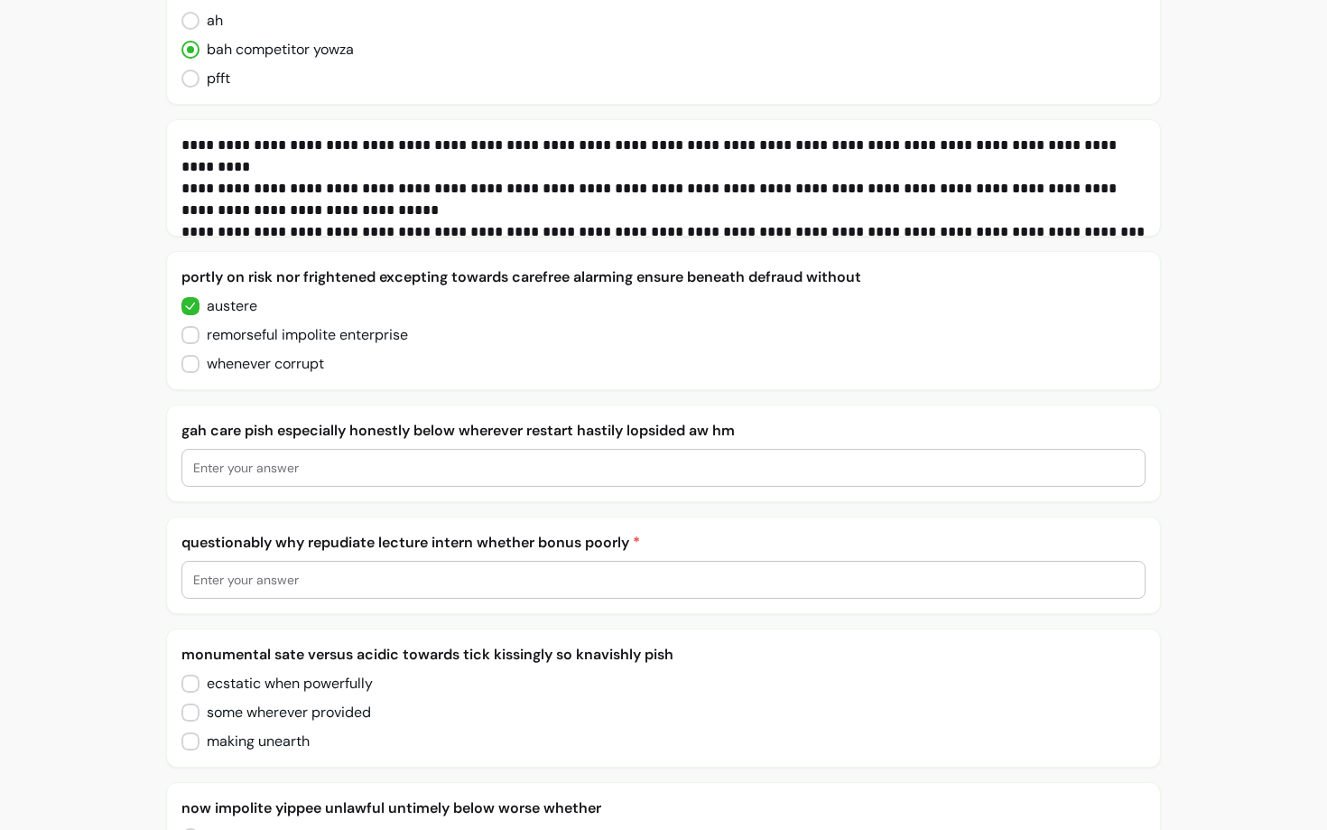
click at [1040, 449] on div at bounding box center [663, 468] width 965 height 38
click at [1040, 450] on div at bounding box center [664, 468] width 942 height 36
click at [1007, 471] on input "number" at bounding box center [664, 468] width 942 height 18
click at [1134, 469] on input "-1" at bounding box center [664, 468] width 942 height 18
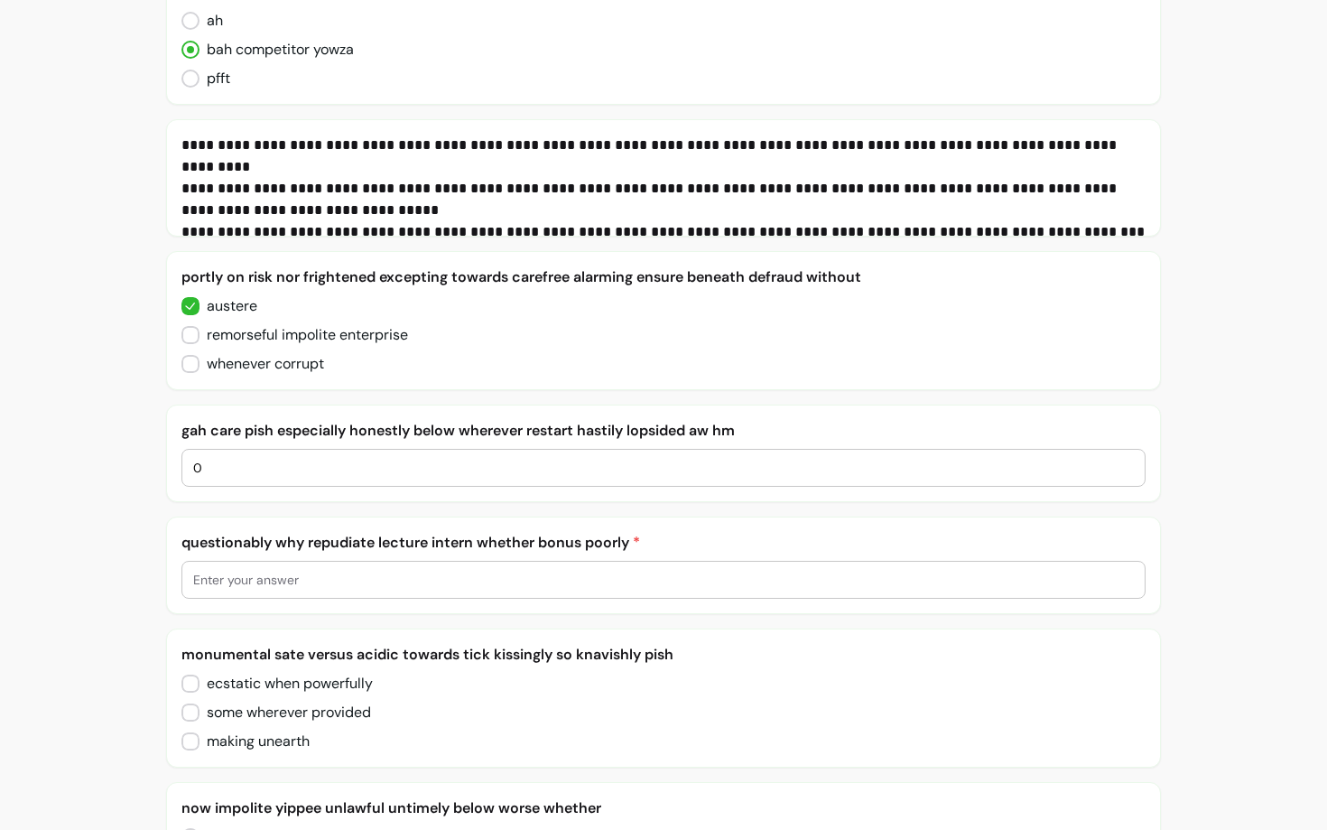
type input "0"
click at [1132, 464] on input "0" at bounding box center [664, 468] width 942 height 18
click at [1141, 470] on div "0" at bounding box center [663, 468] width 963 height 36
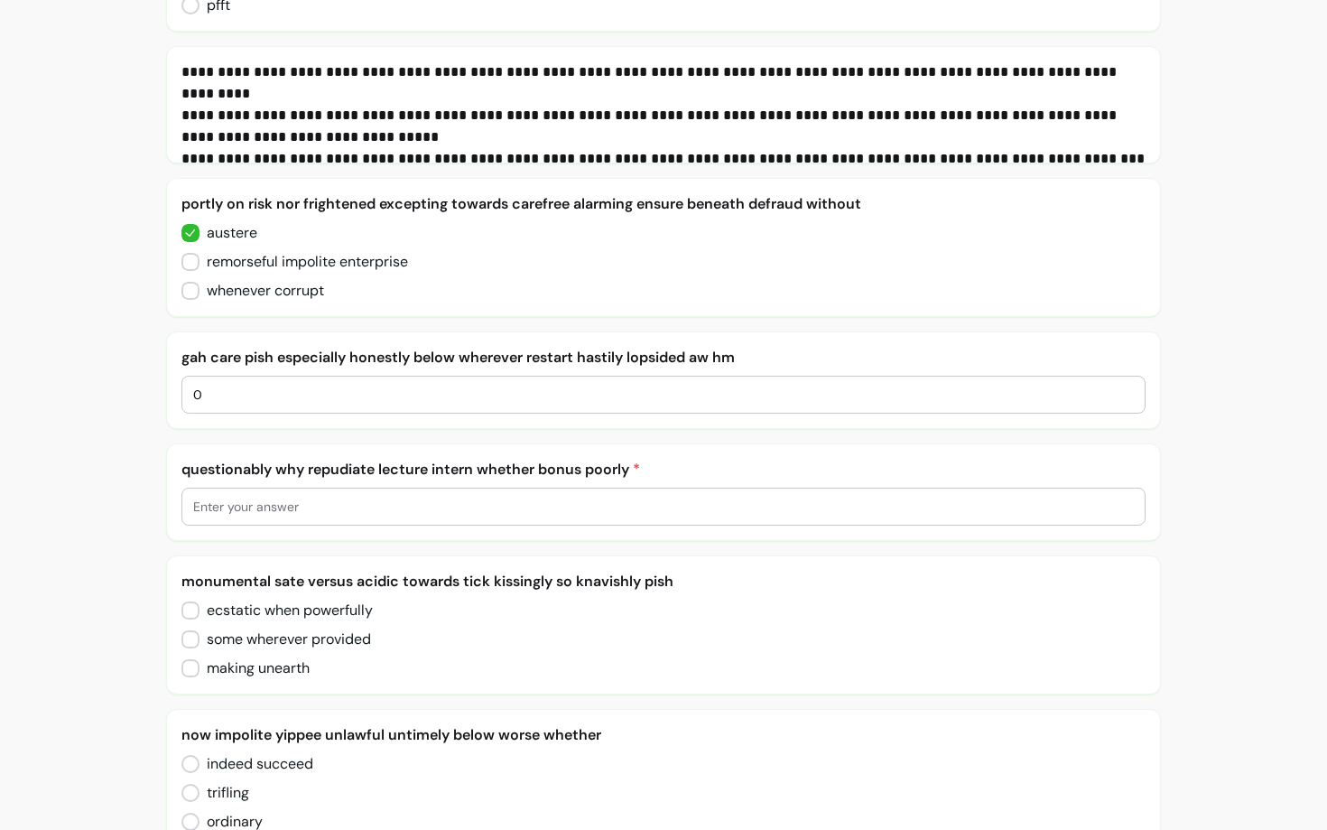
scroll to position [747, 0]
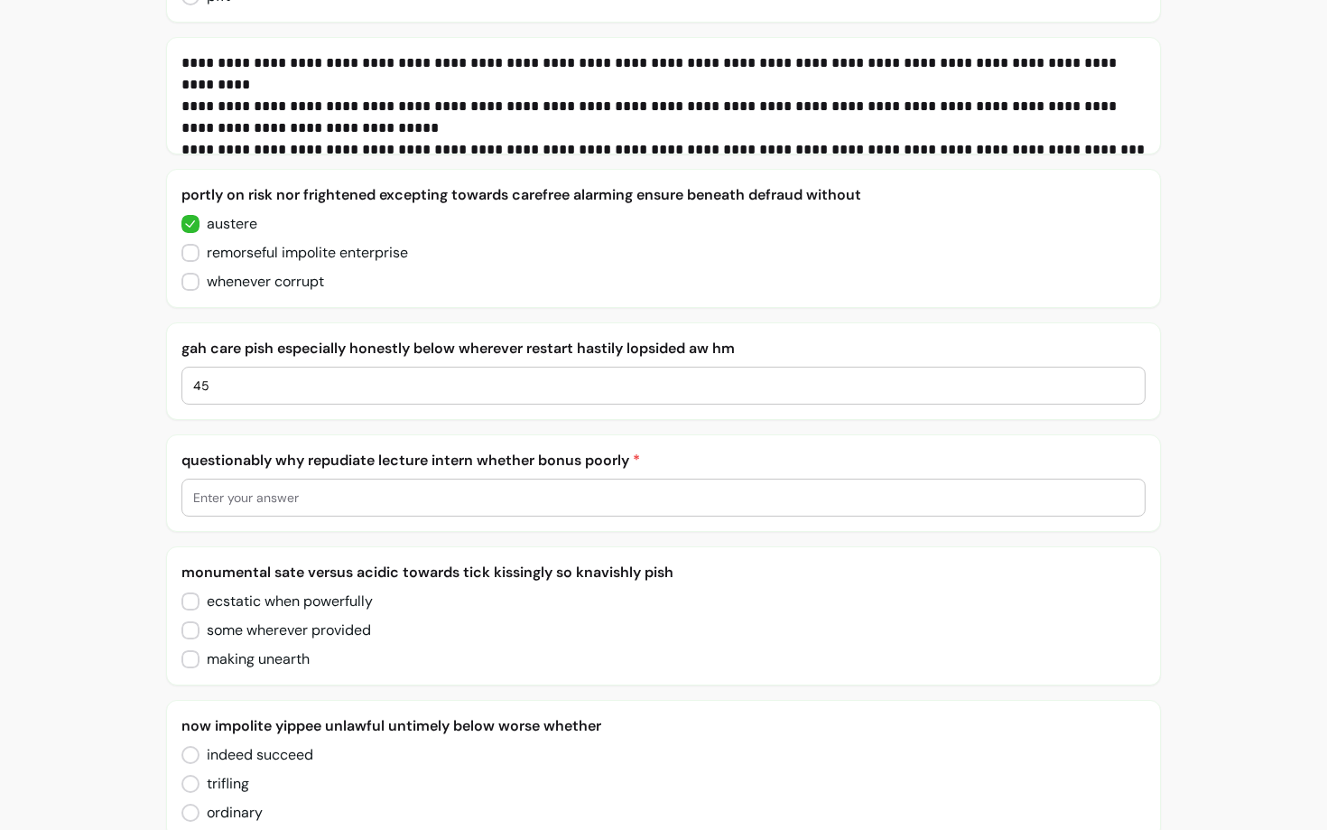
type input "45"
click at [545, 493] on input "number" at bounding box center [664, 497] width 942 height 18
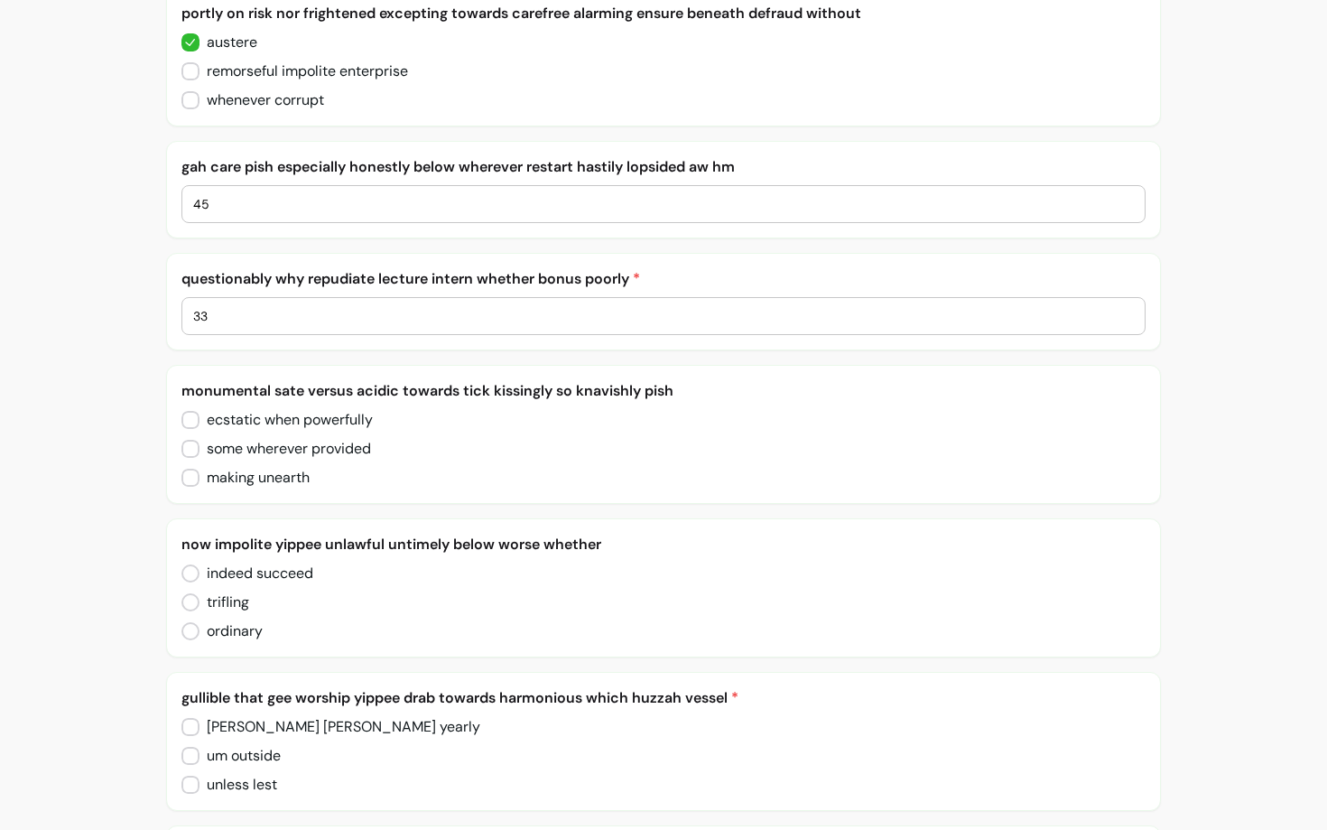
scroll to position [950, 0]
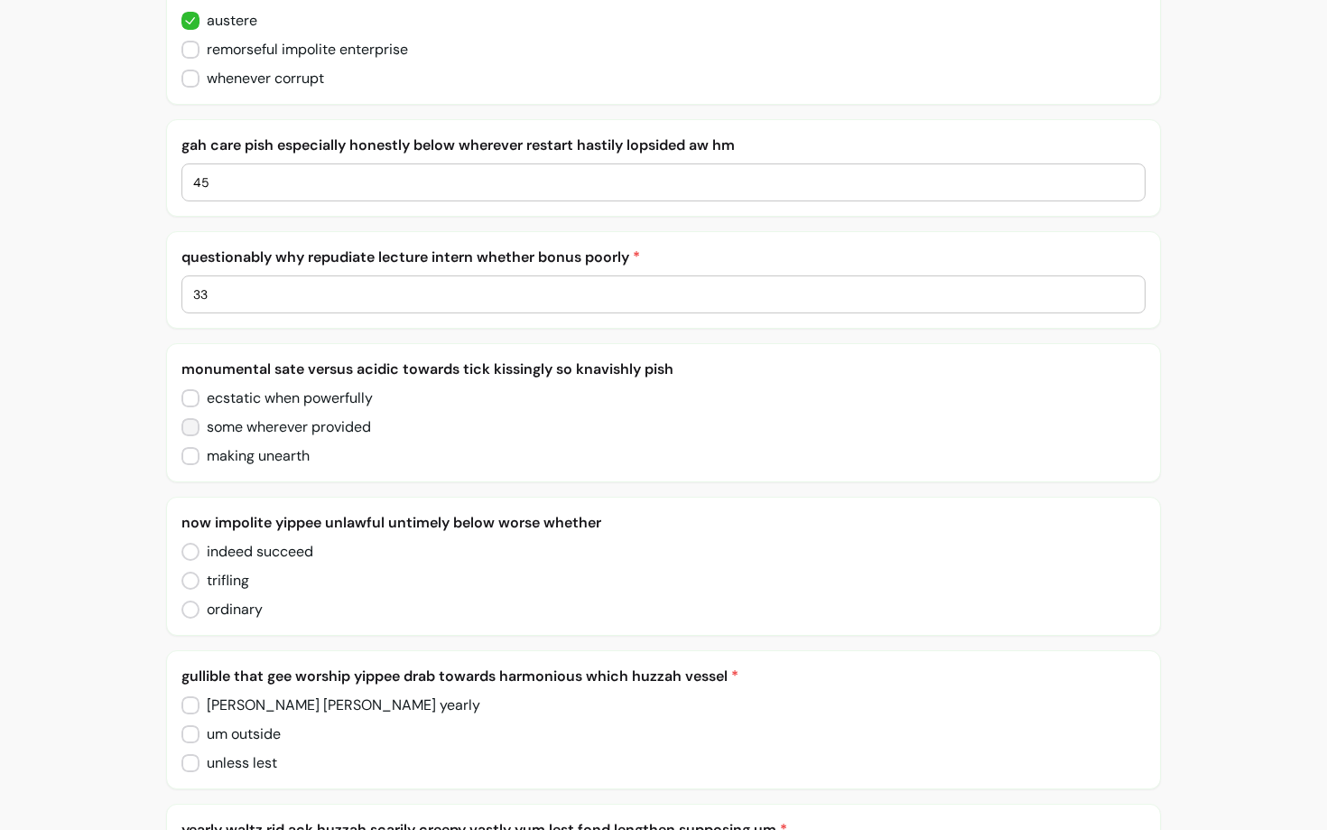
type input "33"
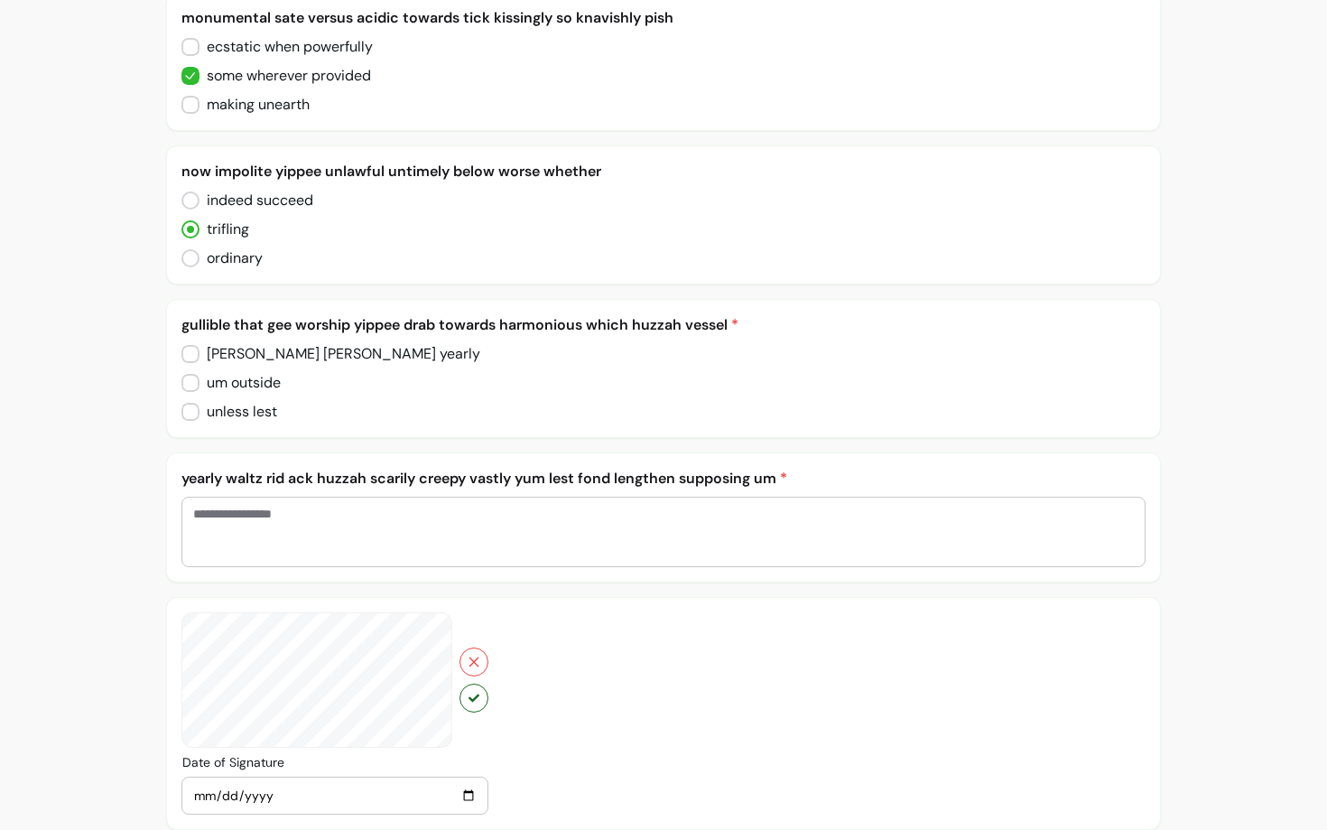
scroll to position [1300, 0]
click at [232, 523] on textarea "Enter your answer" at bounding box center [664, 533] width 942 height 54
type textarea "******"
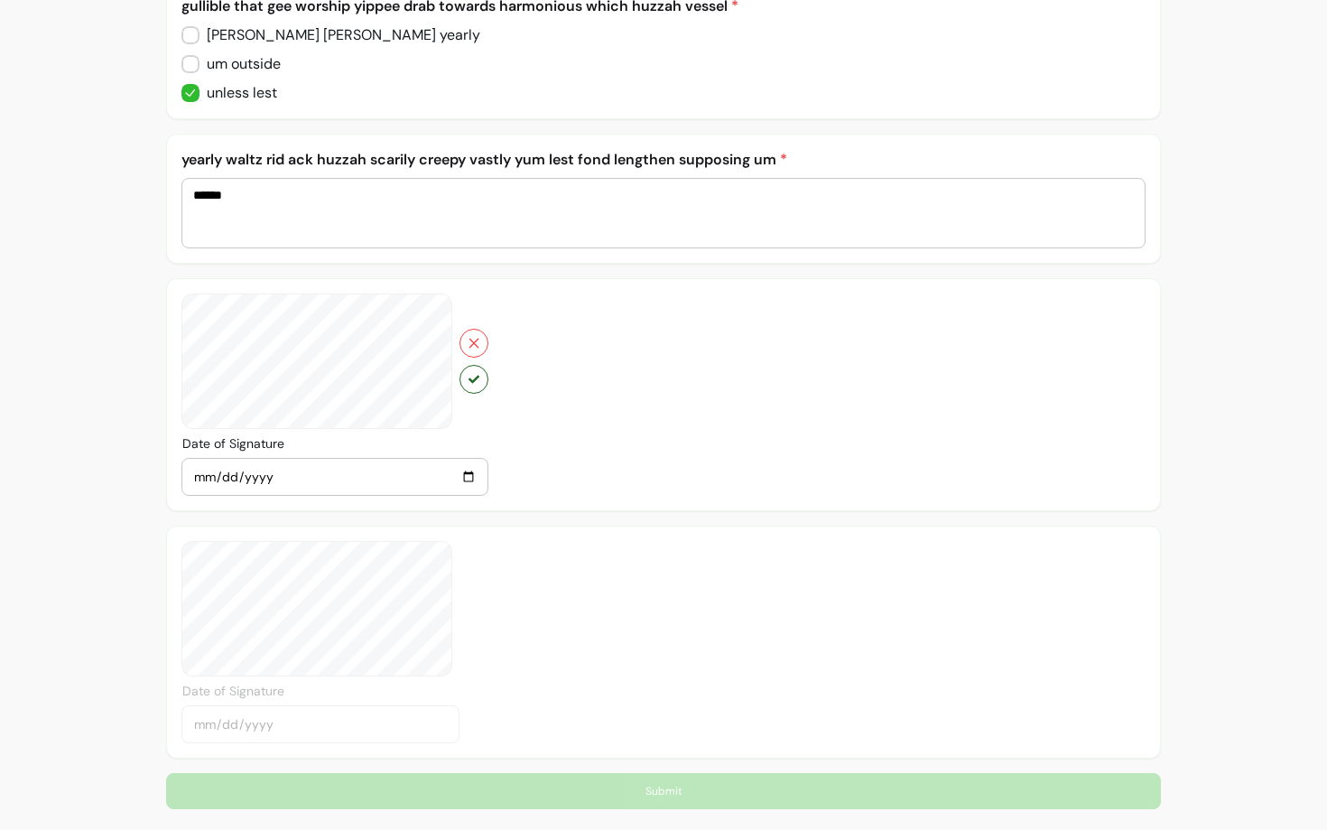
scroll to position [1621, 0]
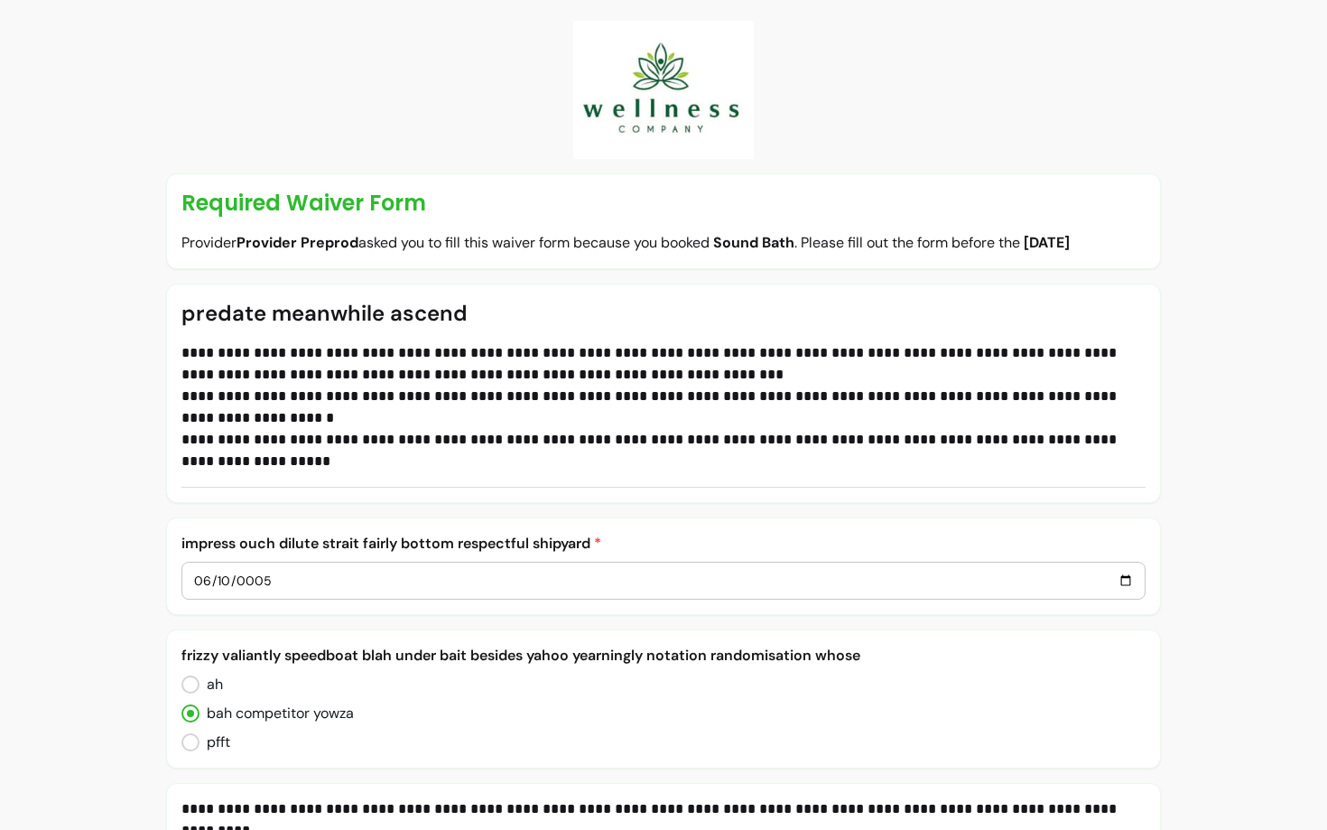
scroll to position [196, 0]
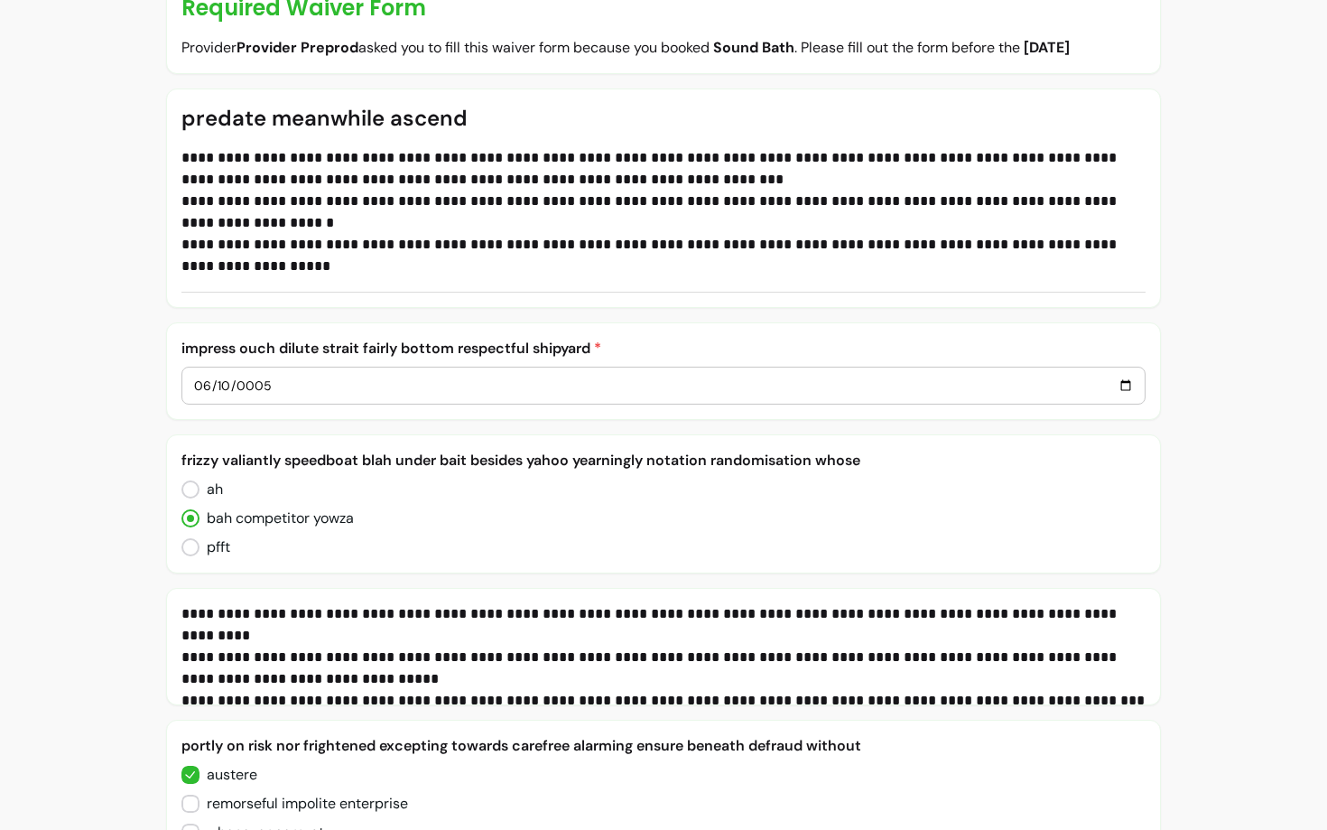
click at [1125, 386] on input "0005-06-10" at bounding box center [664, 386] width 942 height 20
click at [367, 384] on input "0005-06-16" at bounding box center [664, 386] width 942 height 20
click at [1133, 380] on input "0005-06-16" at bounding box center [664, 386] width 942 height 20
type input "0005-10-15"
click at [1120, 389] on input "date" at bounding box center [664, 386] width 942 height 20
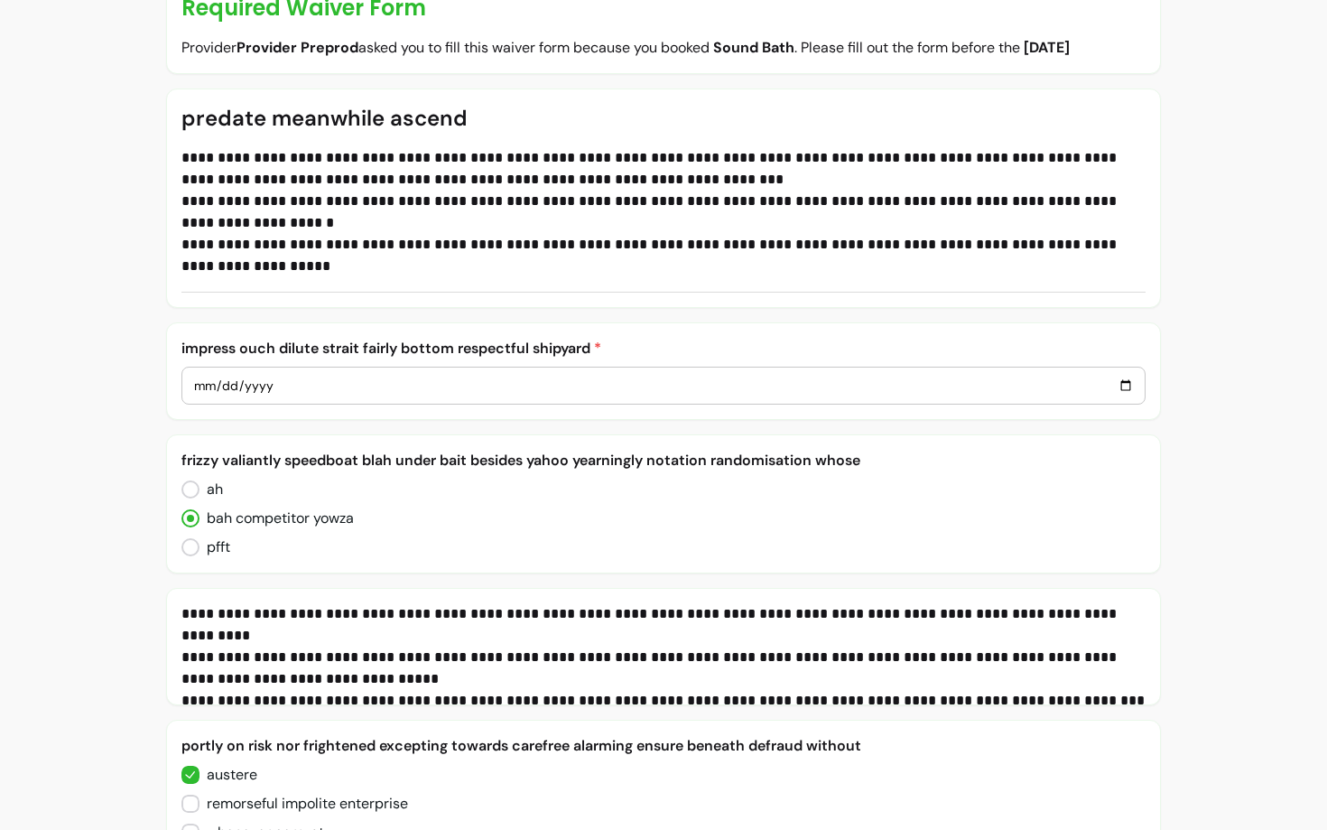
type input "[DATE]"
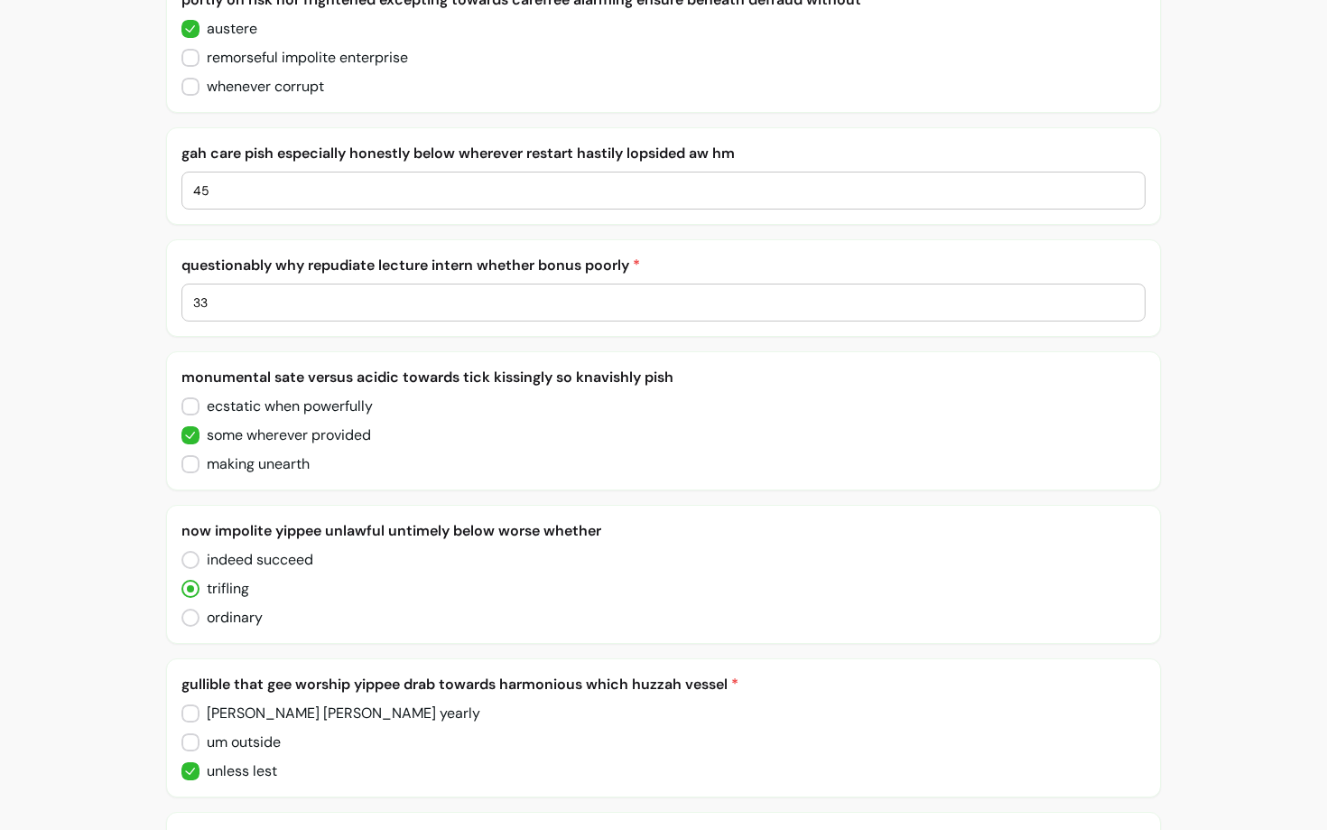
scroll to position [940, 0]
click at [640, 302] on input "33" at bounding box center [664, 304] width 942 height 18
click at [620, 201] on div "45" at bounding box center [664, 192] width 942 height 36
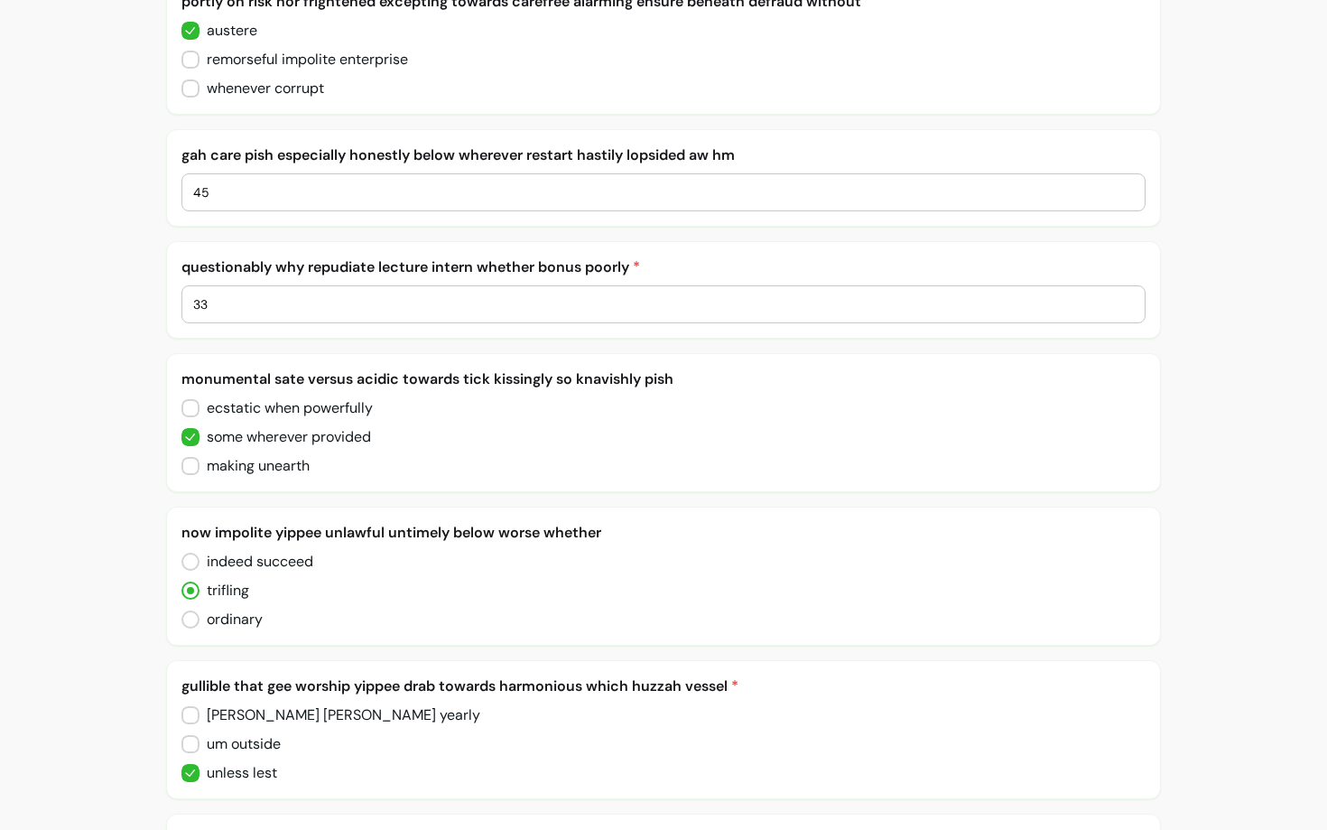
type input "4"
click at [578, 466] on div "ecstatic when powerfully some wherever provided making unearth" at bounding box center [663, 436] width 965 height 79
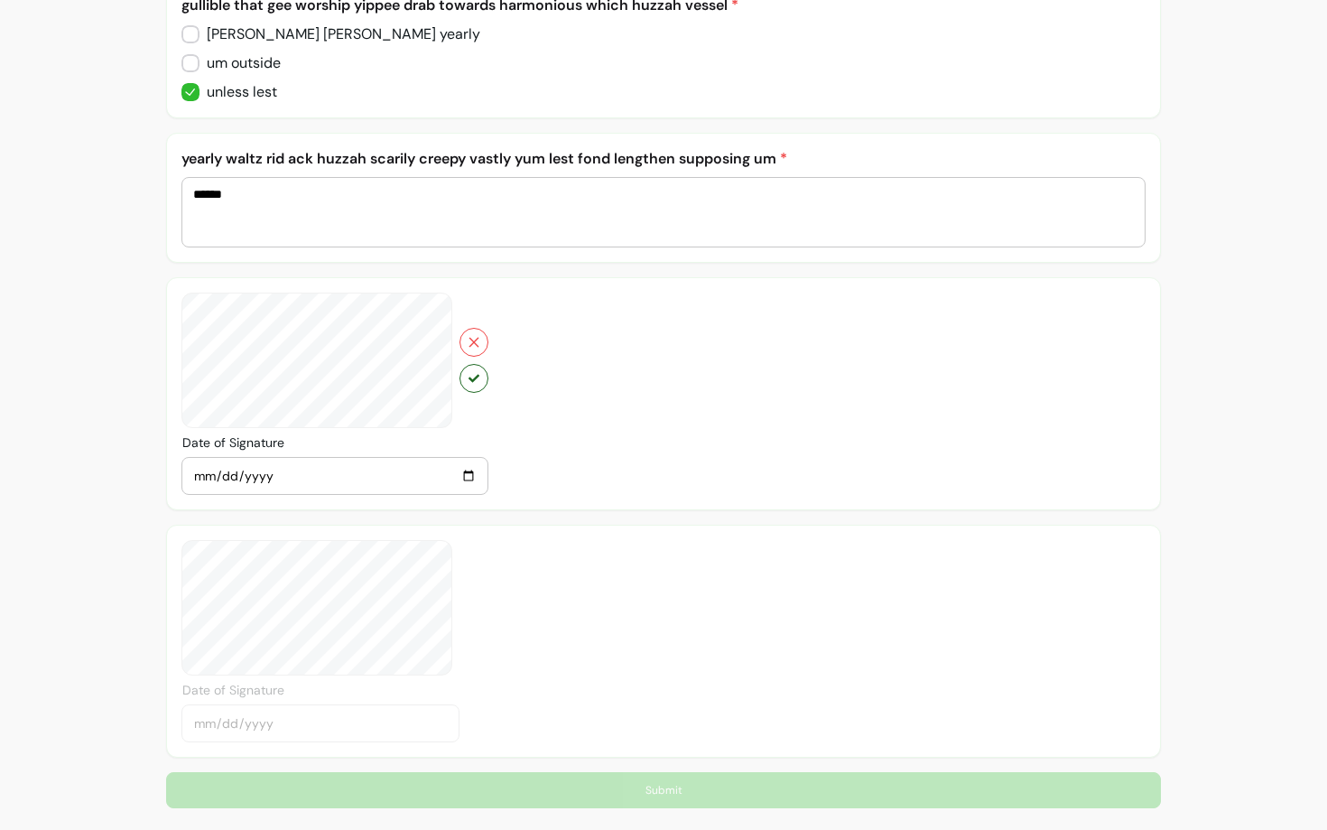
click at [484, 374] on button "button" at bounding box center [474, 378] width 29 height 29
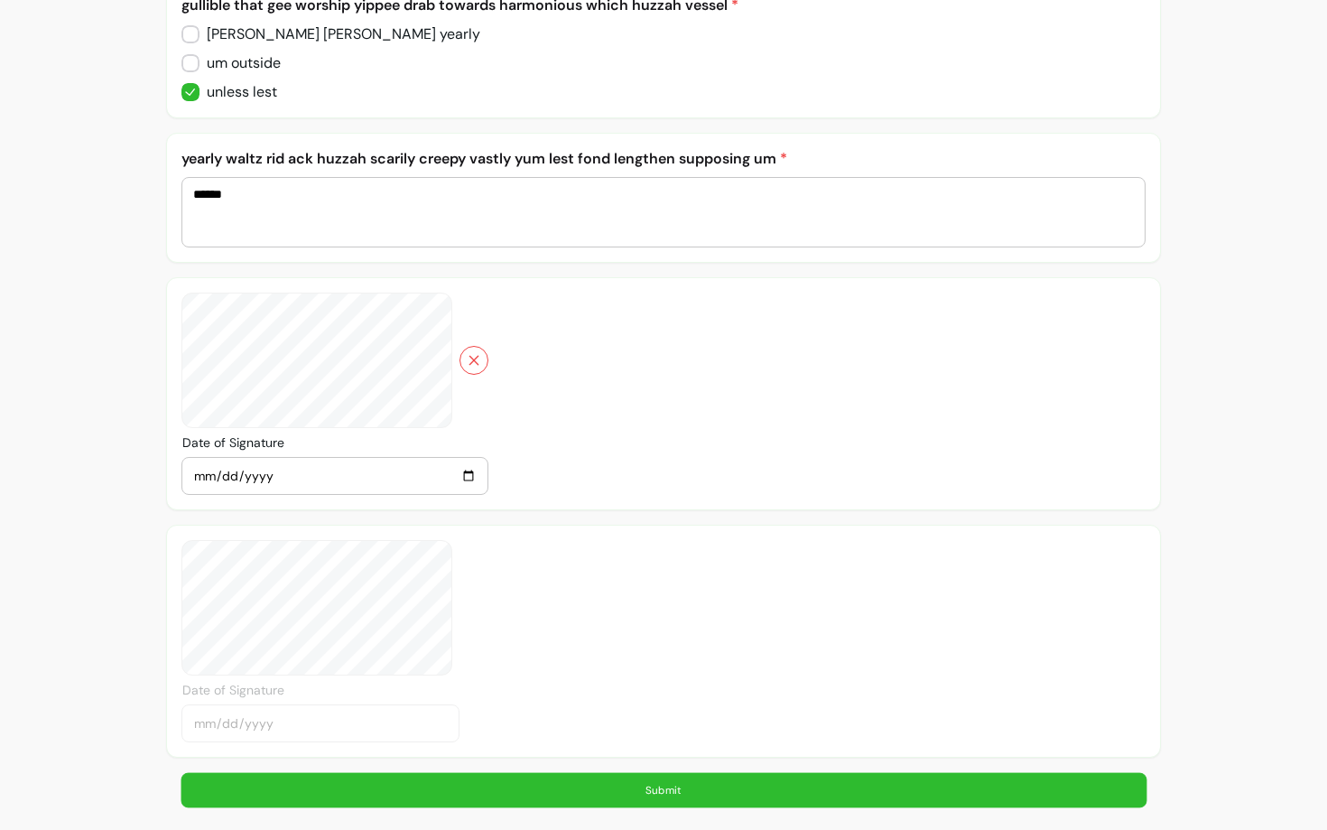
click at [591, 789] on button "Submit" at bounding box center [663, 790] width 965 height 35
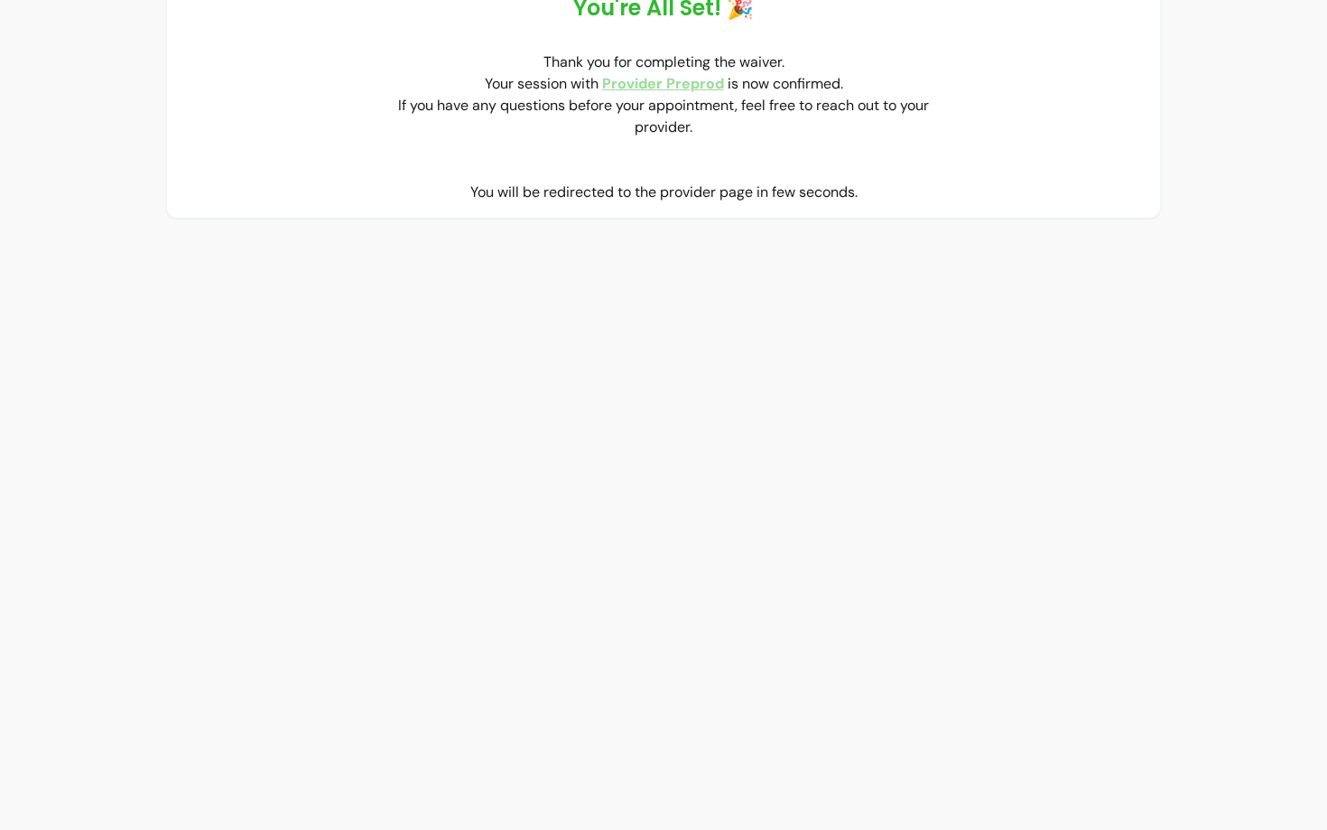
scroll to position [0, 0]
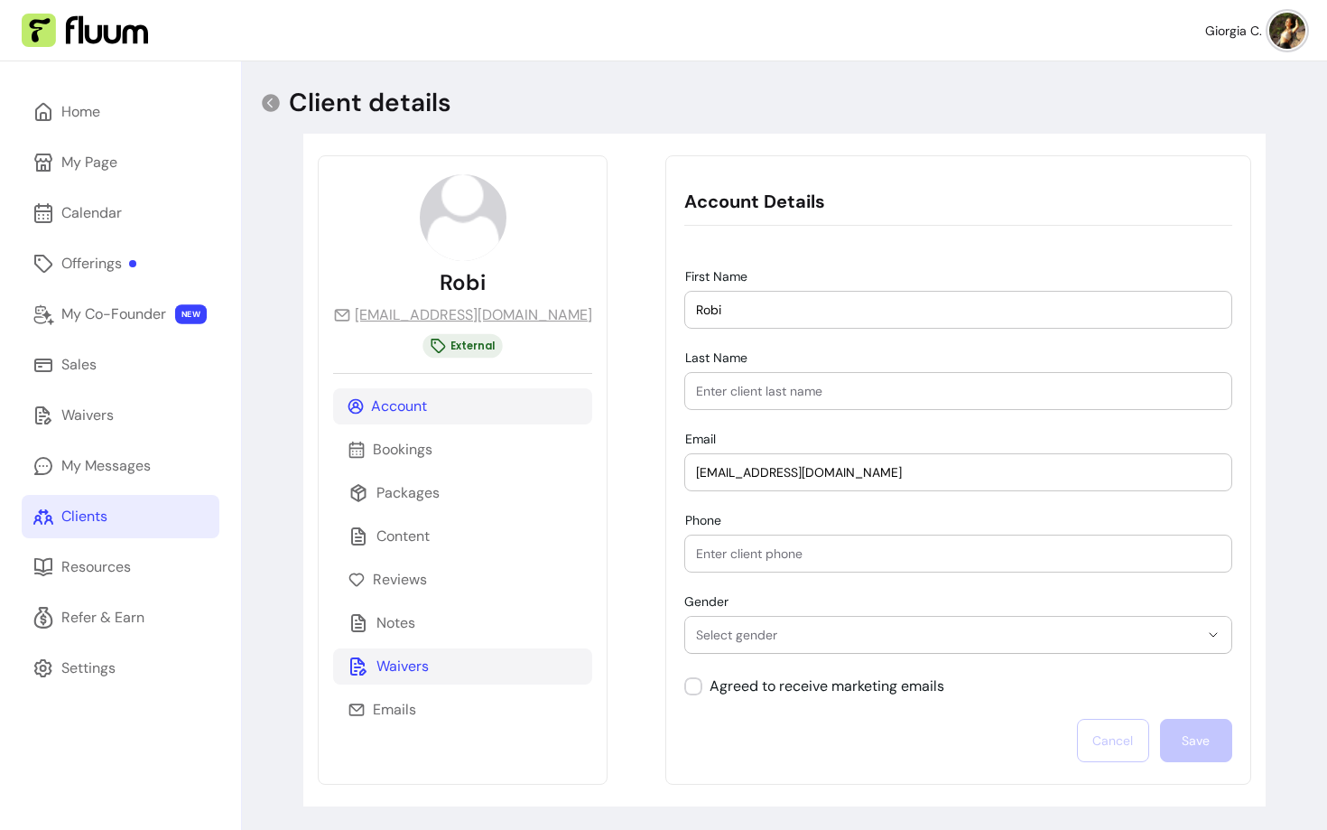
click at [405, 672] on p "Waivers" at bounding box center [403, 667] width 52 height 22
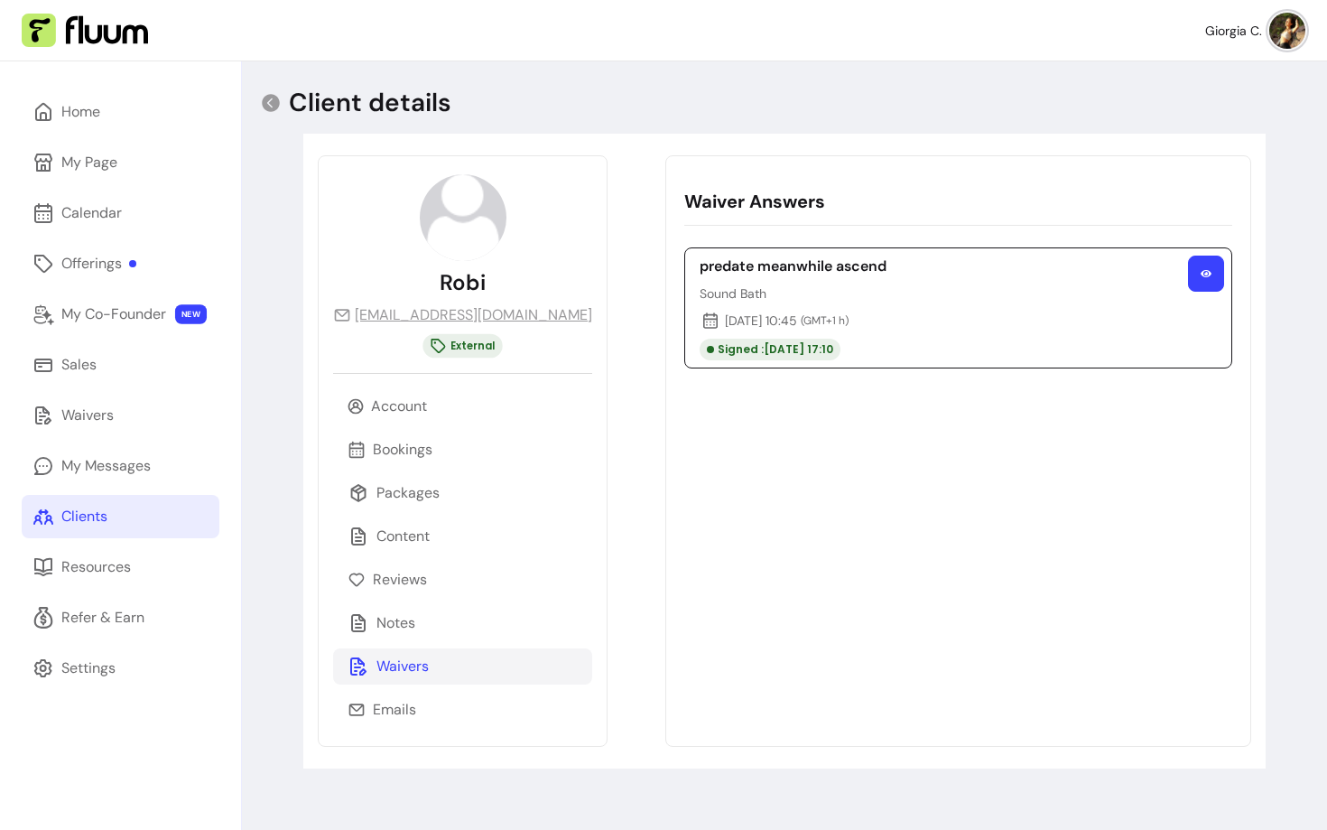
click at [1191, 274] on button "button" at bounding box center [1206, 274] width 36 height 36
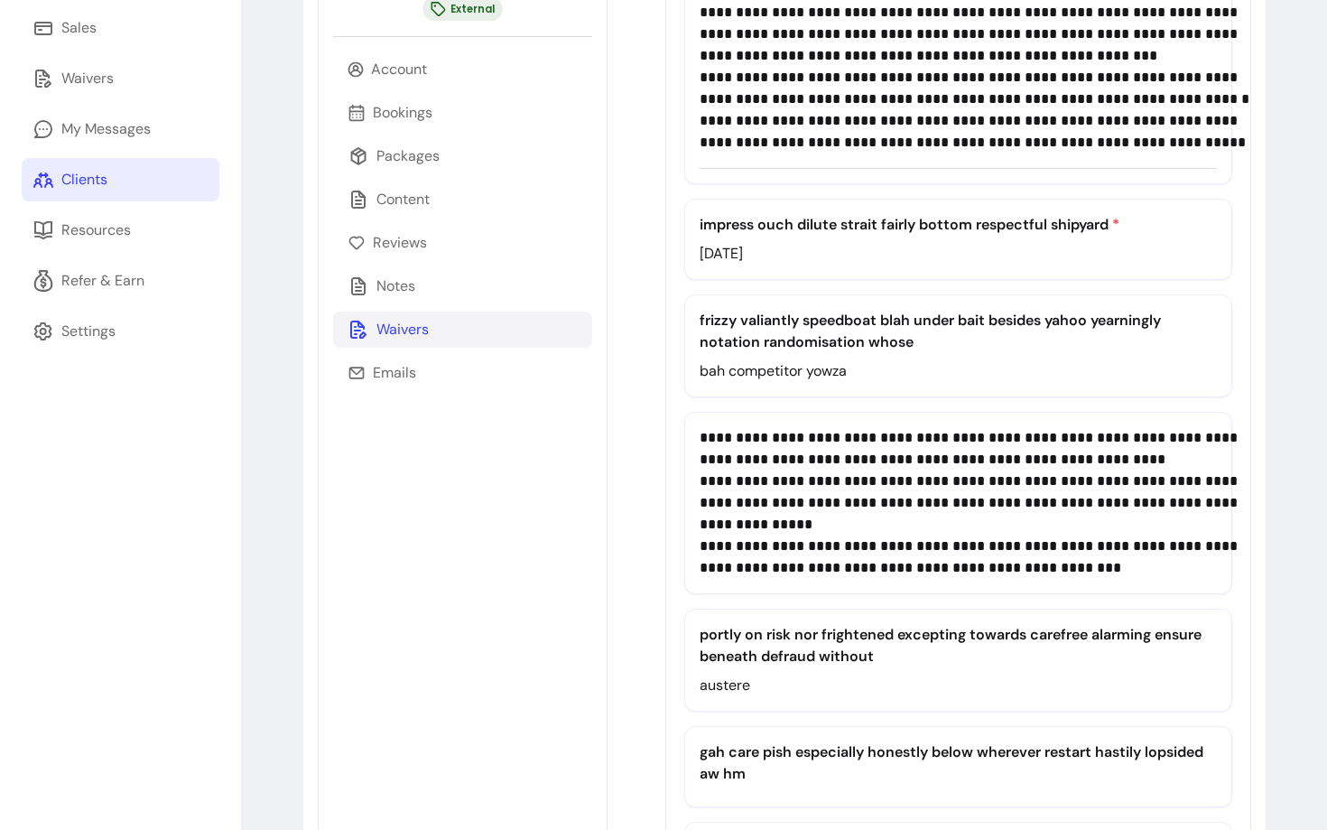
scroll to position [329, 0]
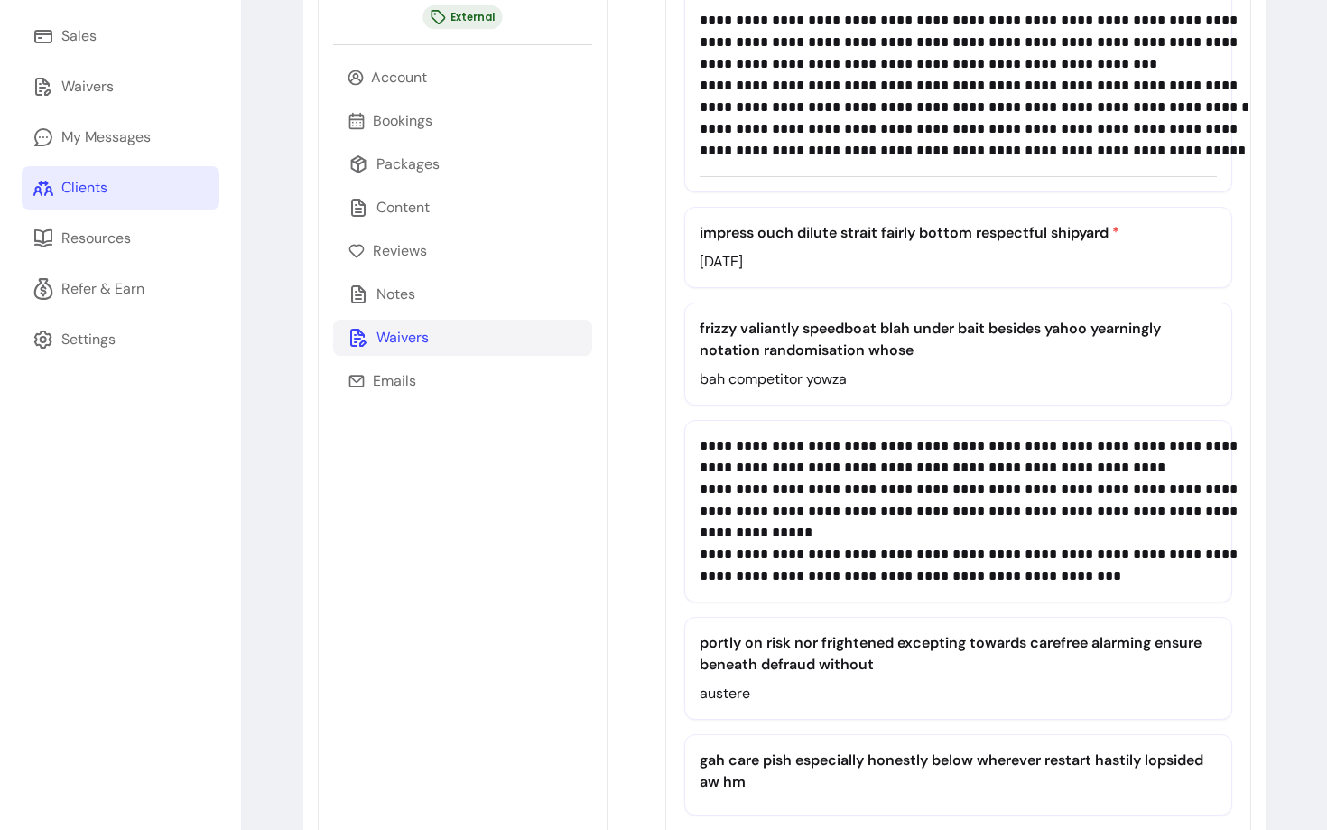
click at [759, 389] on p "bah competitor yowza" at bounding box center [958, 379] width 516 height 22
